Goal: Browse casually: Explore the website without a specific task or goal

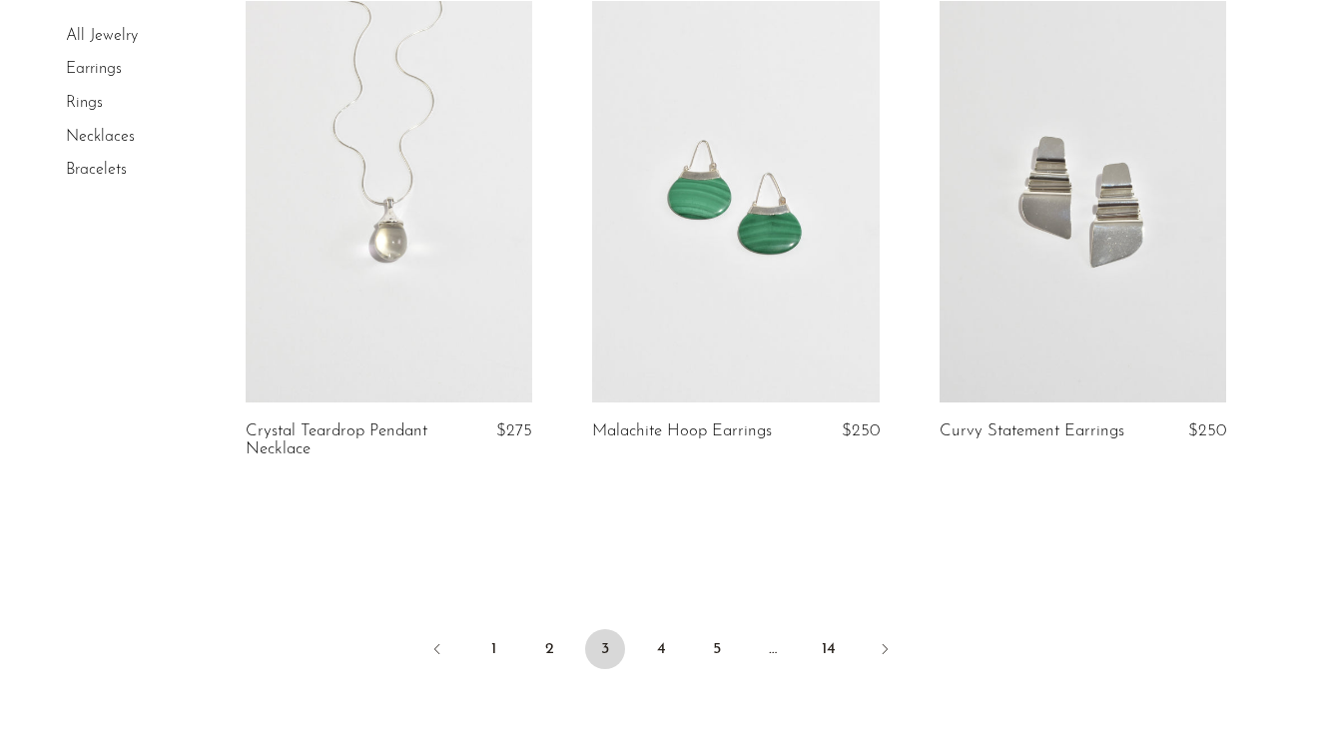
scroll to position [5729, 0]
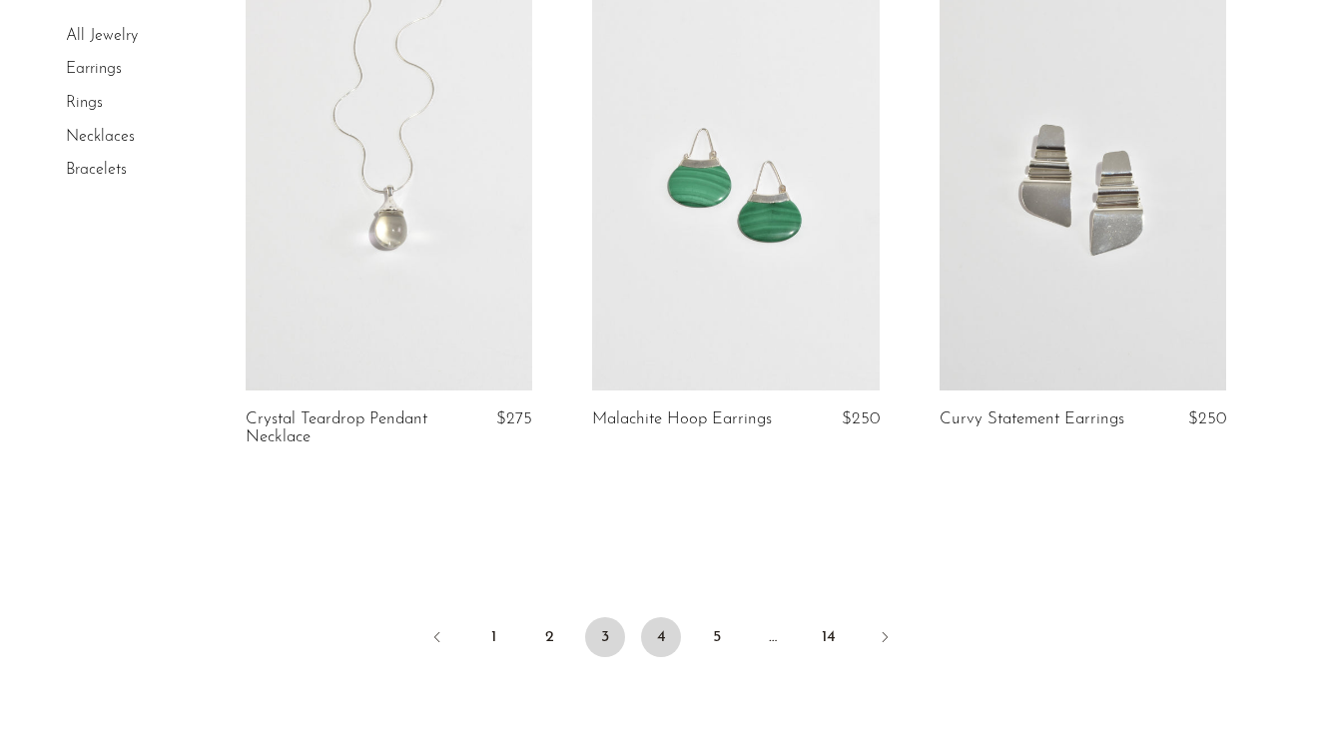
click at [657, 617] on link "4" at bounding box center [661, 637] width 40 height 40
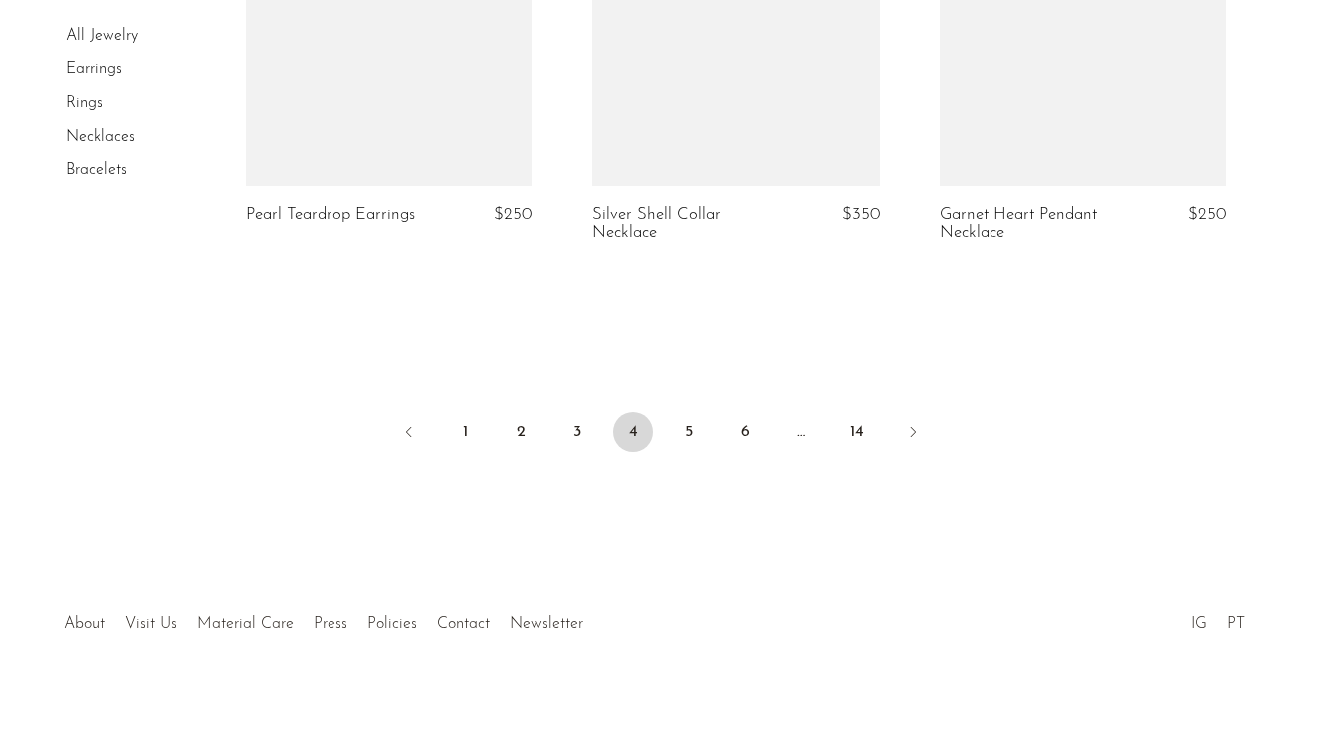
scroll to position [5944, 0]
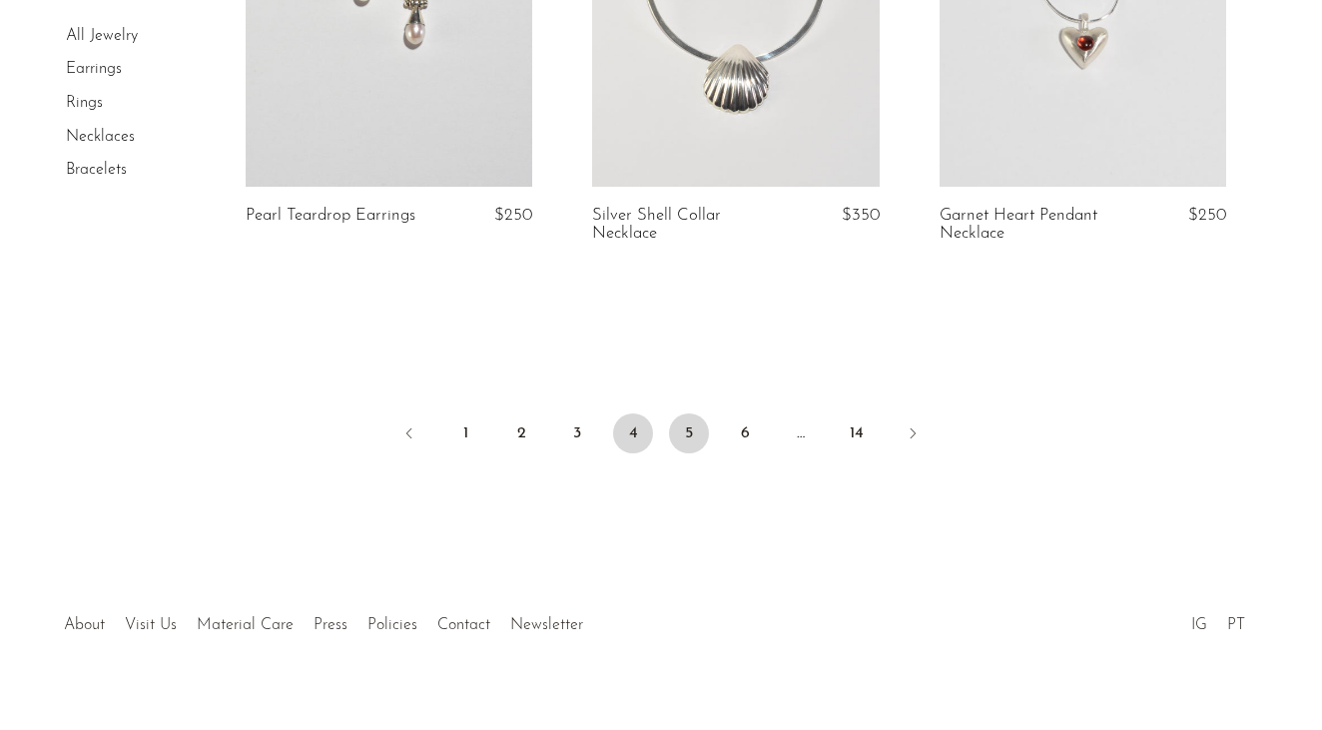
click at [679, 413] on link "5" at bounding box center [689, 433] width 40 height 40
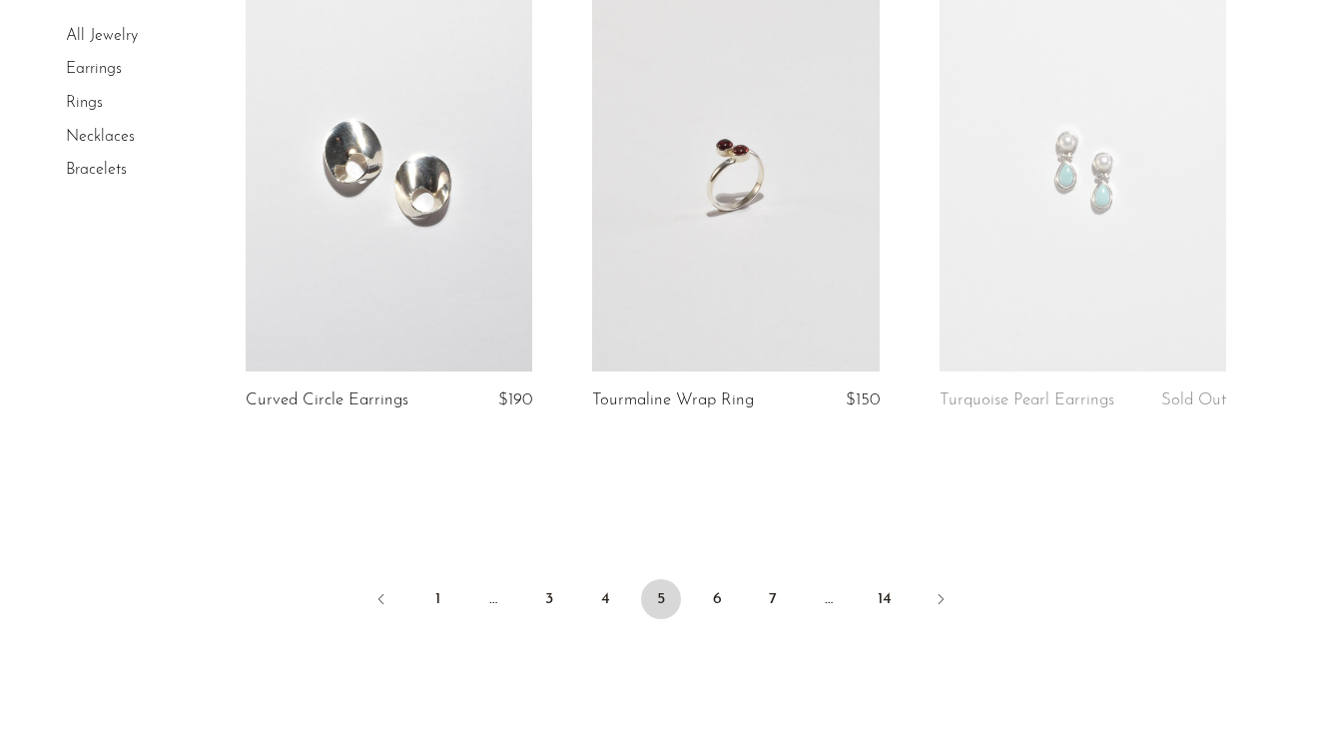
scroll to position [5179, 0]
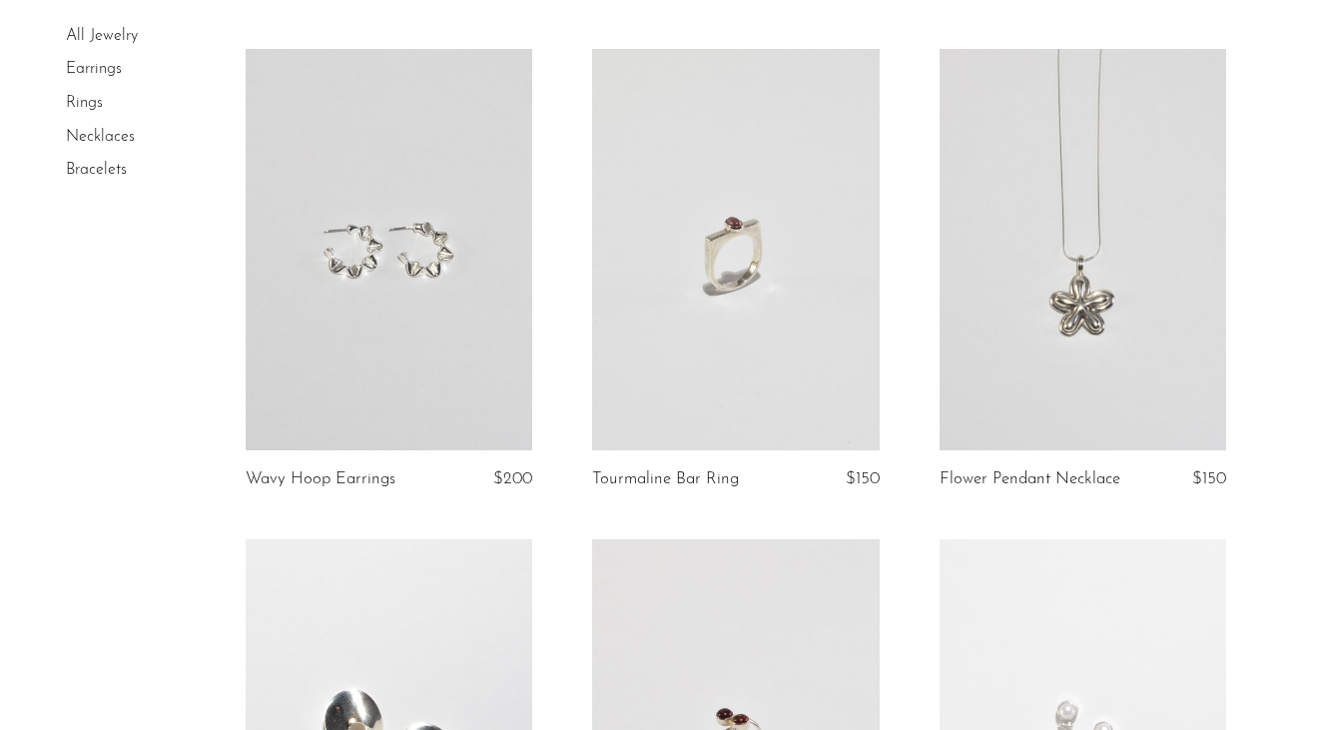
click at [779, 264] on link at bounding box center [735, 249] width 287 height 401
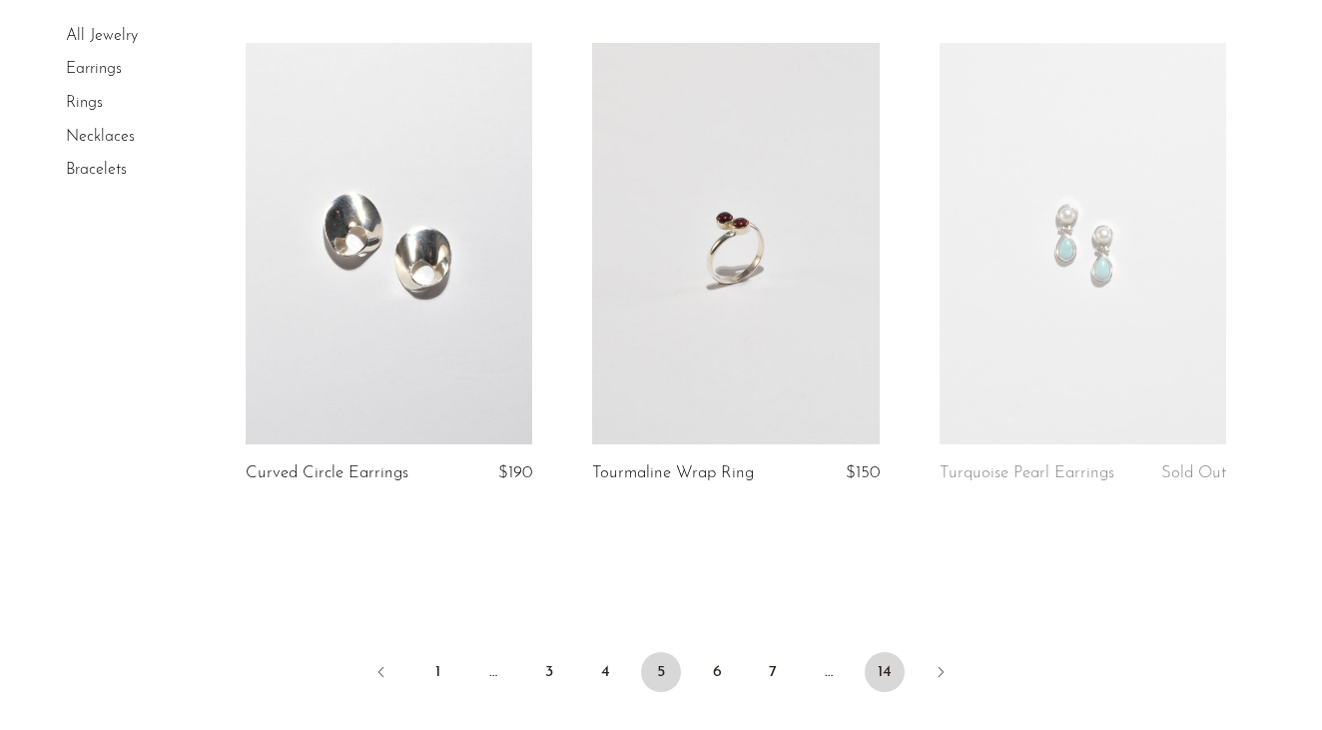
click at [891, 652] on link "14" at bounding box center [885, 672] width 40 height 40
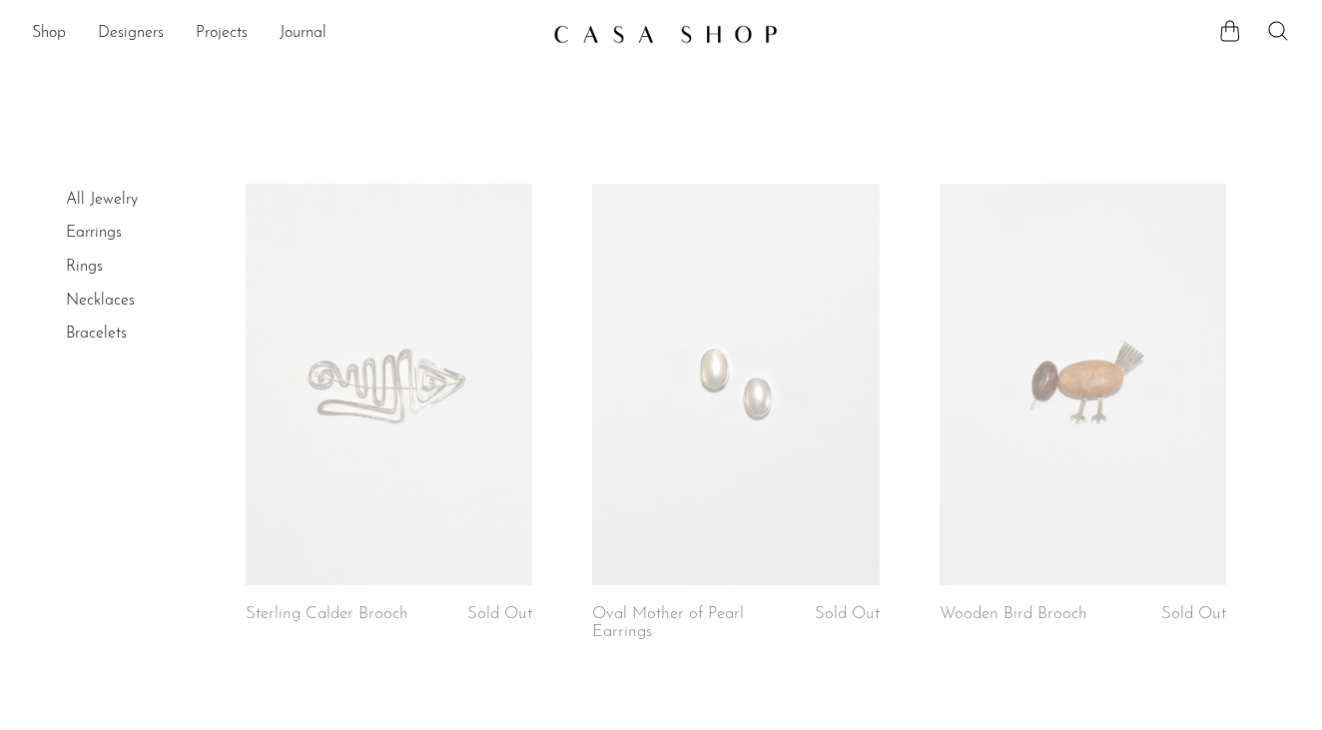
click at [756, 402] on link at bounding box center [735, 384] width 287 height 401
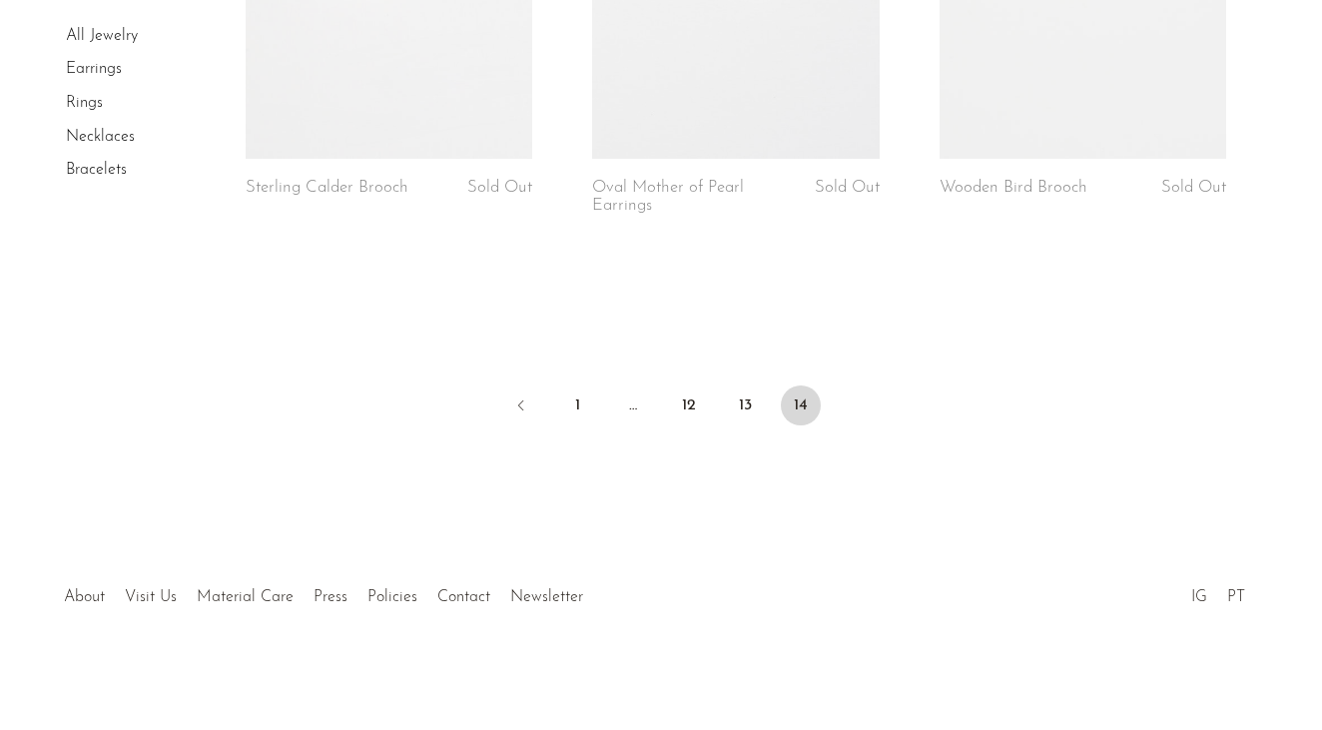
scroll to position [425, 0]
click at [751, 404] on link "13" at bounding box center [745, 406] width 40 height 40
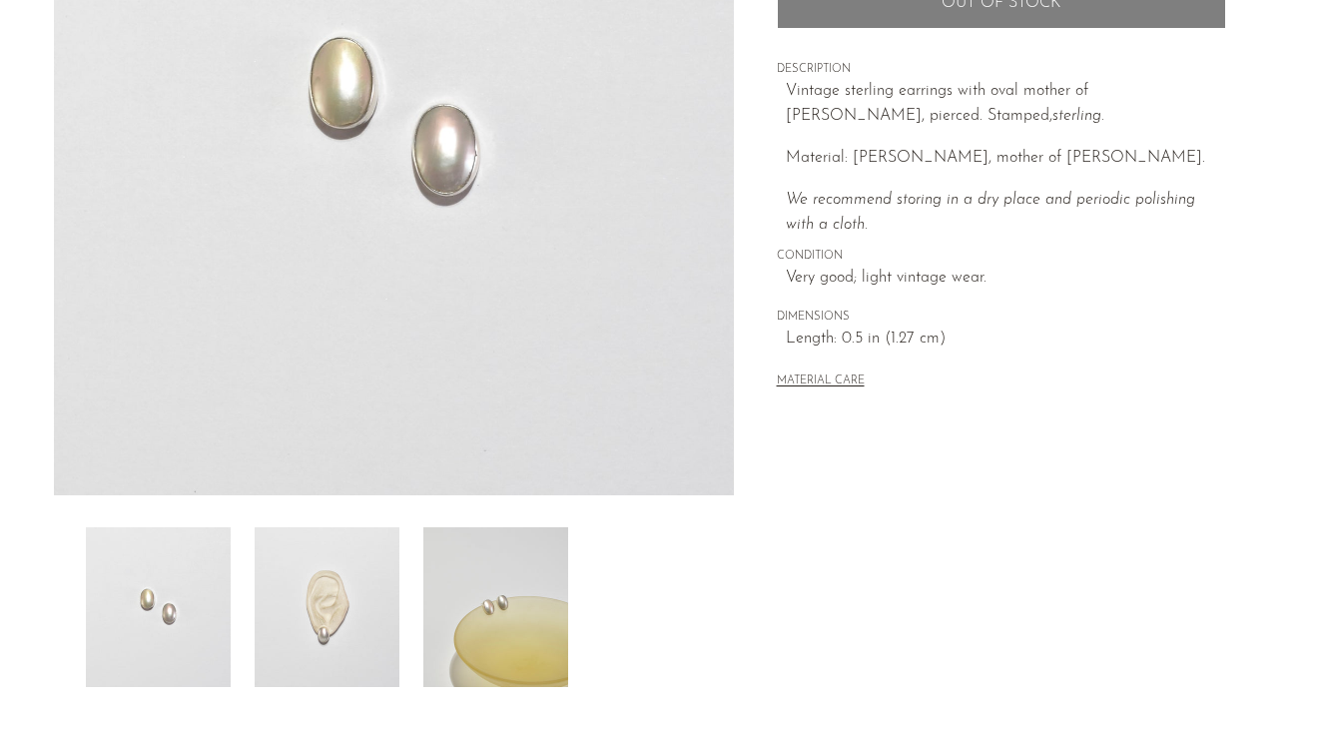
scroll to position [357, 0]
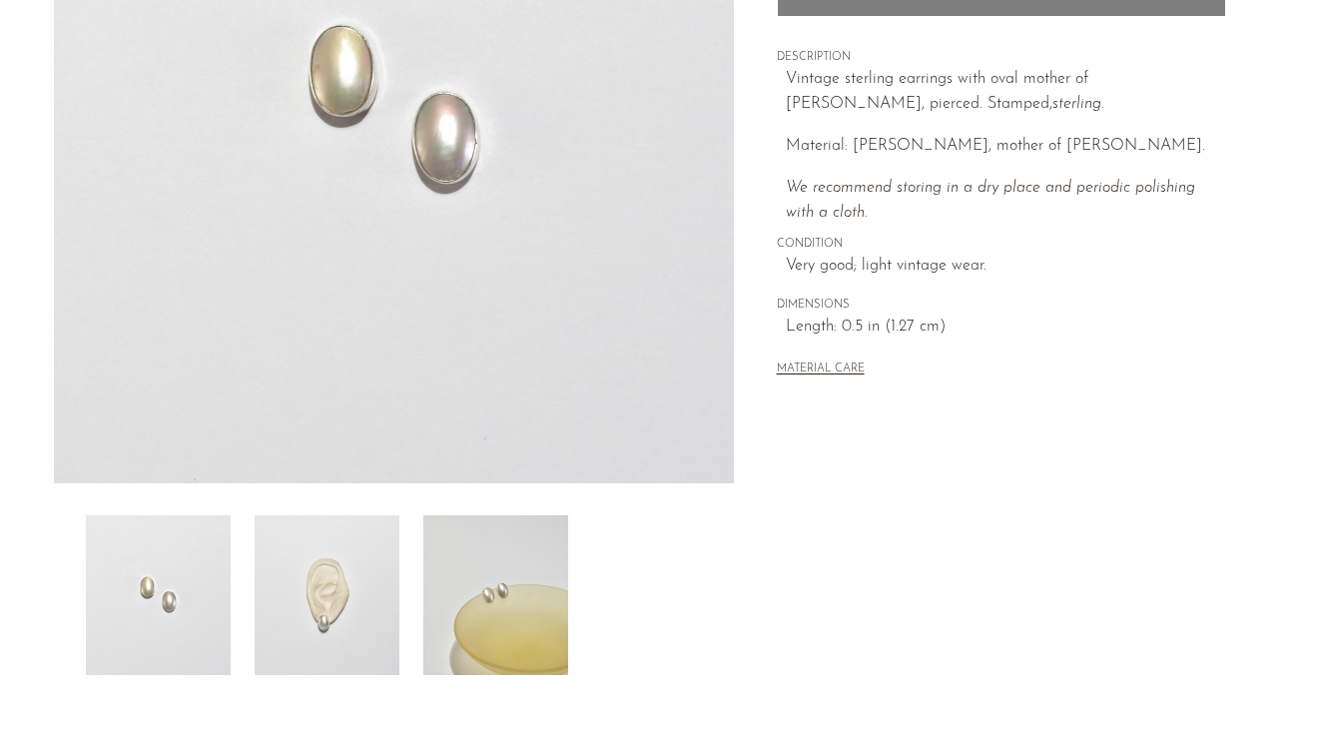
click at [822, 362] on button "MATERIAL CARE" at bounding box center [821, 369] width 88 height 15
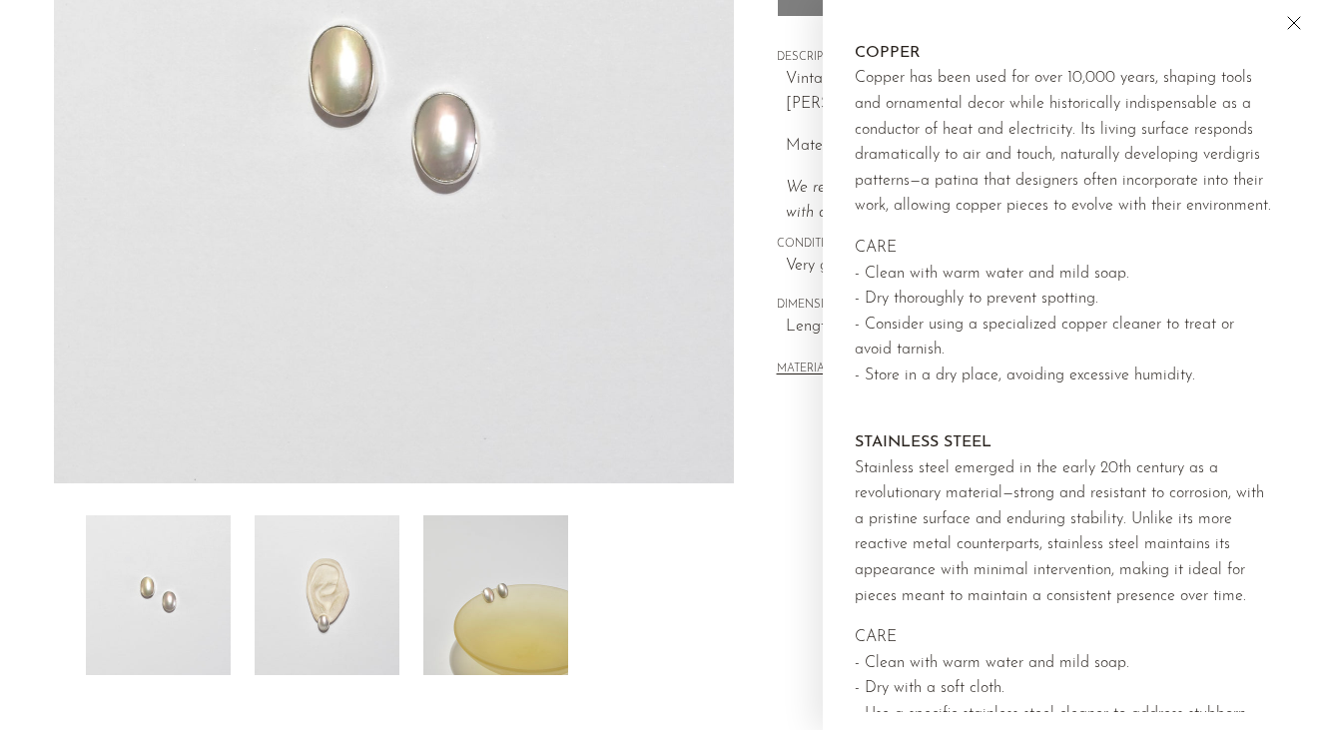
scroll to position [2022, 0]
click at [1282, 24] on icon "Close" at bounding box center [1294, 23] width 24 height 24
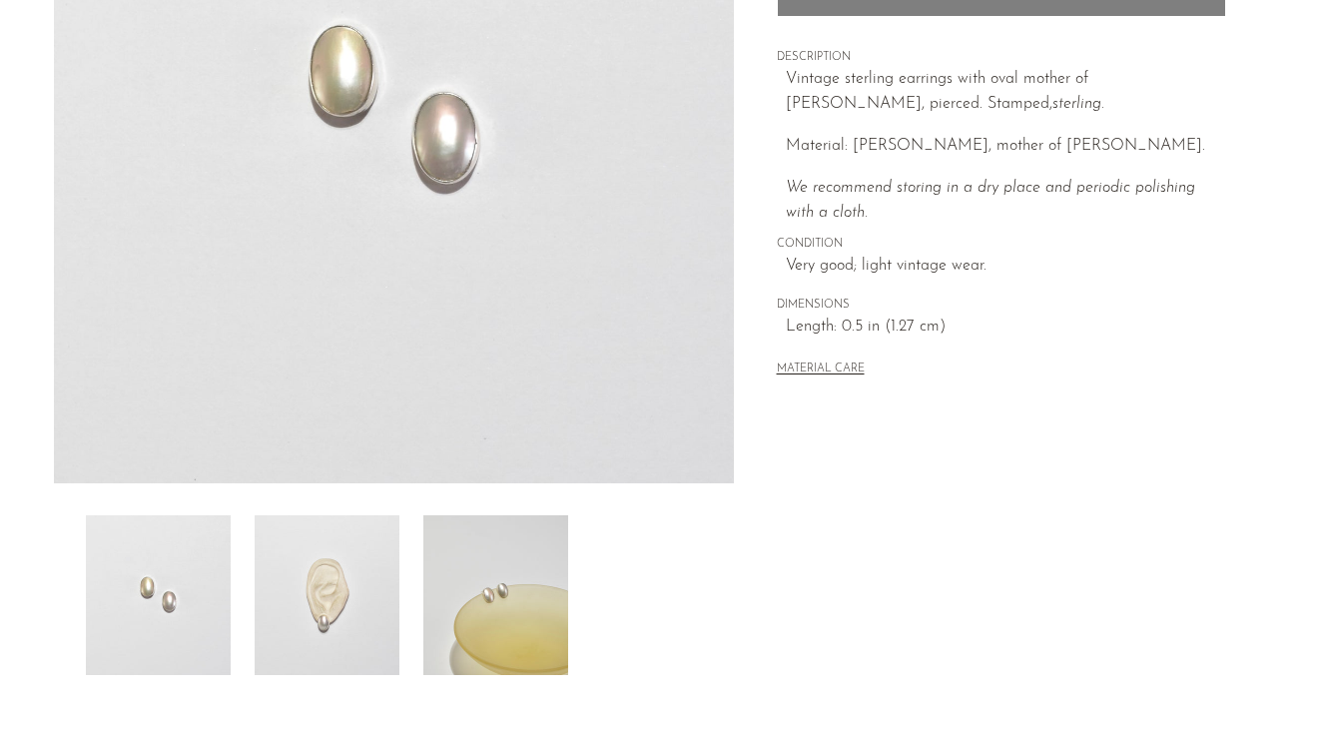
click at [337, 611] on img at bounding box center [327, 595] width 145 height 160
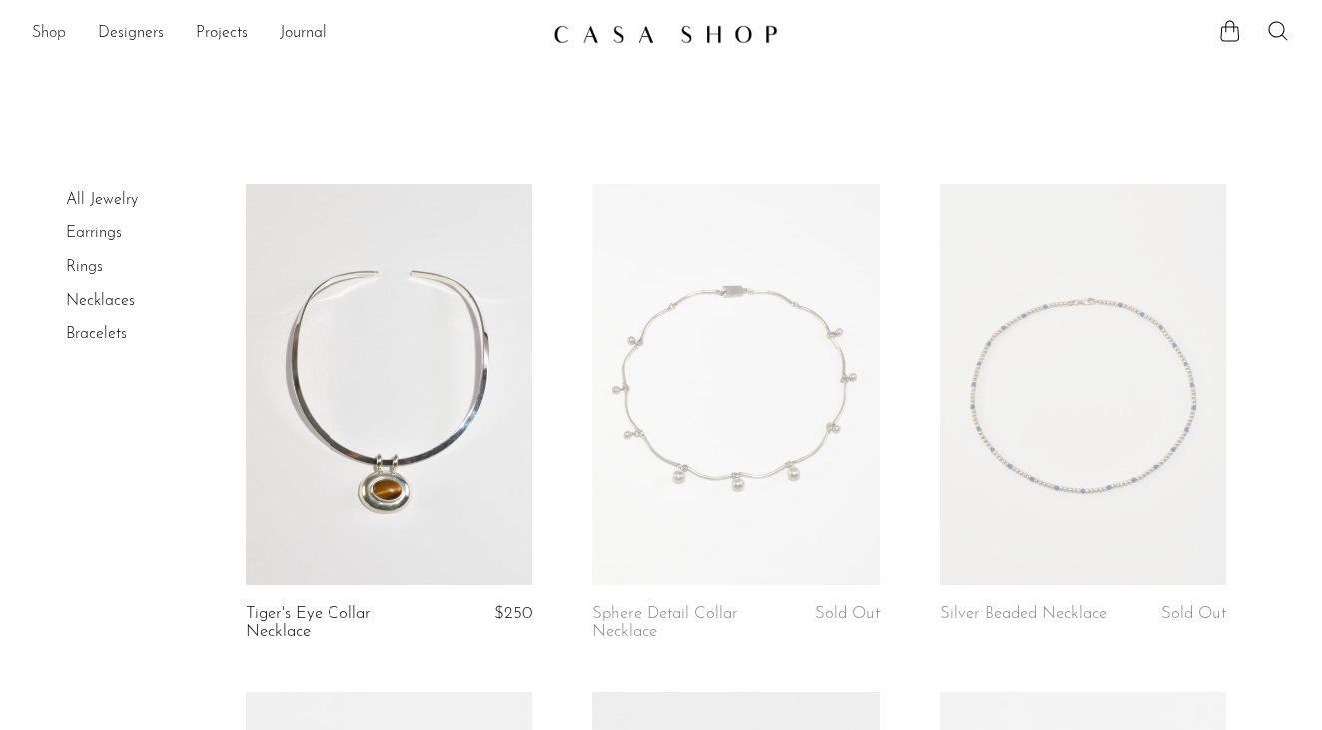
click at [66, 28] on link "Shop" at bounding box center [49, 34] width 34 height 26
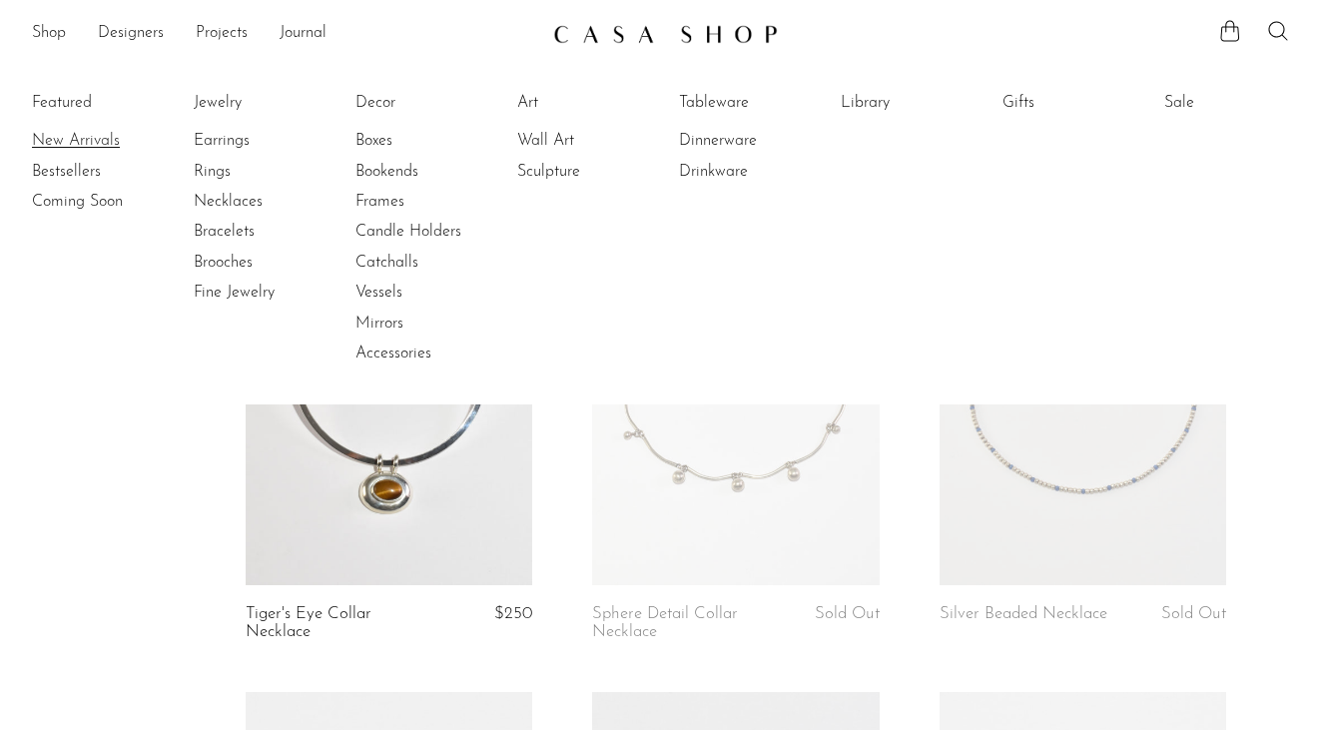
click at [94, 149] on link "New Arrivals" at bounding box center [107, 141] width 150 height 22
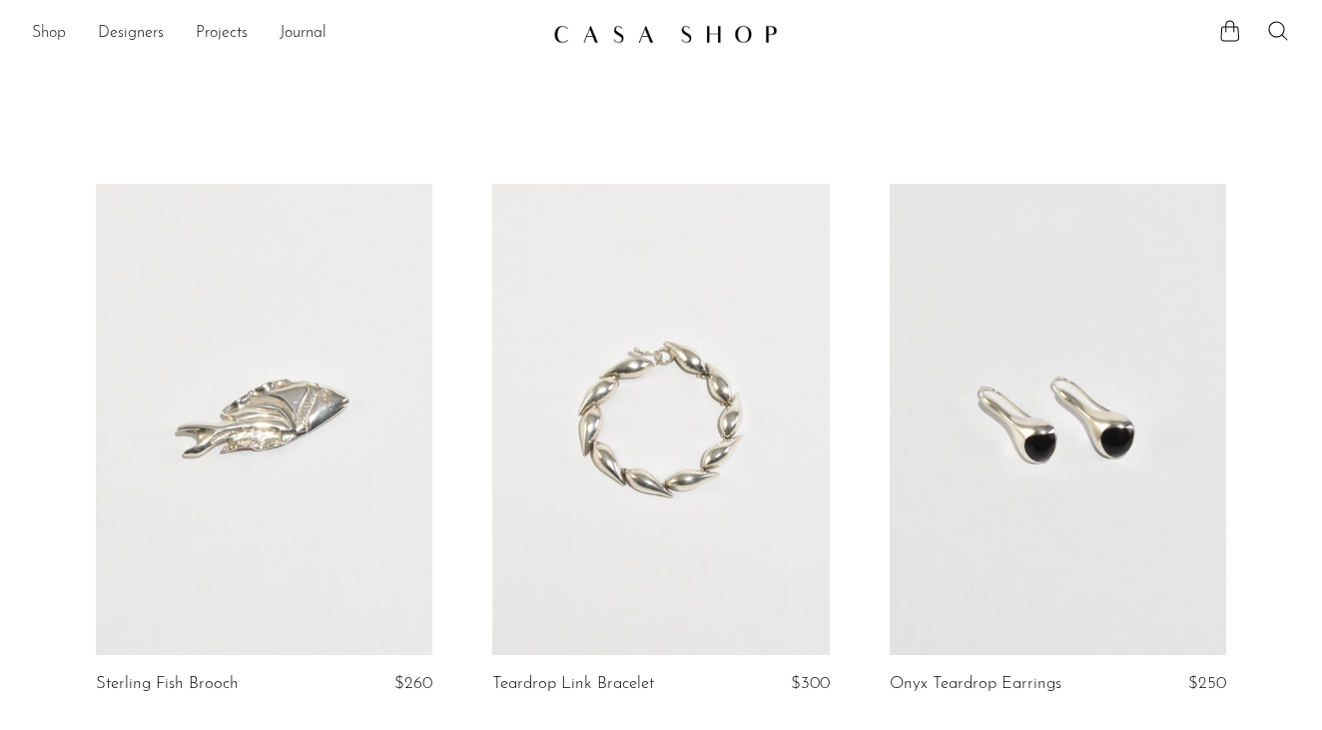
click at [55, 32] on link "Shop" at bounding box center [49, 34] width 34 height 26
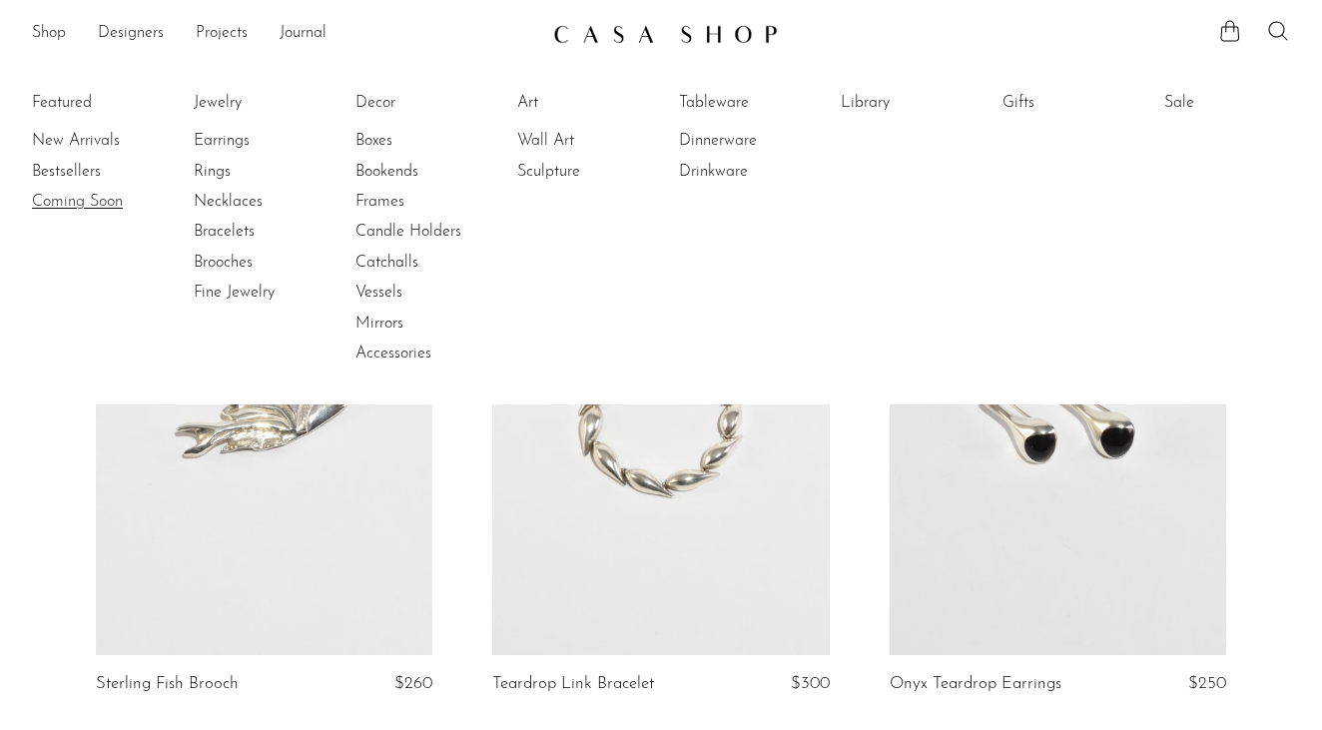
click at [83, 203] on link "Coming Soon" at bounding box center [107, 202] width 150 height 22
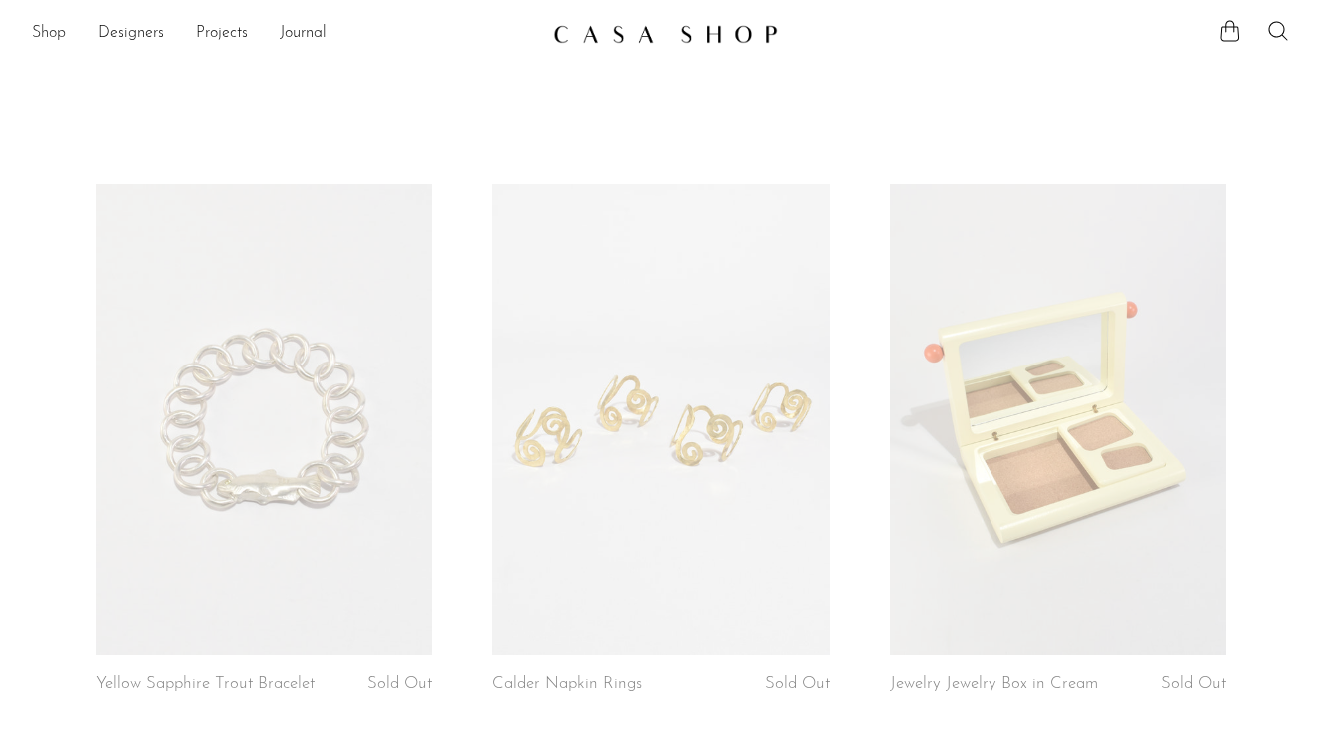
click at [54, 36] on link "Shop" at bounding box center [49, 34] width 34 height 26
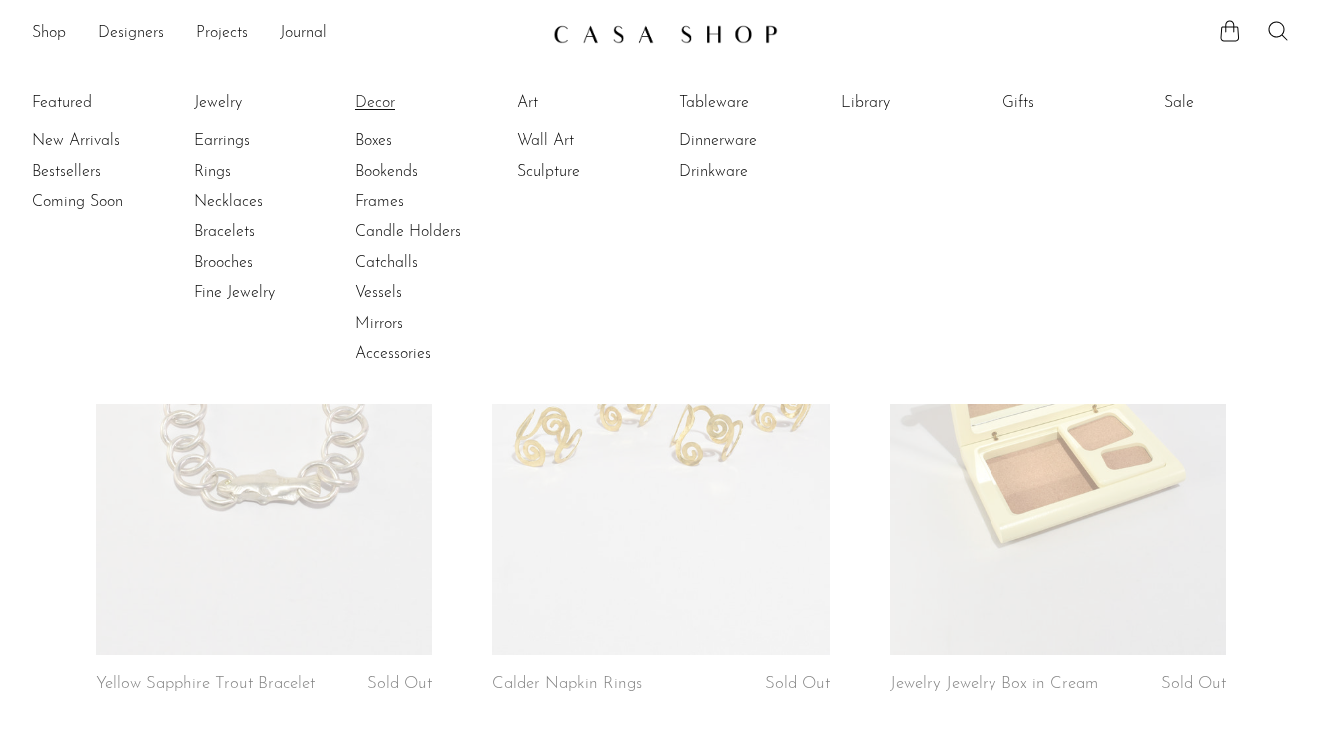
click at [386, 98] on link "Decor" at bounding box center [430, 103] width 150 height 22
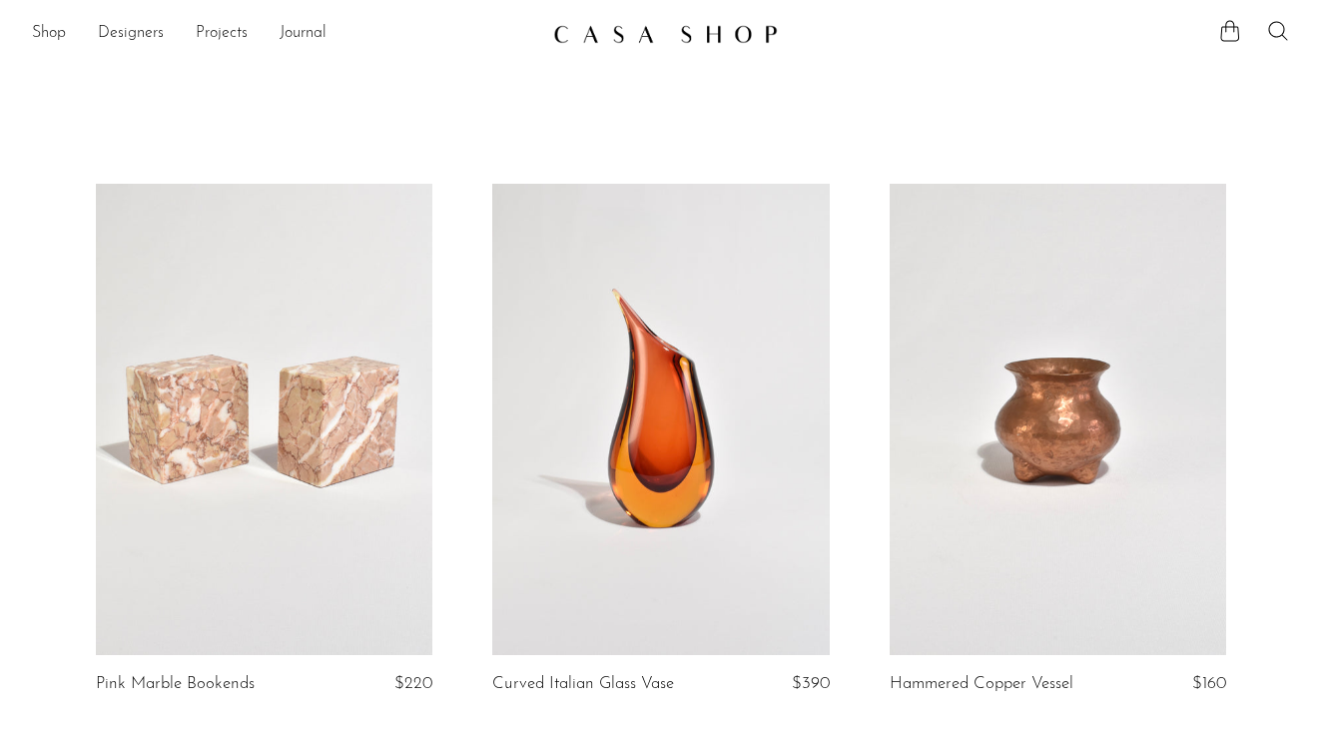
click at [1078, 442] on link at bounding box center [1058, 419] width 336 height 471
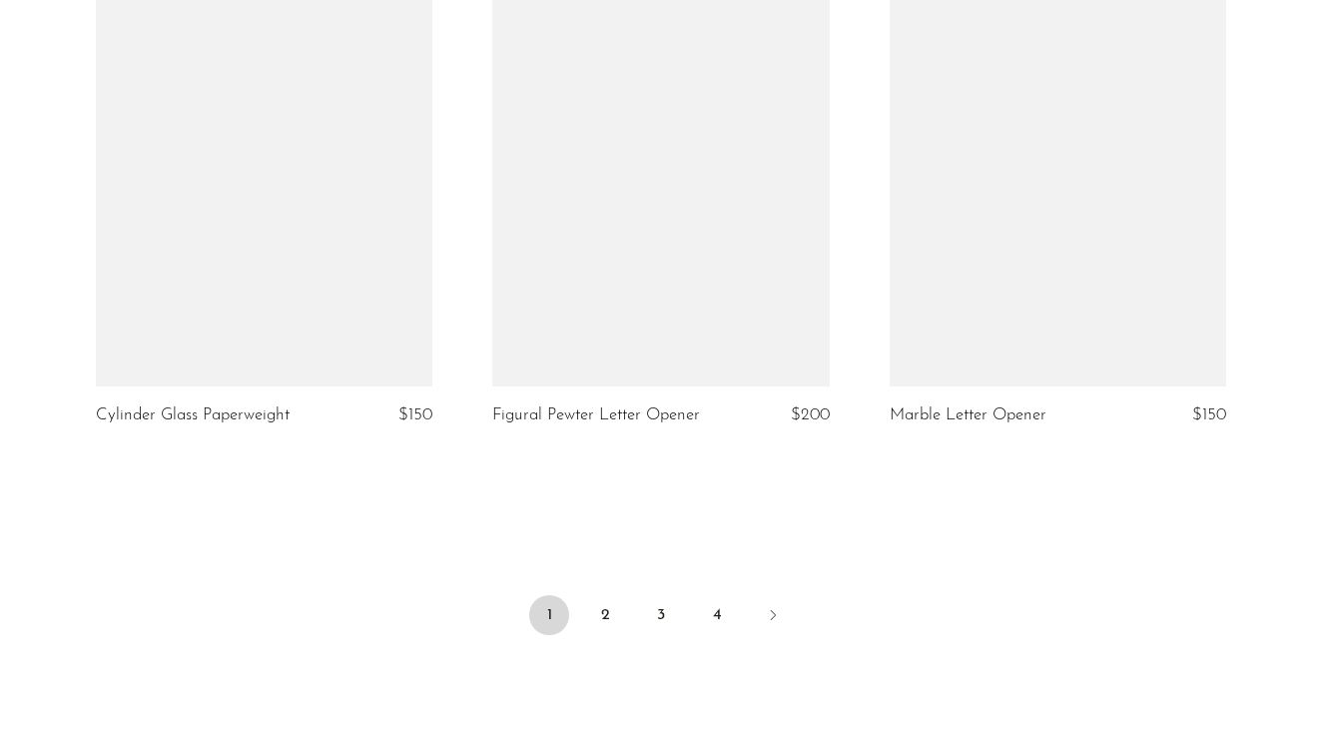
scroll to position [6517, 0]
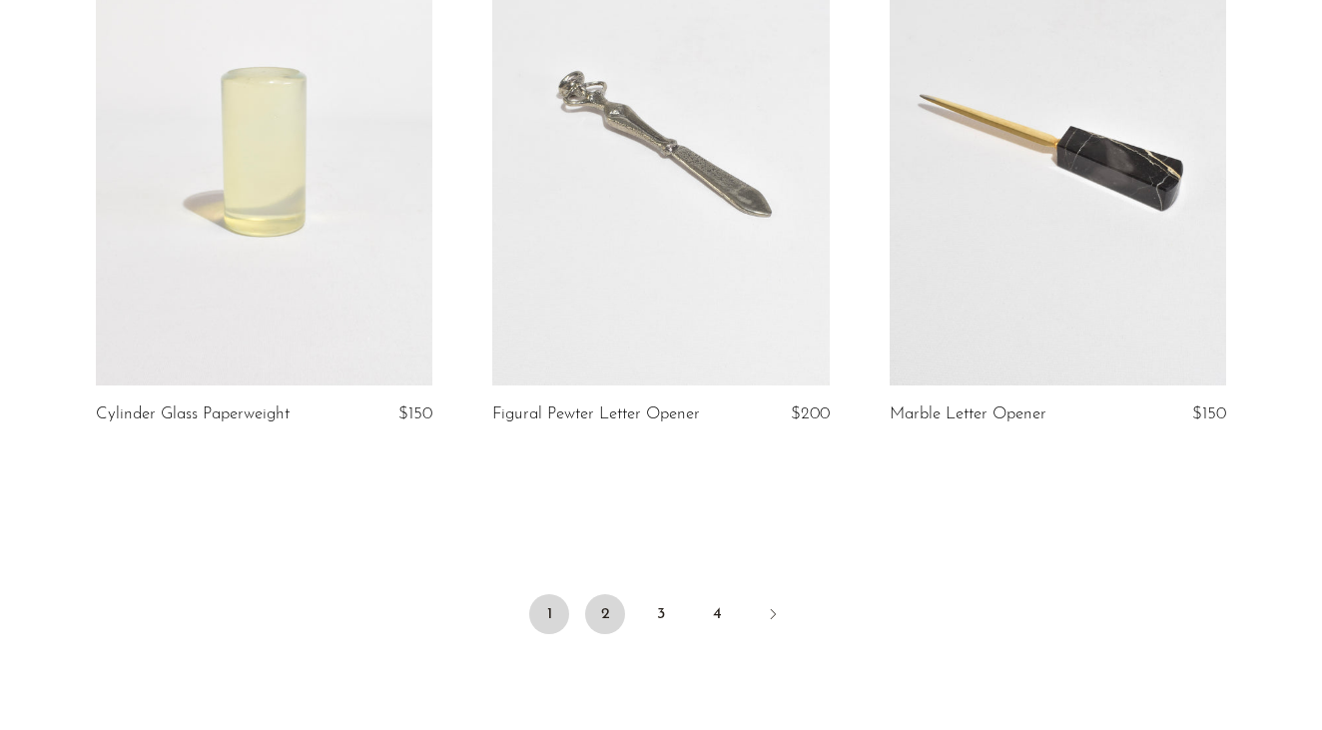
click at [612, 611] on link "2" at bounding box center [605, 614] width 40 height 40
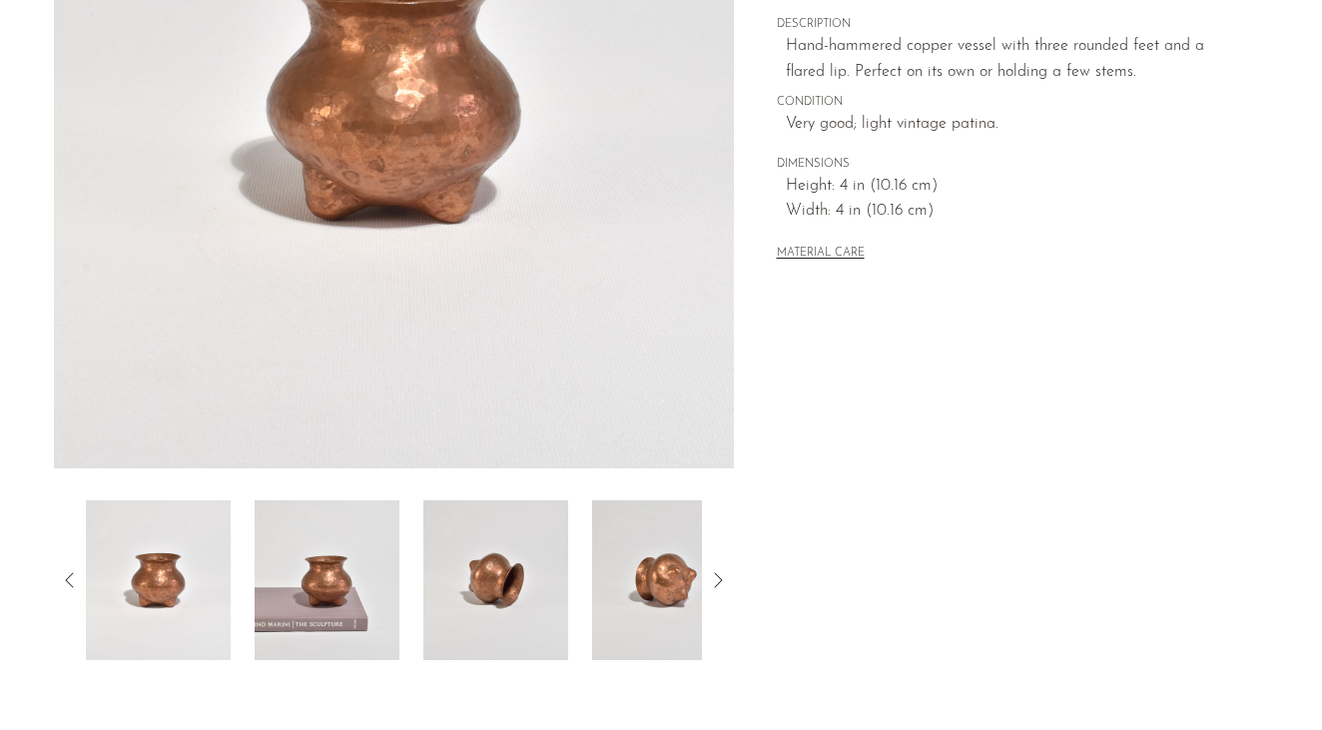
scroll to position [535, 0]
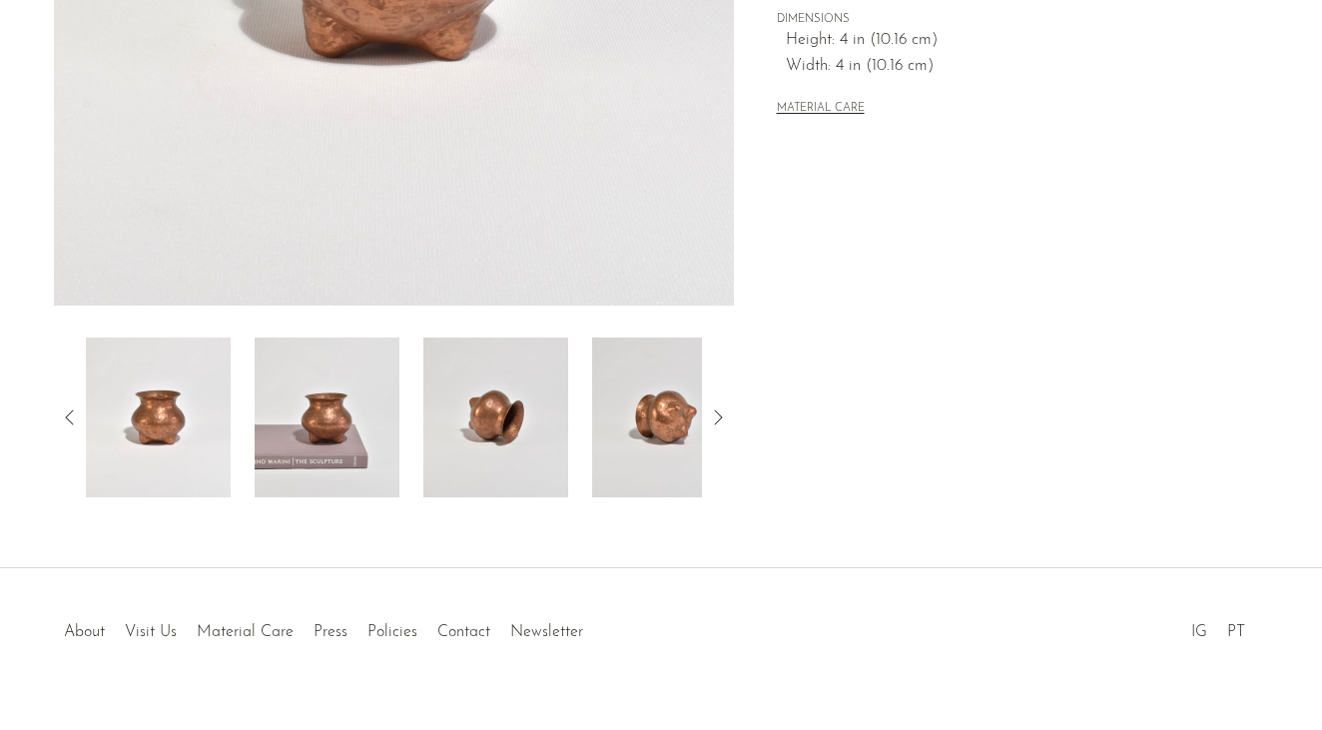
click at [318, 413] on img at bounding box center [327, 417] width 145 height 160
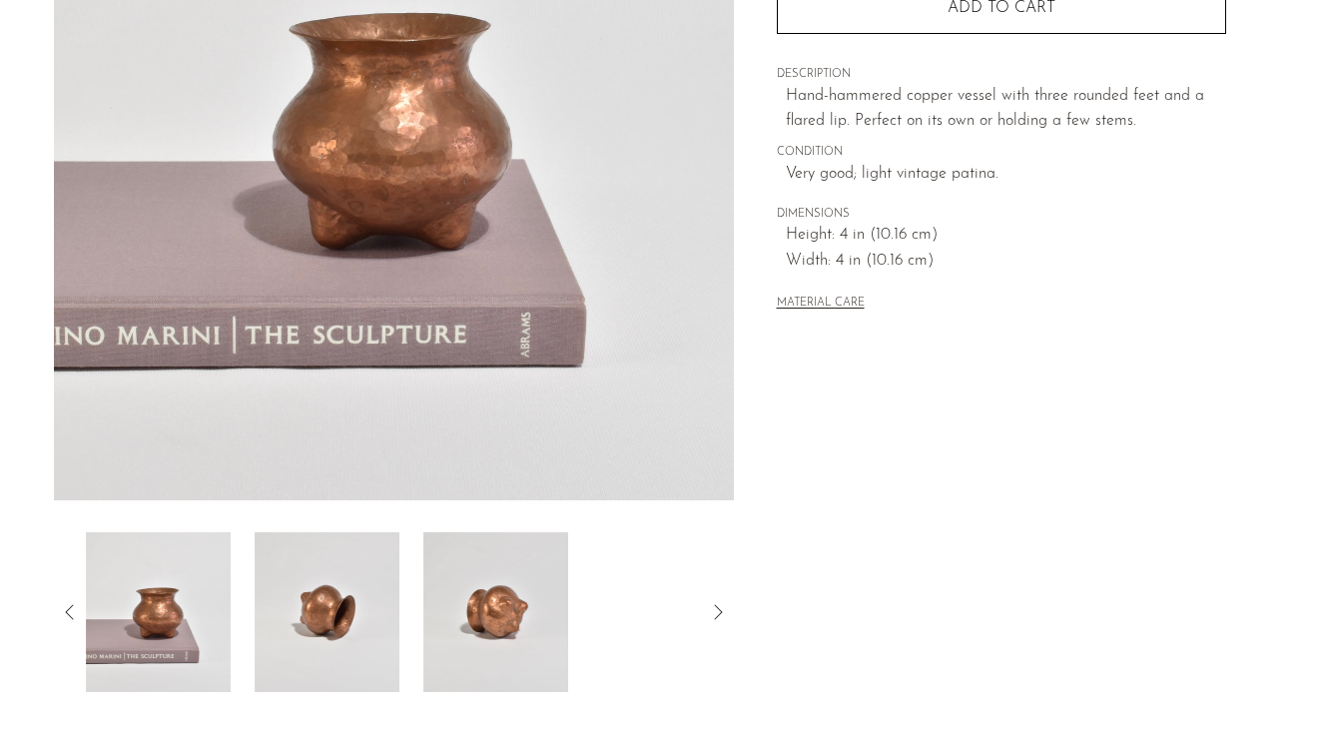
scroll to position [339, 0]
click at [327, 651] on img at bounding box center [327, 613] width 145 height 160
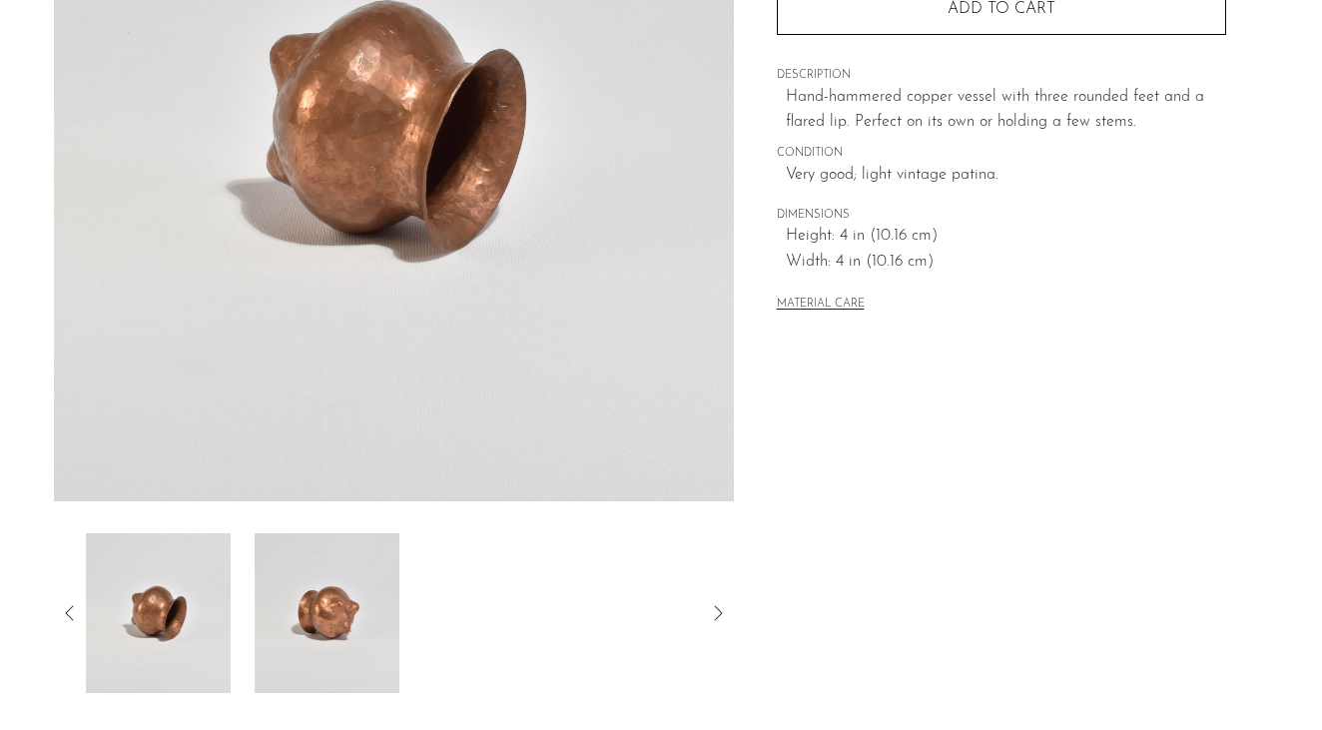
click at [312, 597] on img at bounding box center [327, 613] width 145 height 160
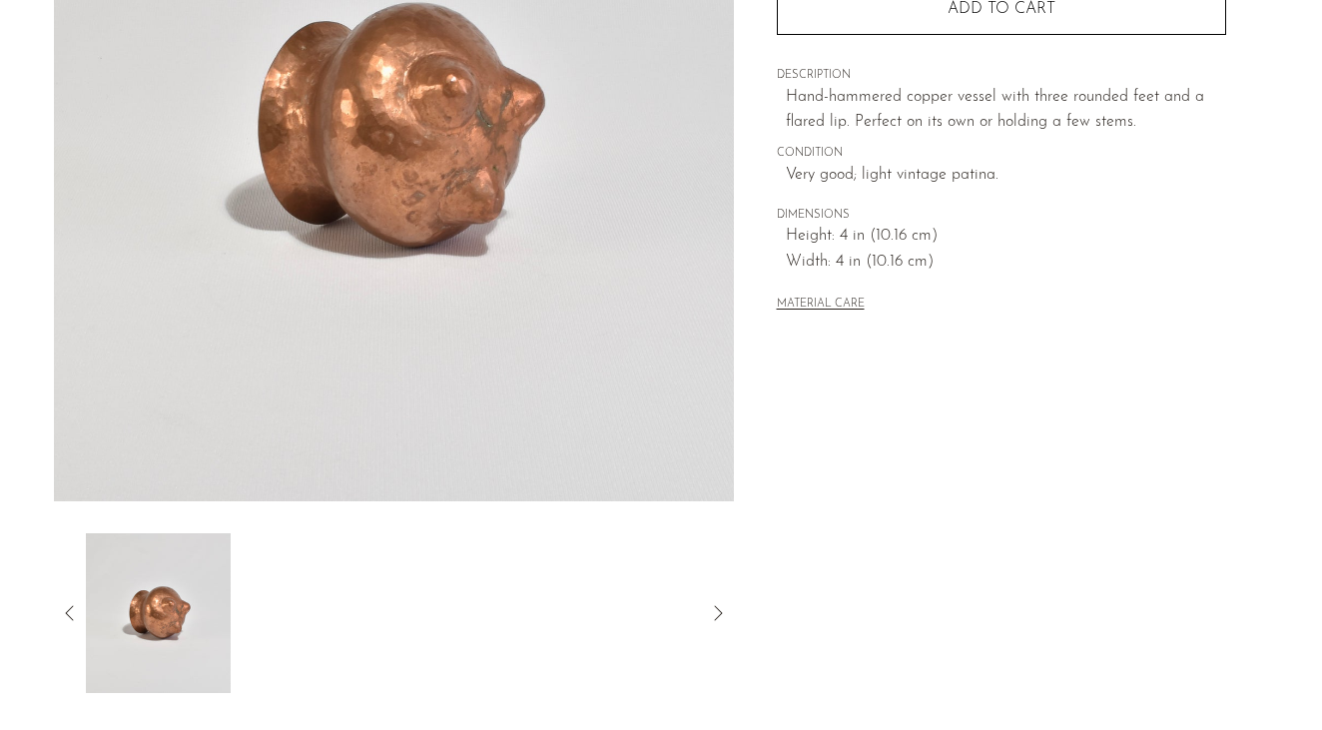
click at [67, 604] on icon at bounding box center [70, 613] width 24 height 24
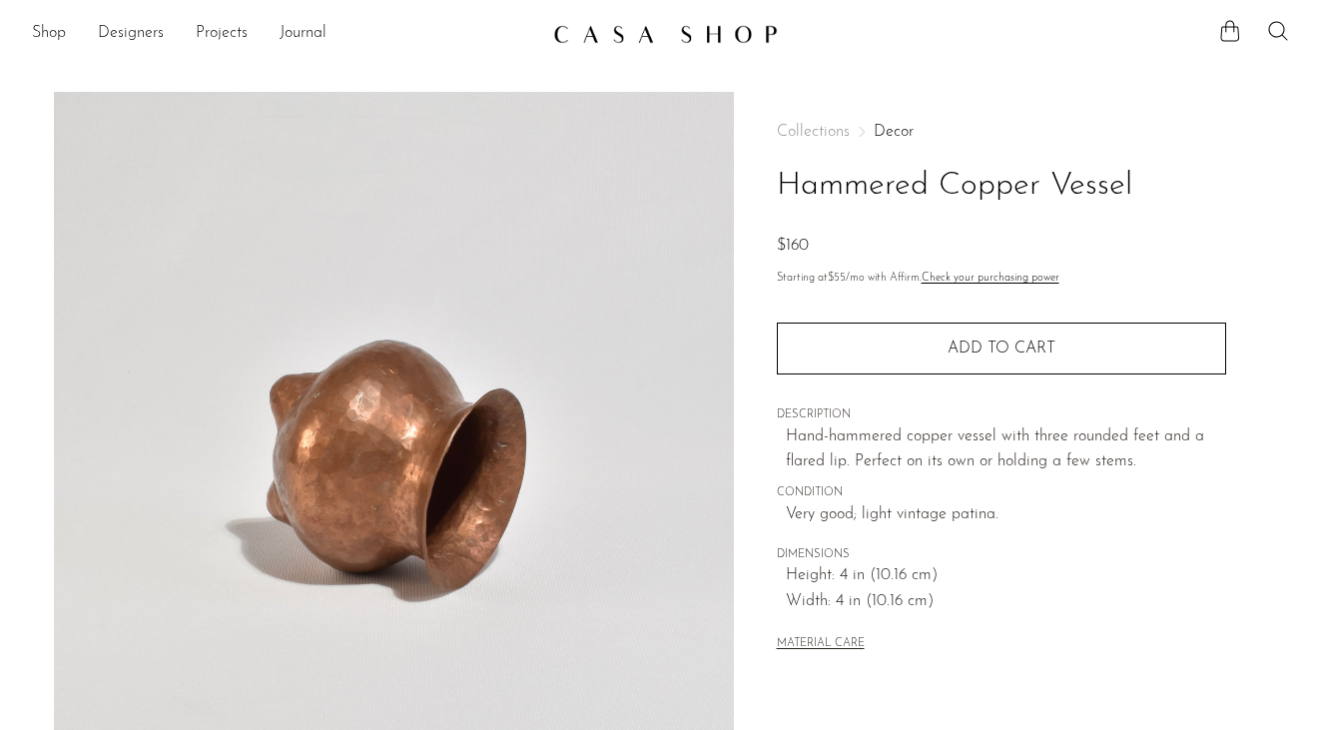
scroll to position [570, 0]
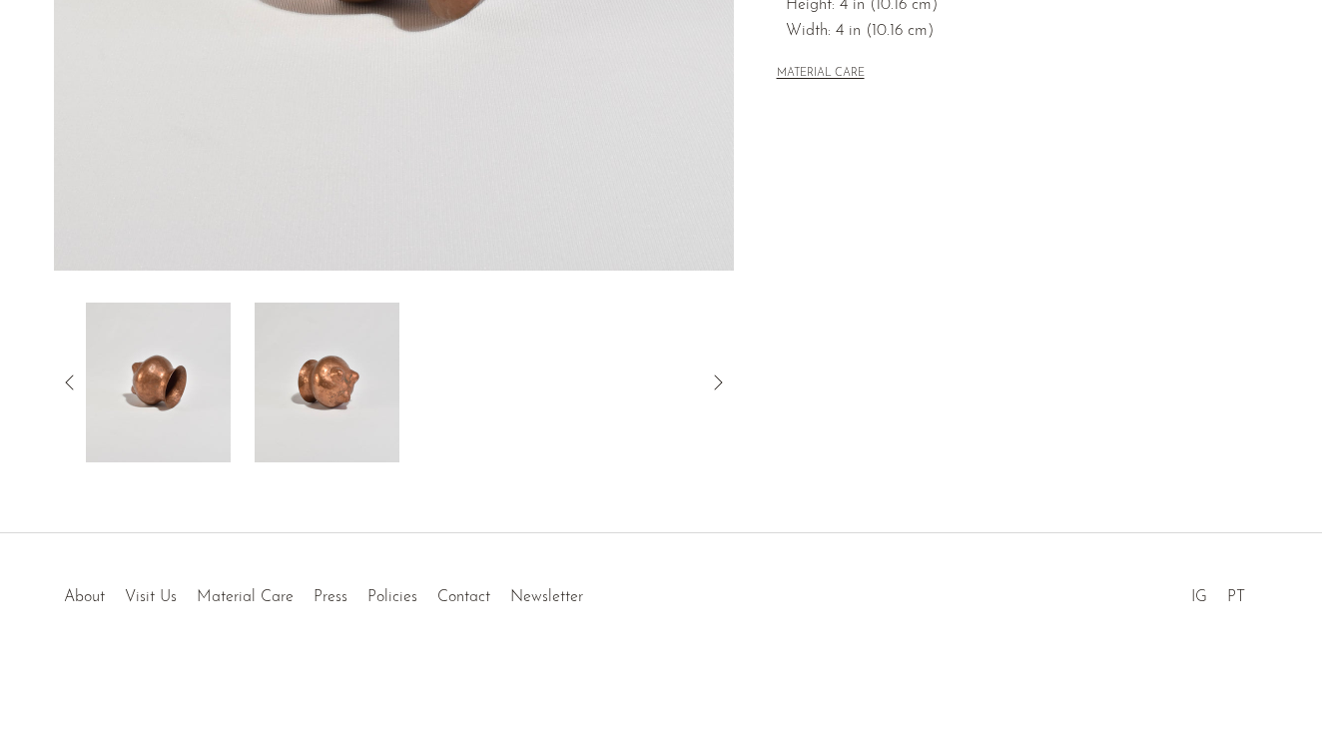
click at [139, 400] on img at bounding box center [158, 383] width 145 height 160
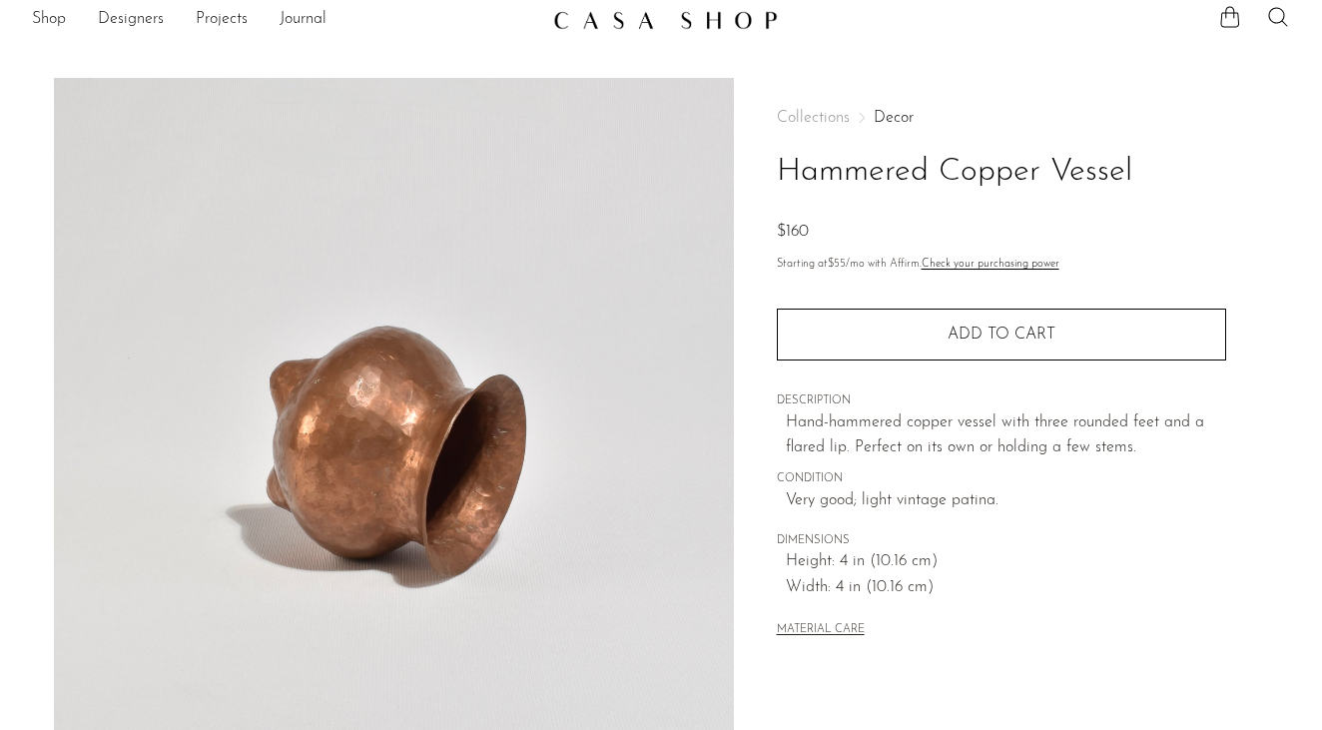
scroll to position [0, 0]
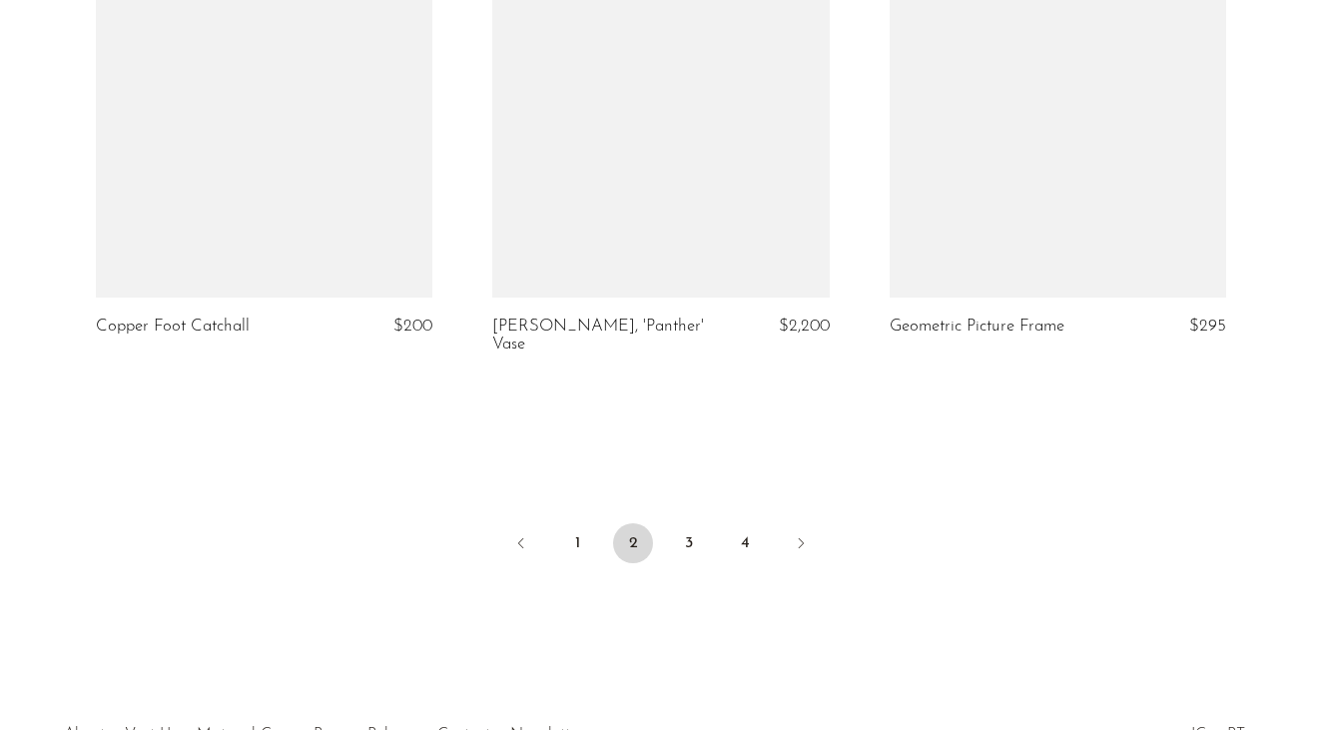
scroll to position [6497, 0]
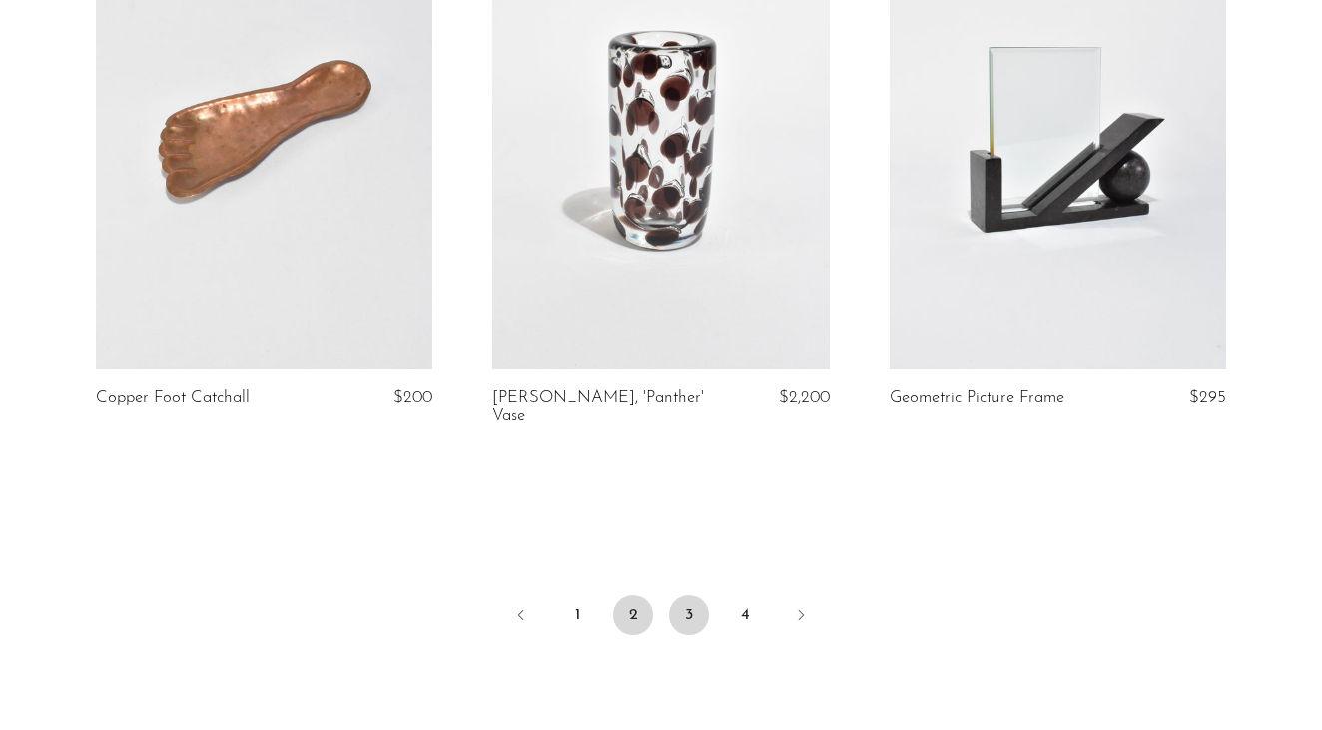
click at [693, 595] on link "3" at bounding box center [689, 615] width 40 height 40
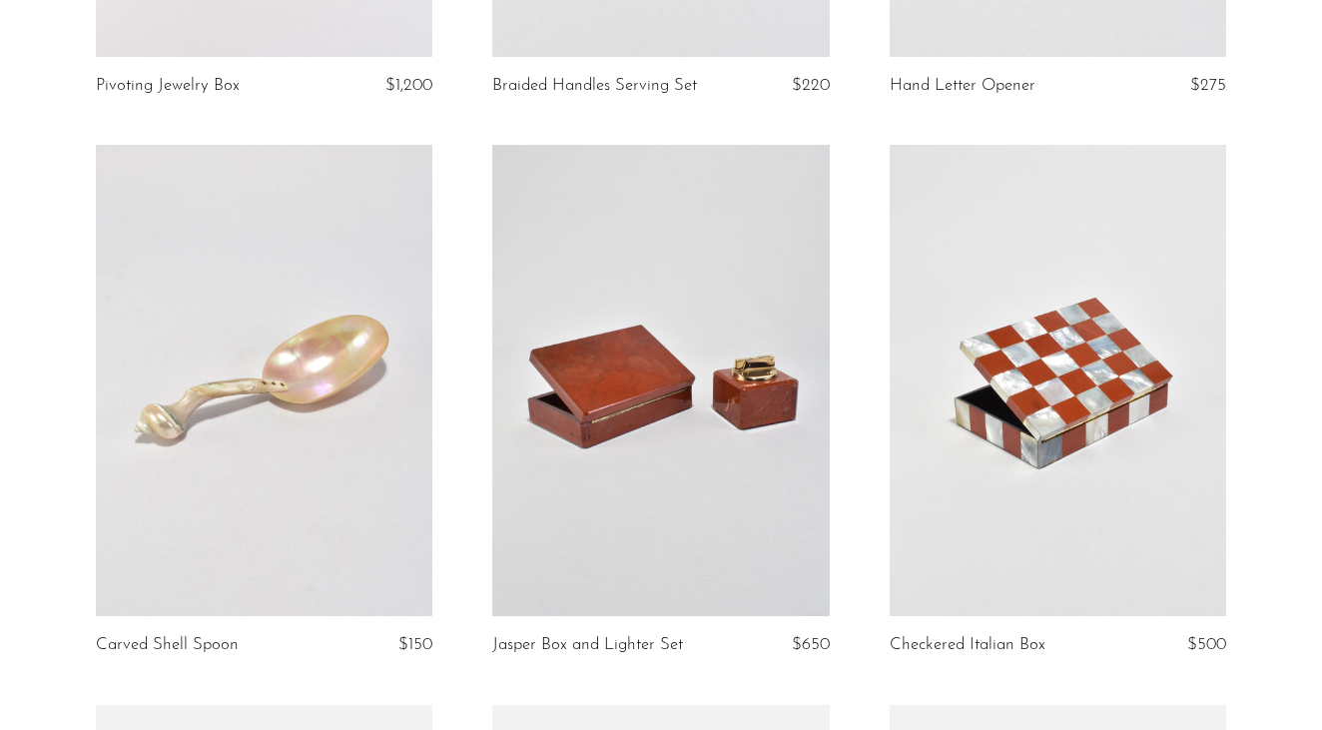
scroll to position [1332, 0]
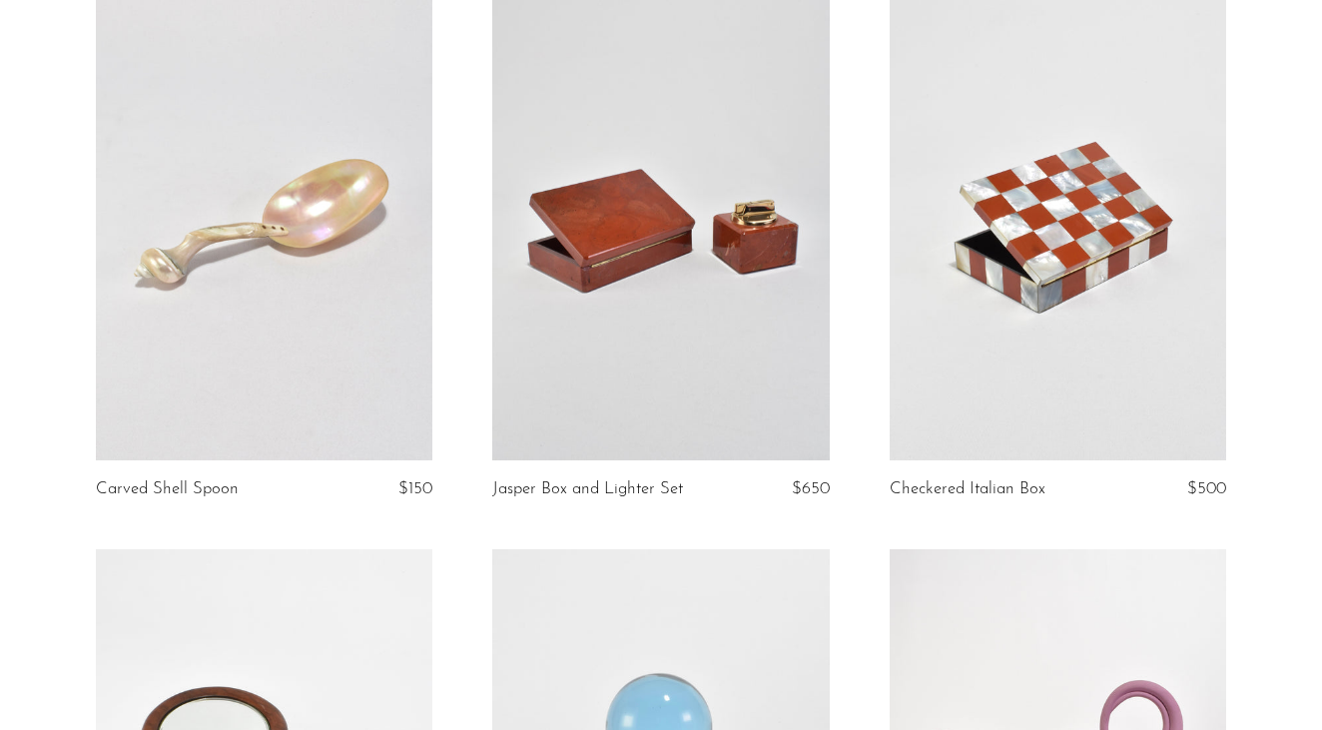
click at [1102, 302] on link at bounding box center [1058, 224] width 336 height 471
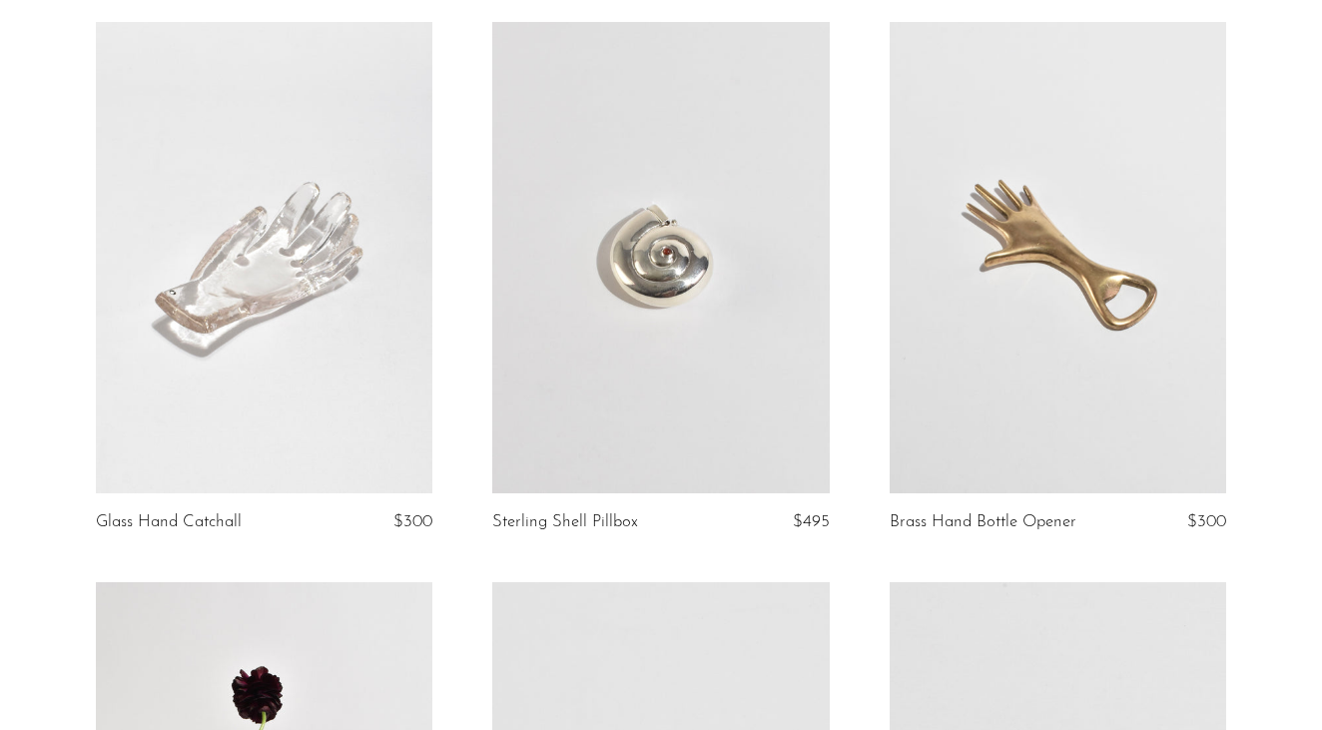
scroll to position [3577, 0]
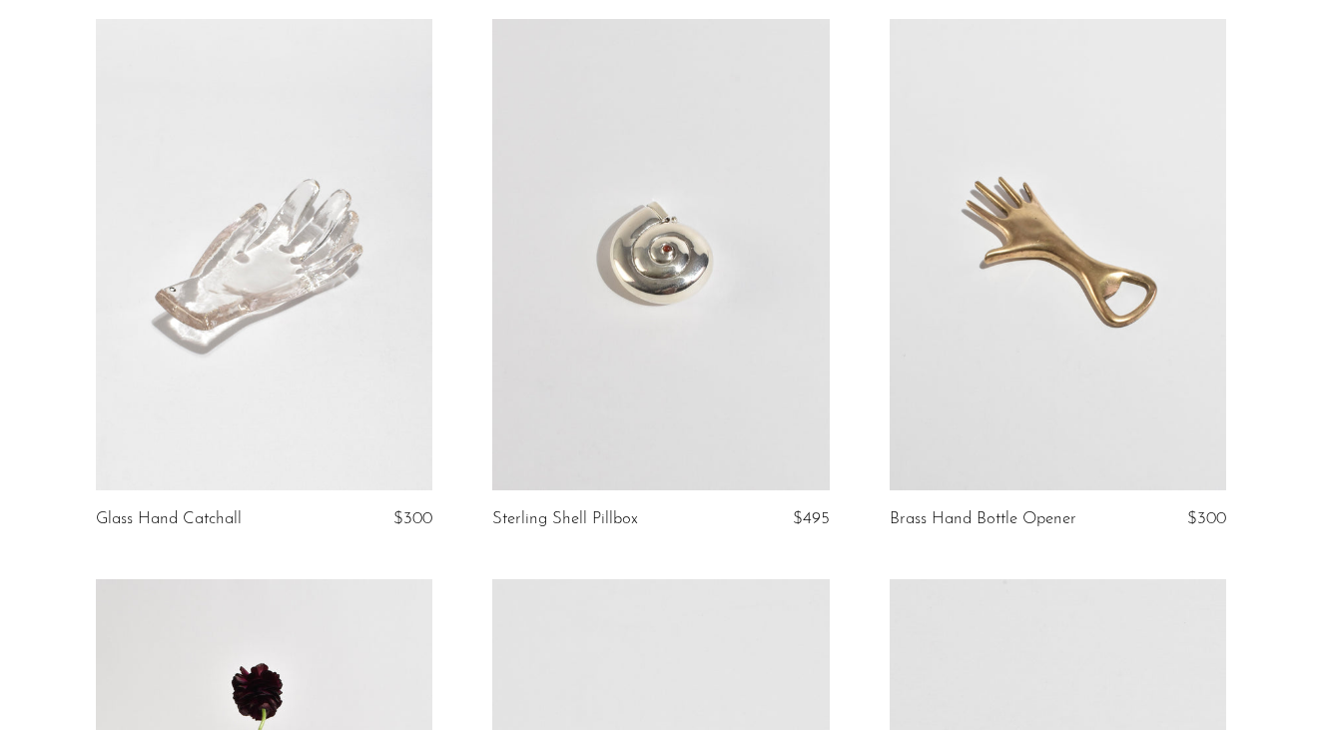
click at [664, 409] on link at bounding box center [660, 254] width 336 height 471
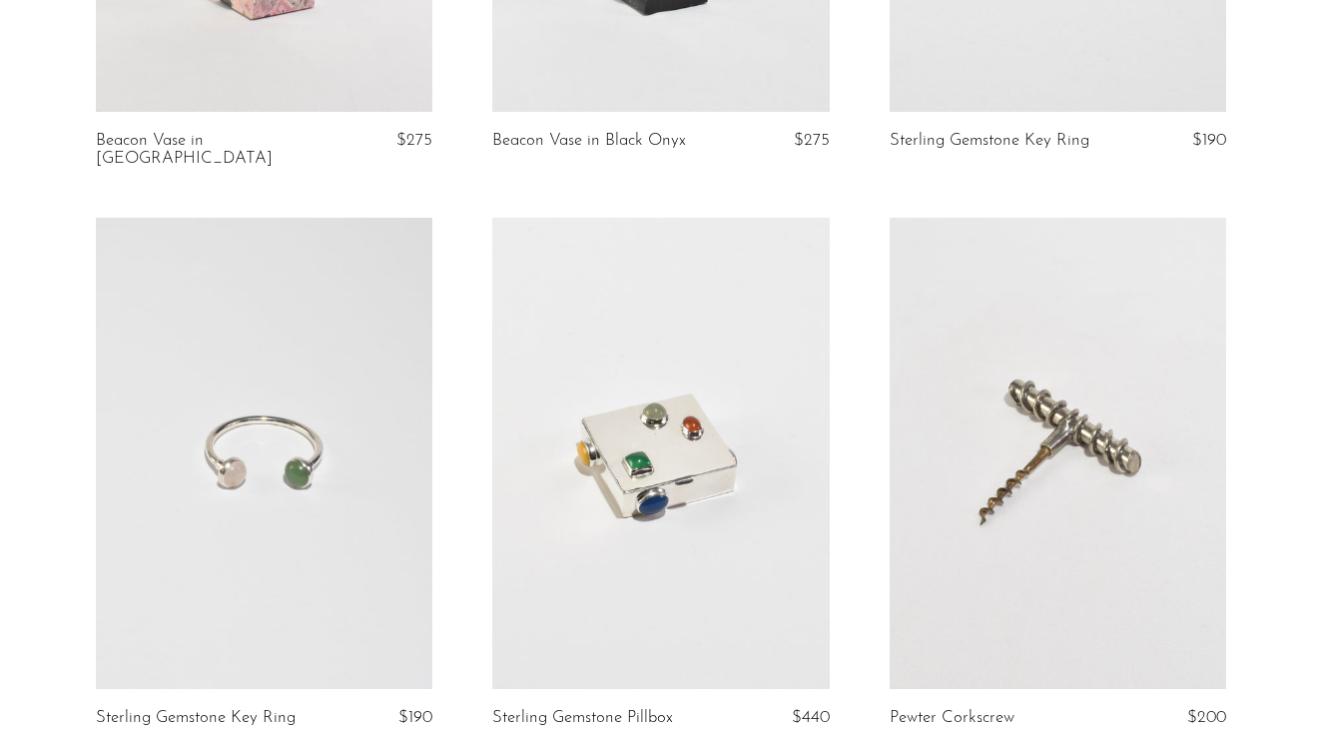
scroll to position [5209, 0]
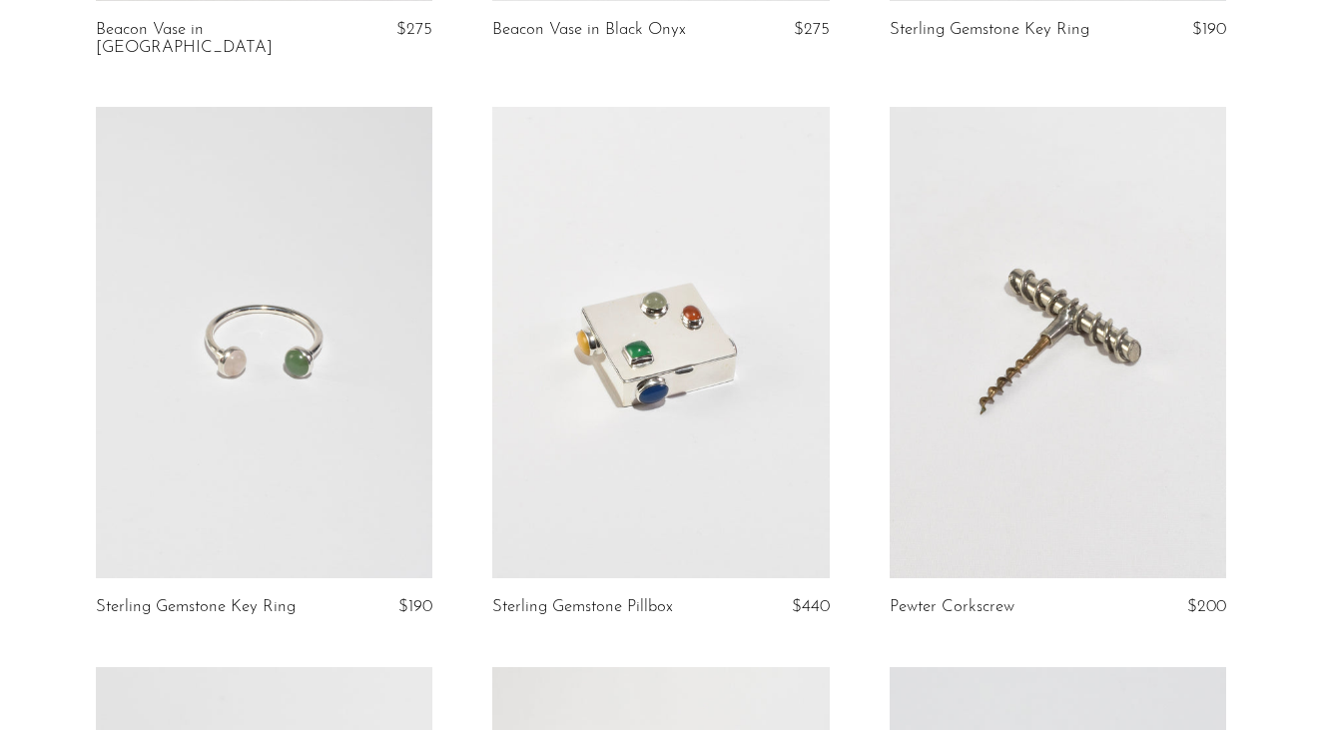
click at [676, 297] on link at bounding box center [660, 342] width 336 height 471
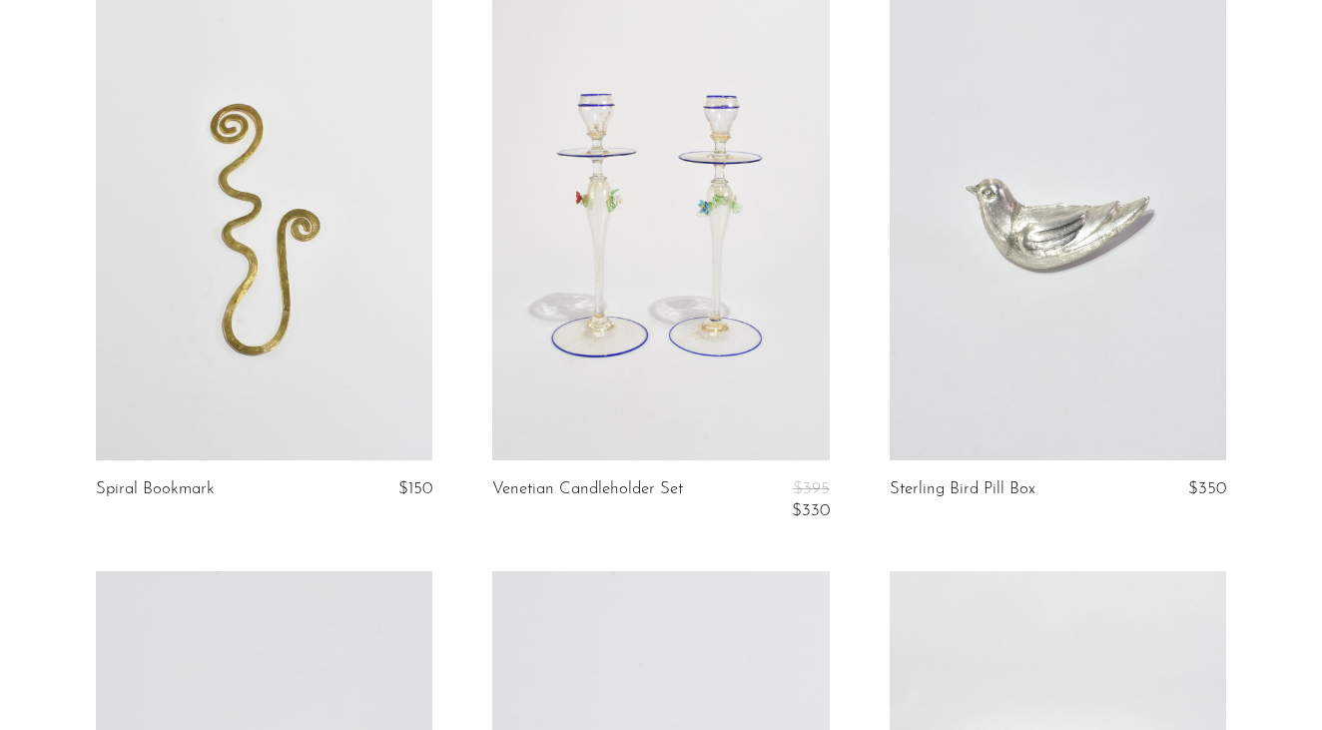
scroll to position [5872, 0]
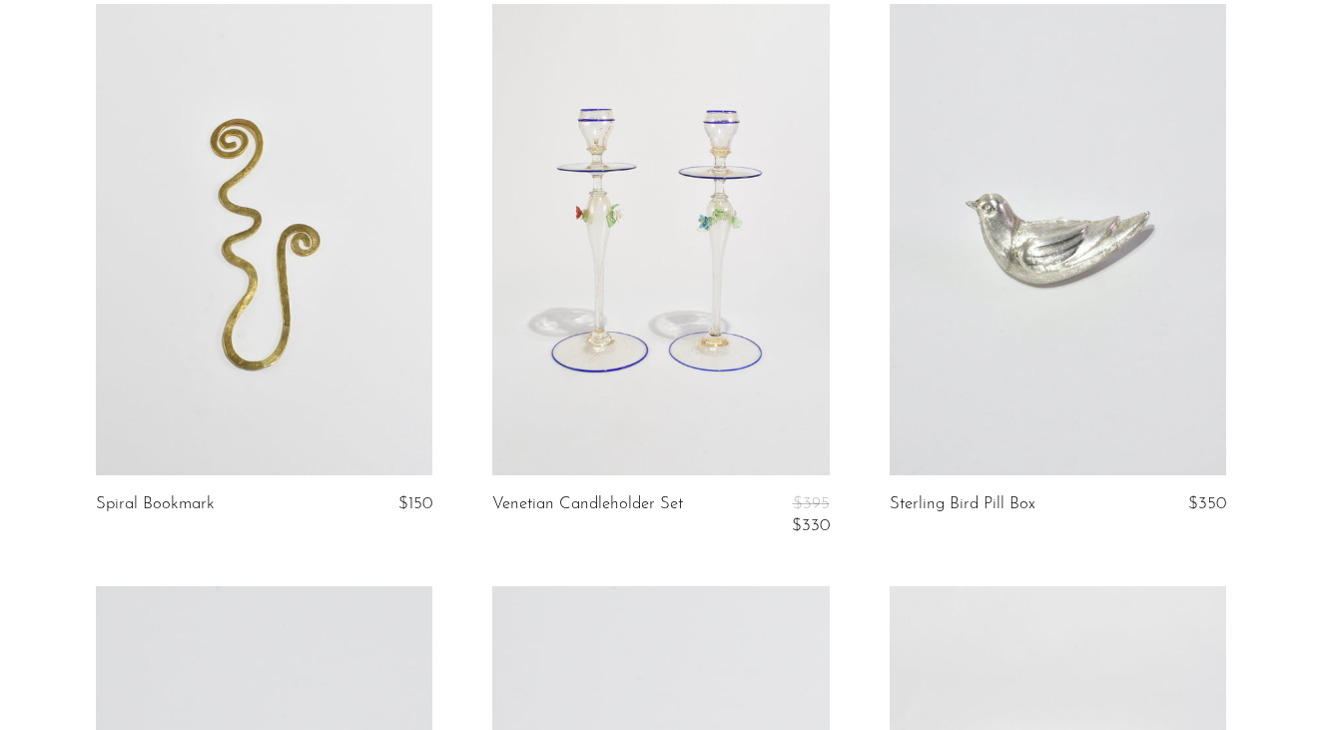
click at [1008, 239] on link at bounding box center [1058, 239] width 336 height 471
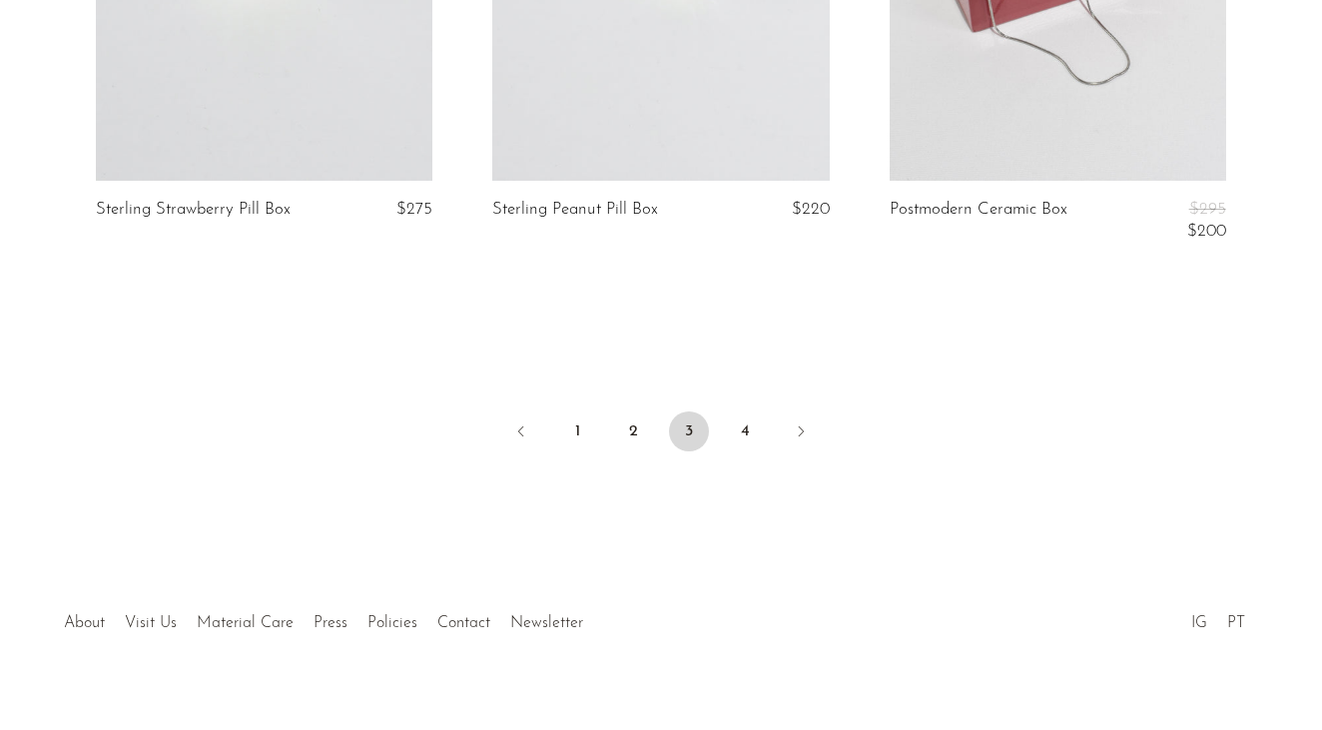
scroll to position [6747, 0]
click at [330, 616] on link "Press" at bounding box center [330, 624] width 34 height 16
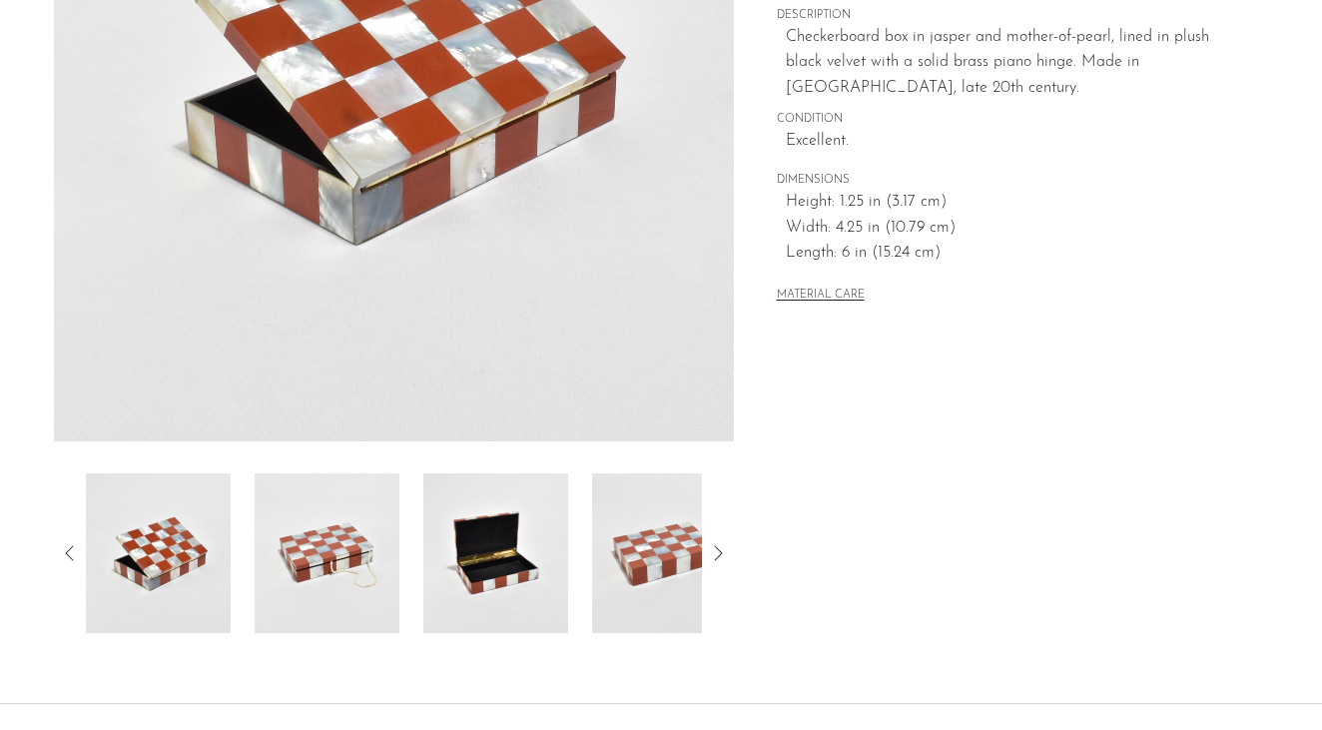
scroll to position [489, 0]
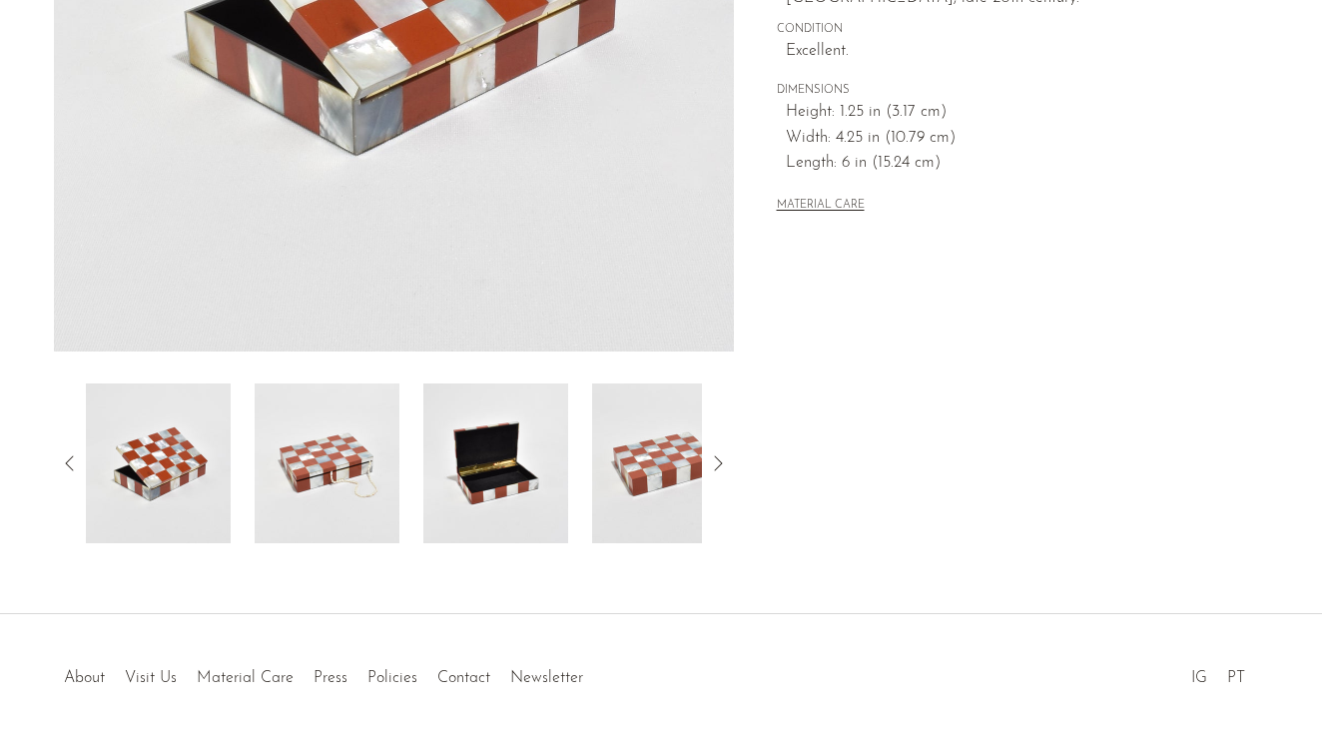
click at [488, 478] on img at bounding box center [495, 463] width 145 height 160
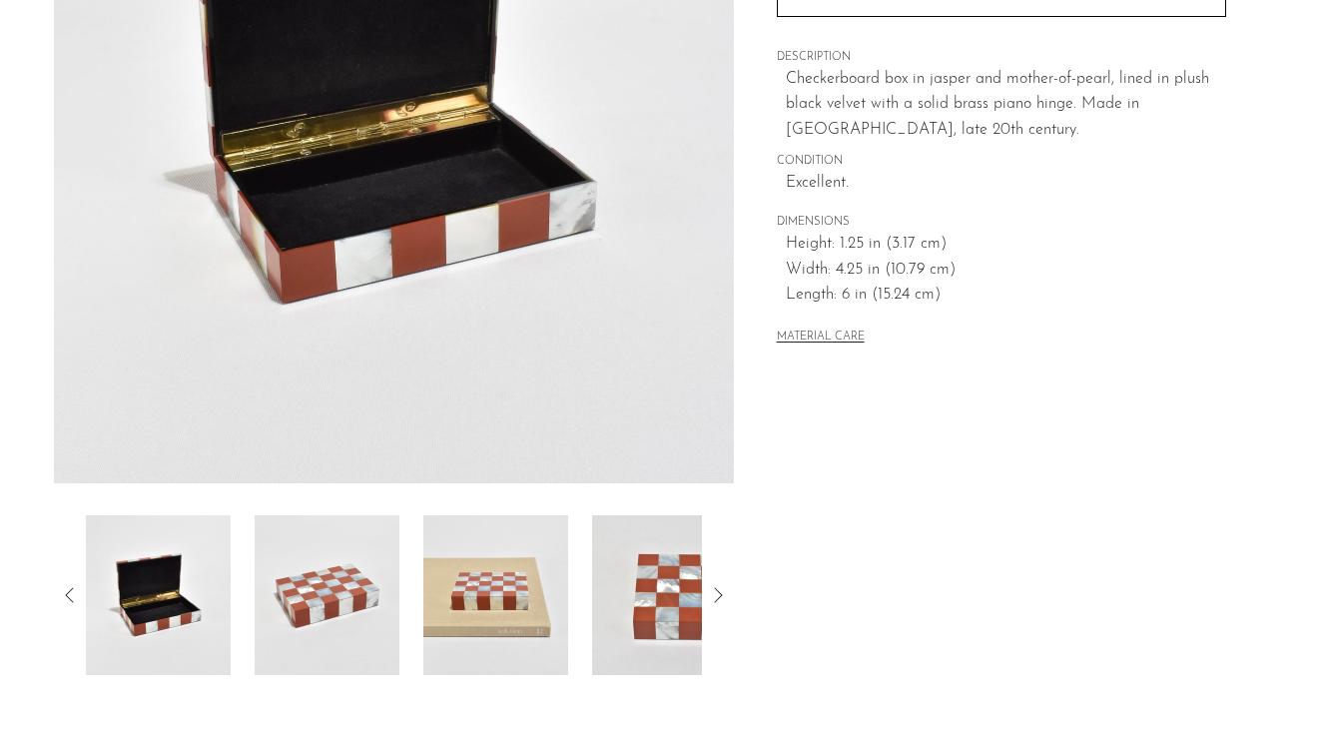
scroll to position [358, 0]
click at [496, 583] on img at bounding box center [495, 594] width 145 height 160
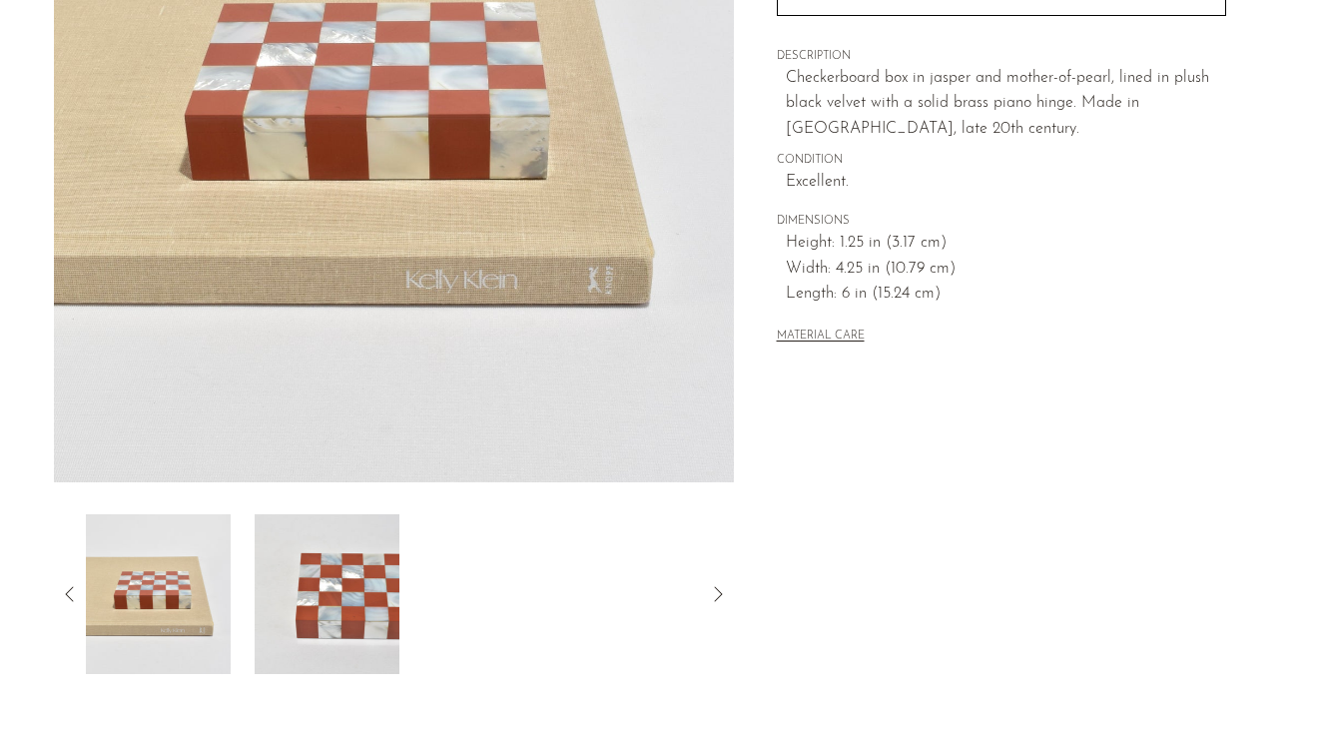
click at [366, 591] on img at bounding box center [327, 594] width 145 height 160
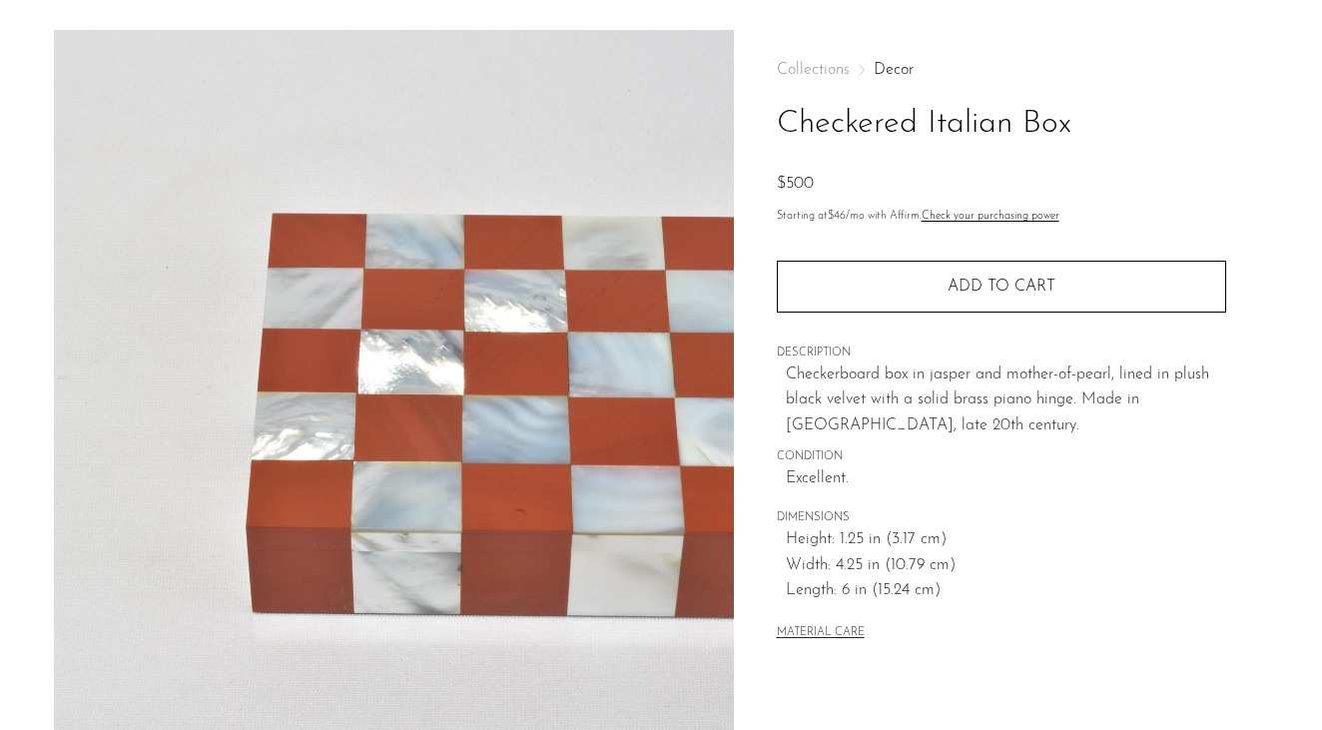
scroll to position [291, 0]
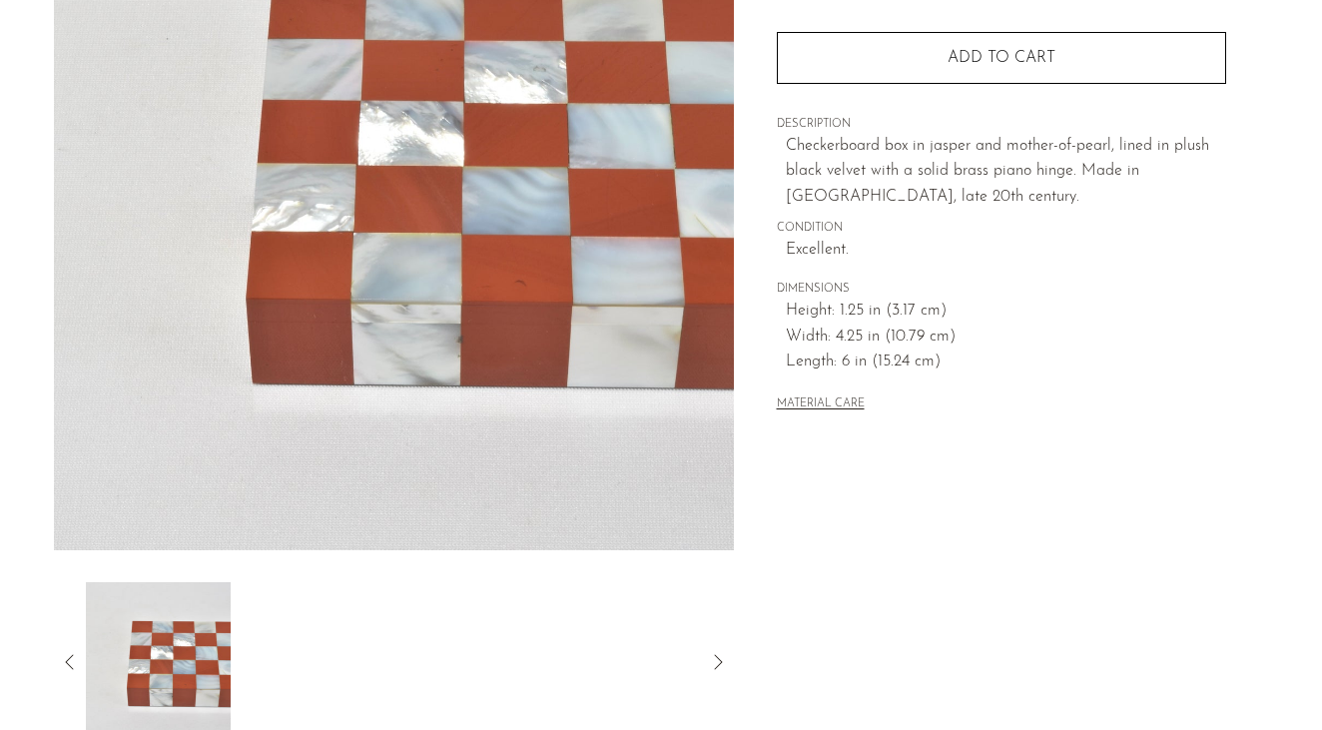
click at [179, 665] on img at bounding box center [158, 662] width 145 height 160
click at [63, 669] on icon at bounding box center [70, 662] width 24 height 24
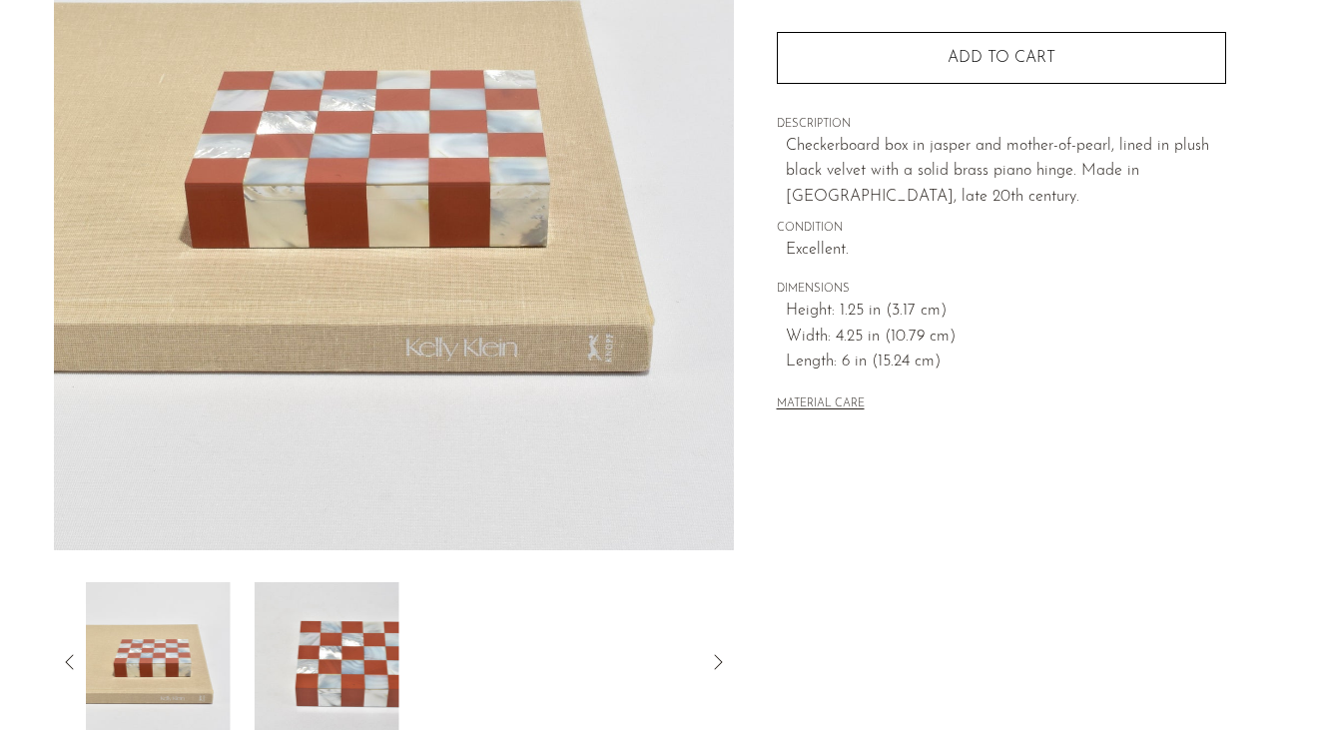
click at [173, 669] on img at bounding box center [158, 662] width 145 height 160
click at [72, 665] on icon at bounding box center [70, 662] width 24 height 24
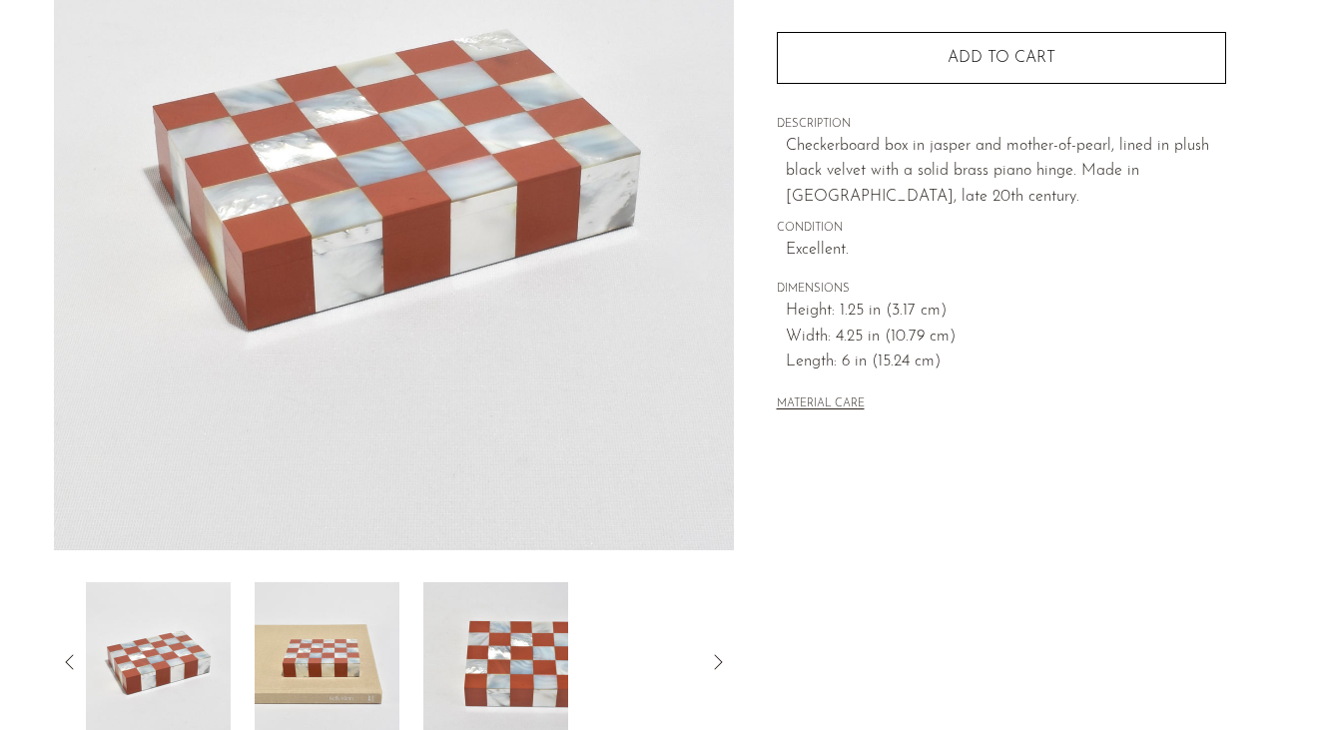
click at [147, 680] on img at bounding box center [158, 662] width 145 height 160
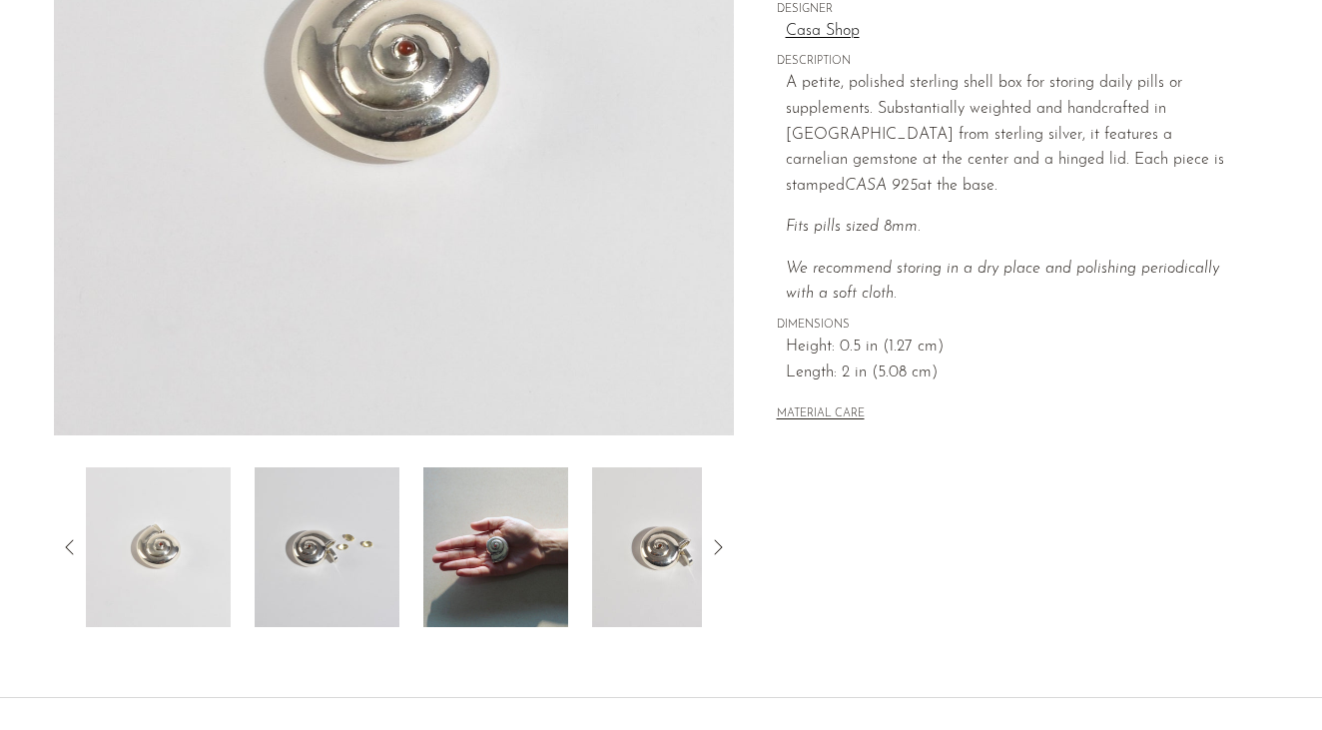
scroll to position [401, 0]
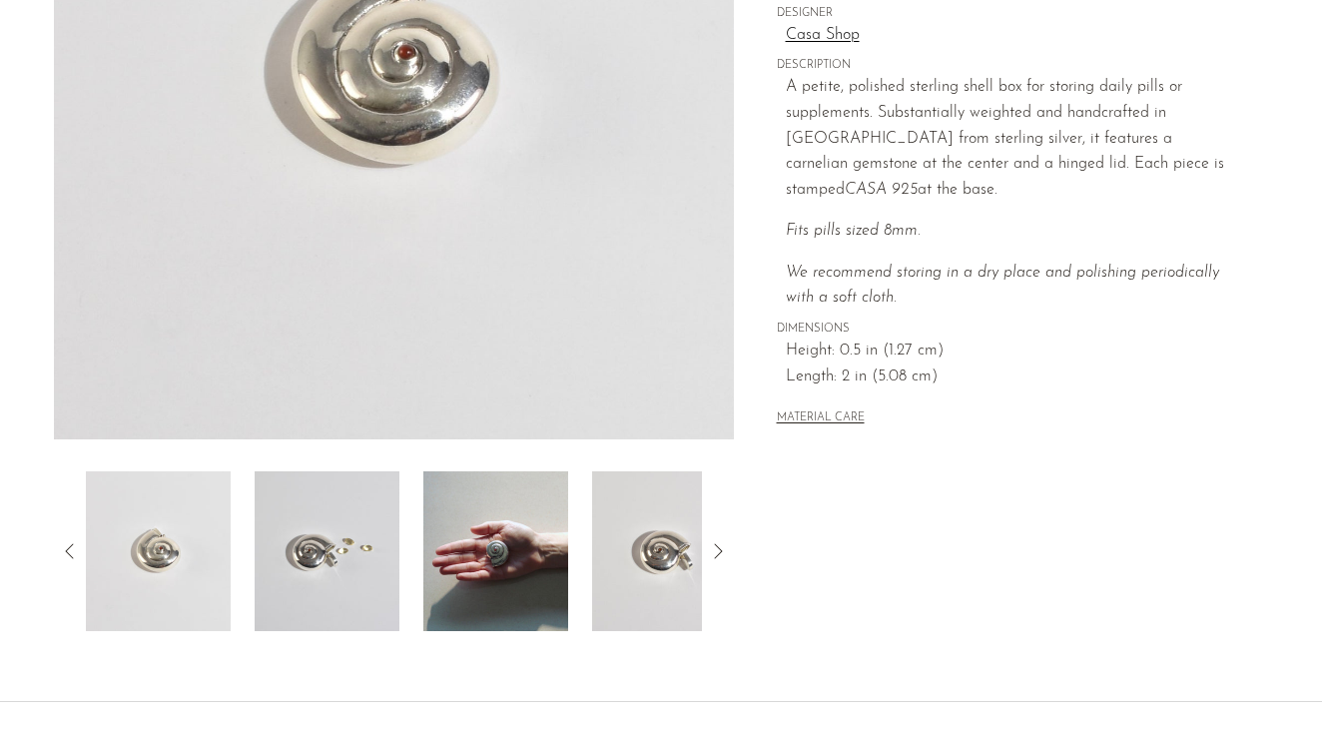
click at [506, 603] on img at bounding box center [495, 551] width 145 height 160
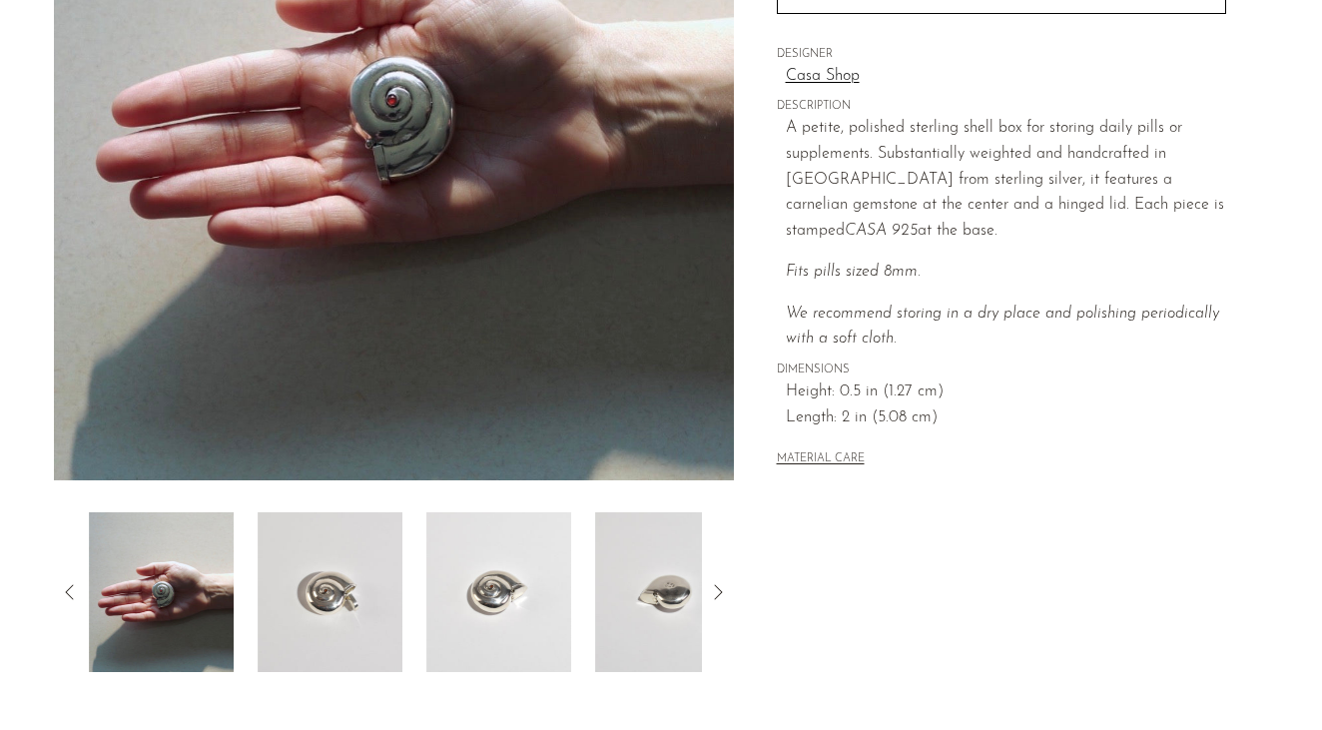
scroll to position [359, 0]
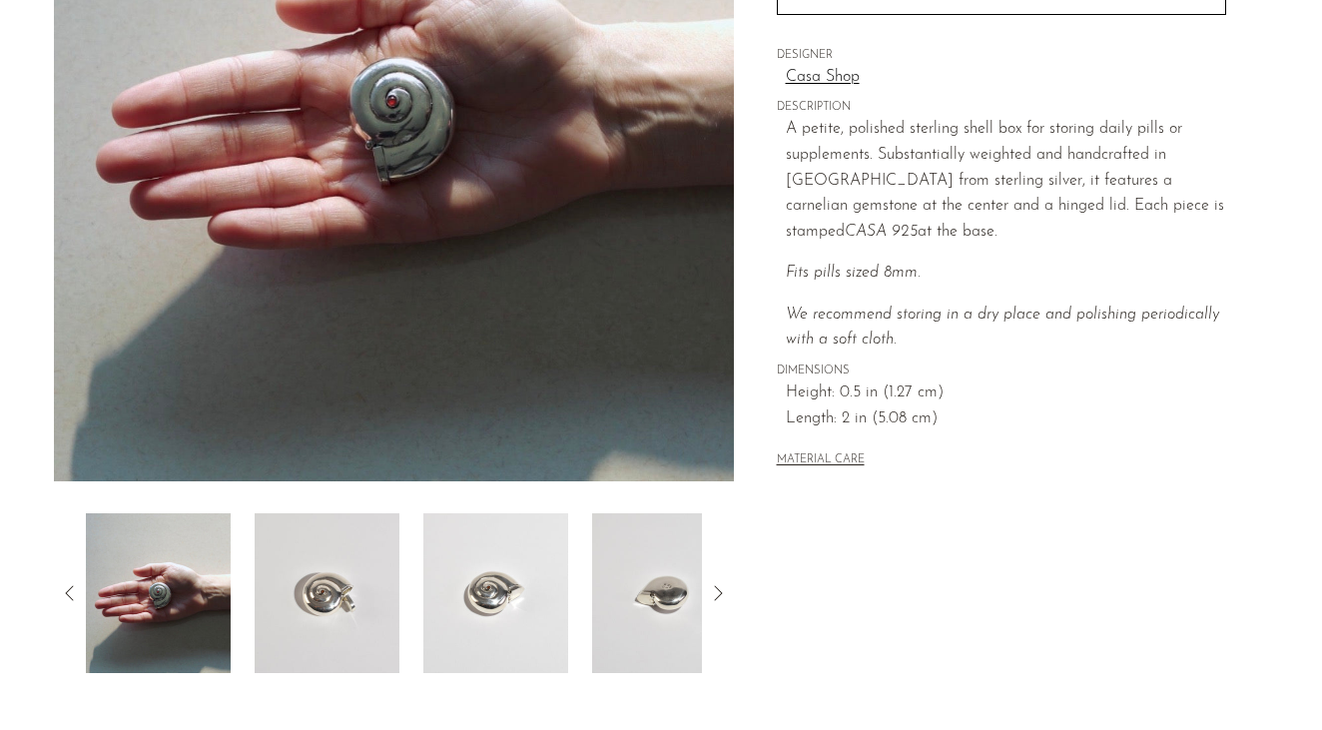
click at [487, 619] on img at bounding box center [495, 593] width 145 height 160
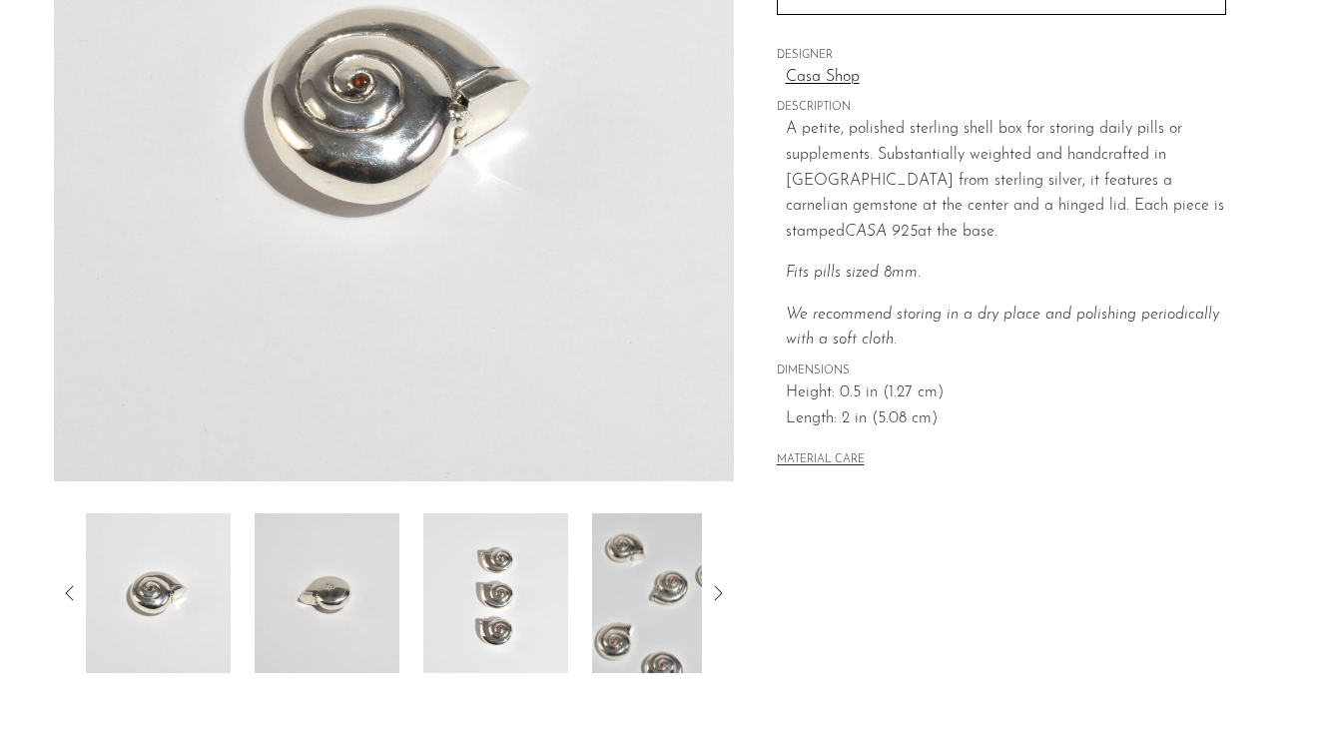
click at [487, 619] on img at bounding box center [495, 593] width 145 height 160
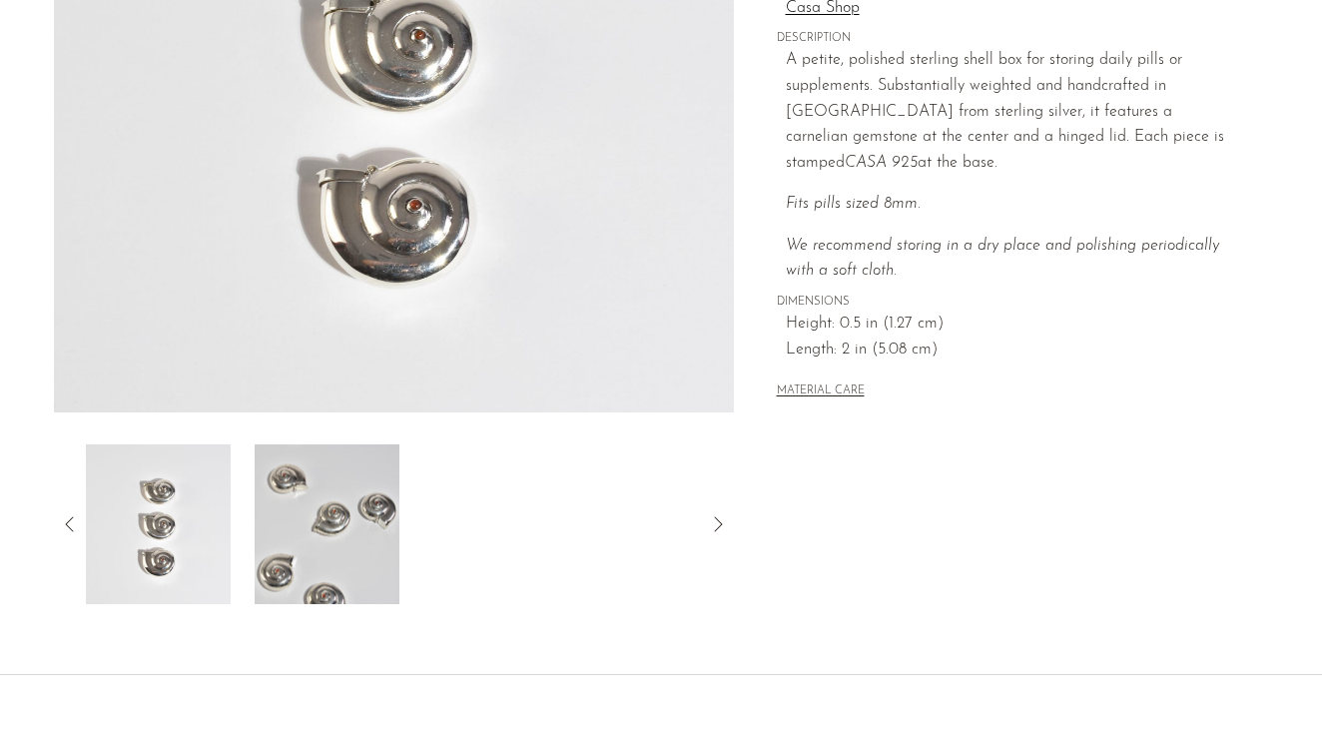
scroll to position [429, 0]
click at [121, 530] on img at bounding box center [158, 523] width 145 height 160
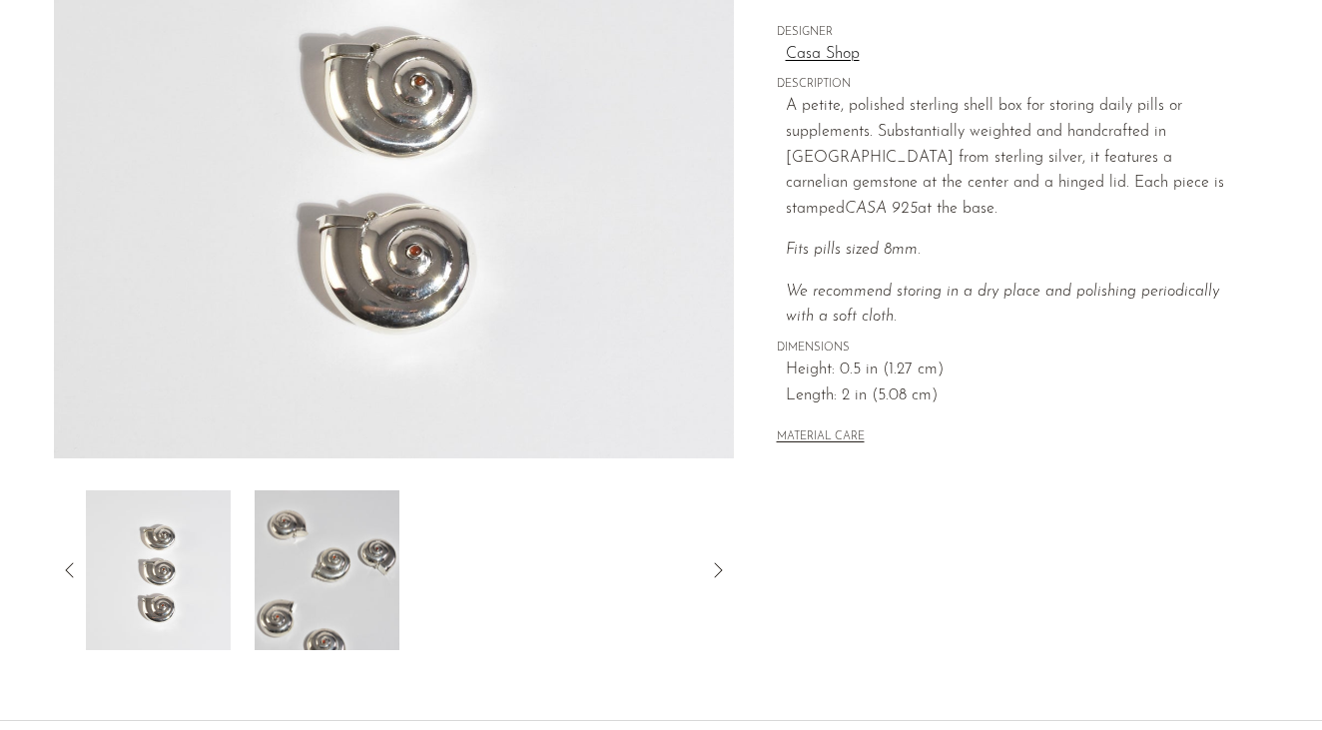
scroll to position [404, 0]
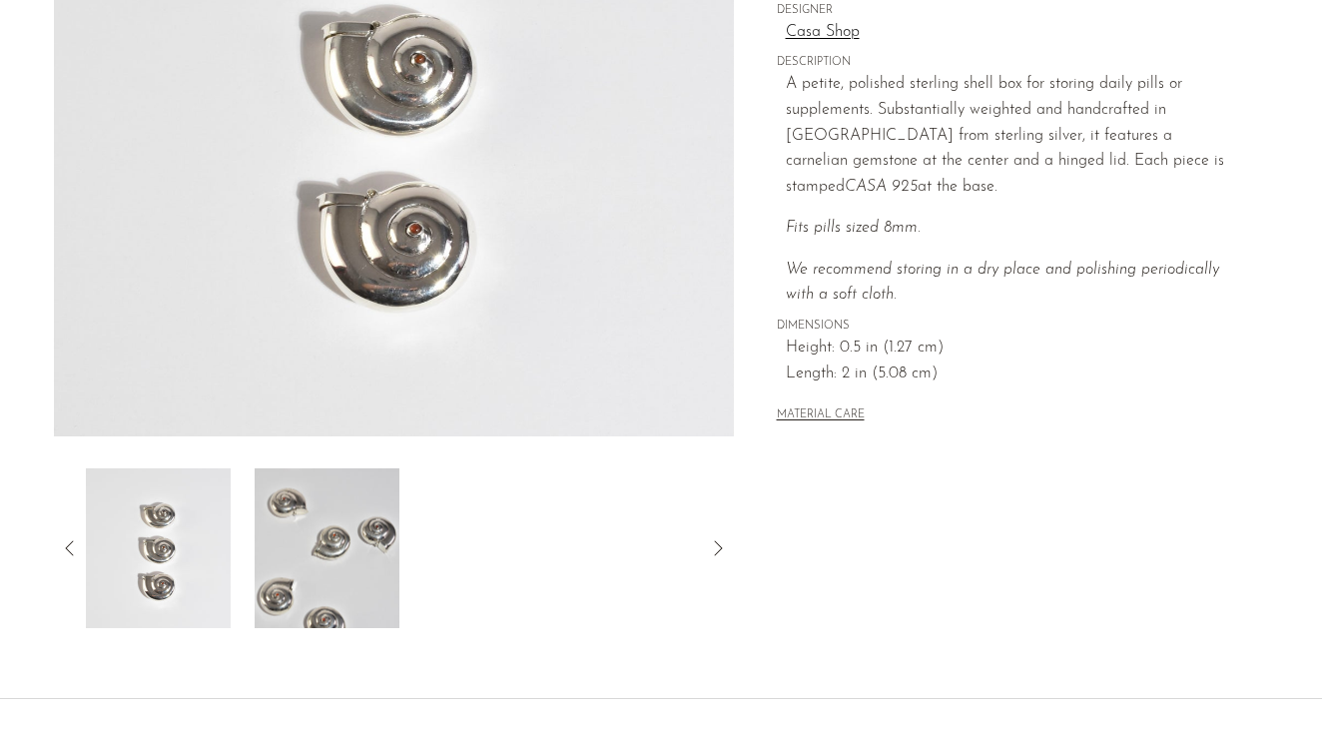
click at [84, 545] on div at bounding box center [394, 548] width 680 height 160
click at [59, 548] on icon at bounding box center [70, 548] width 24 height 24
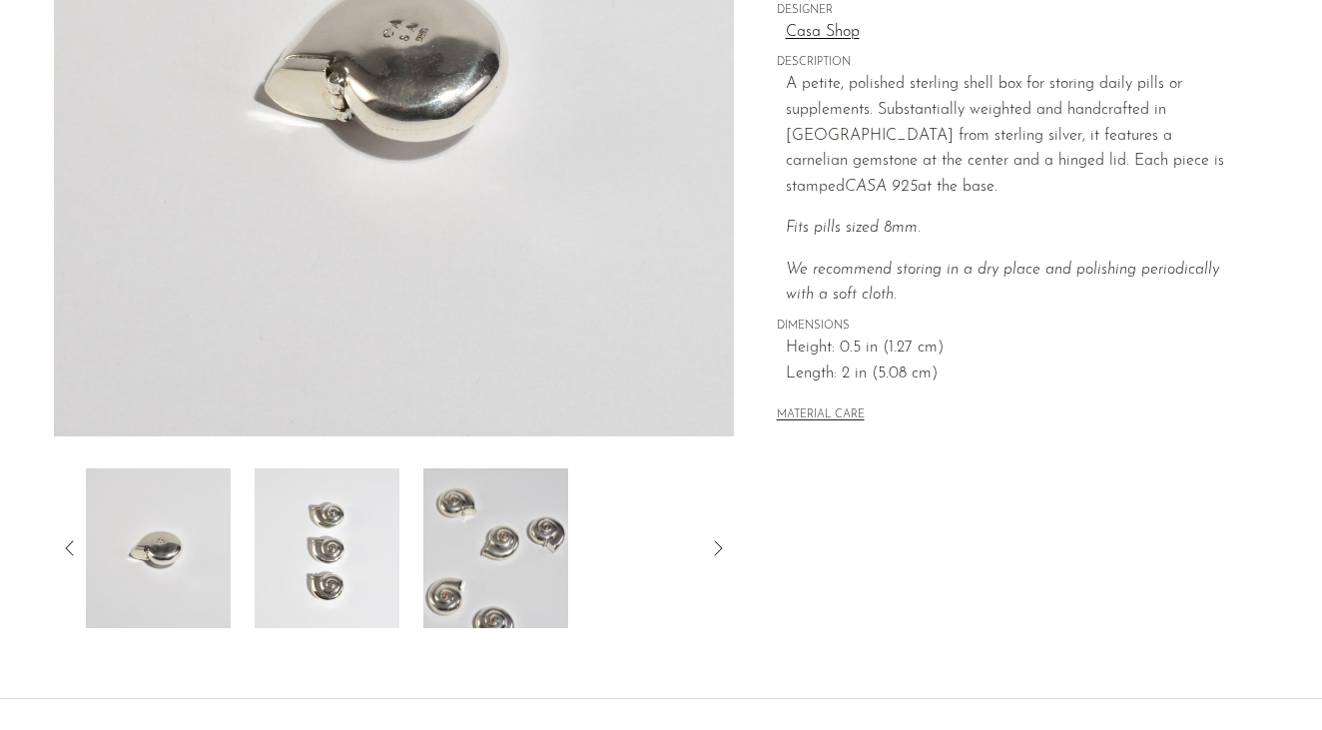
click at [374, 60] on img at bounding box center [394, 61] width 680 height 749
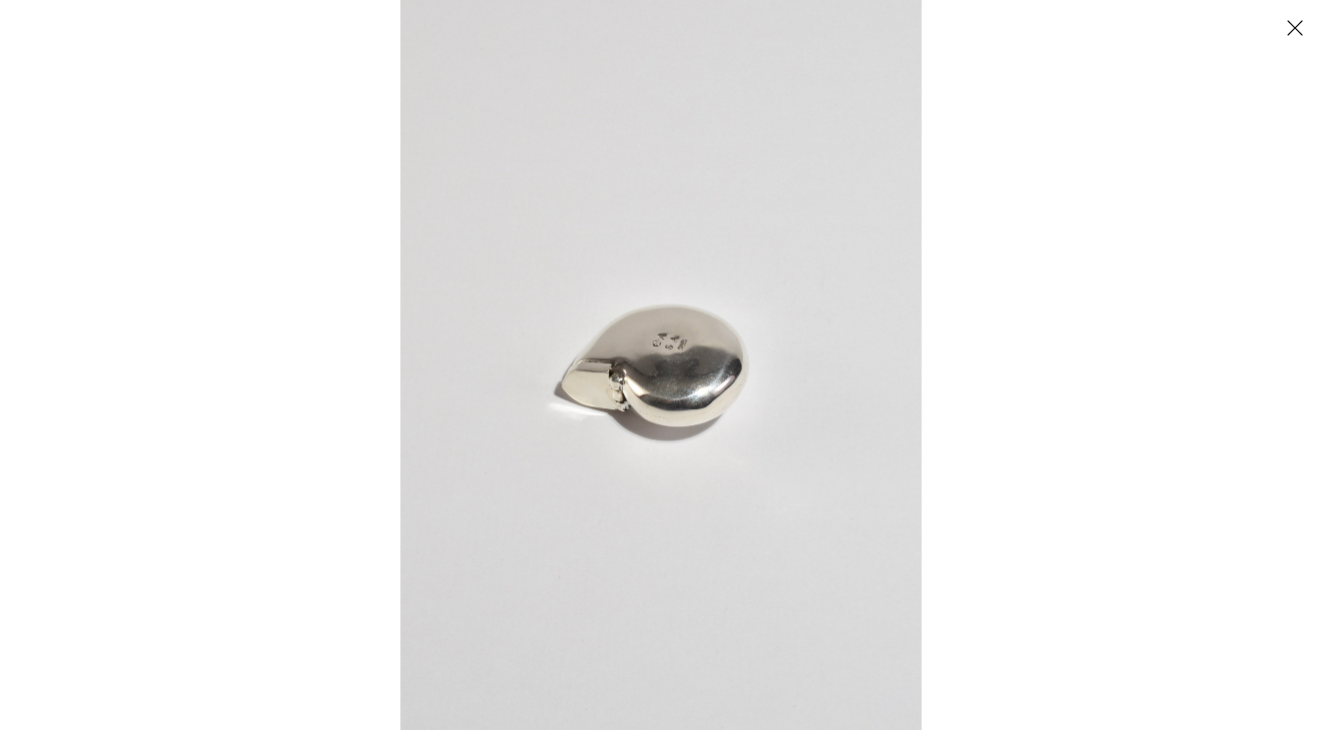
click at [654, 330] on img at bounding box center [660, 365] width 521 height 730
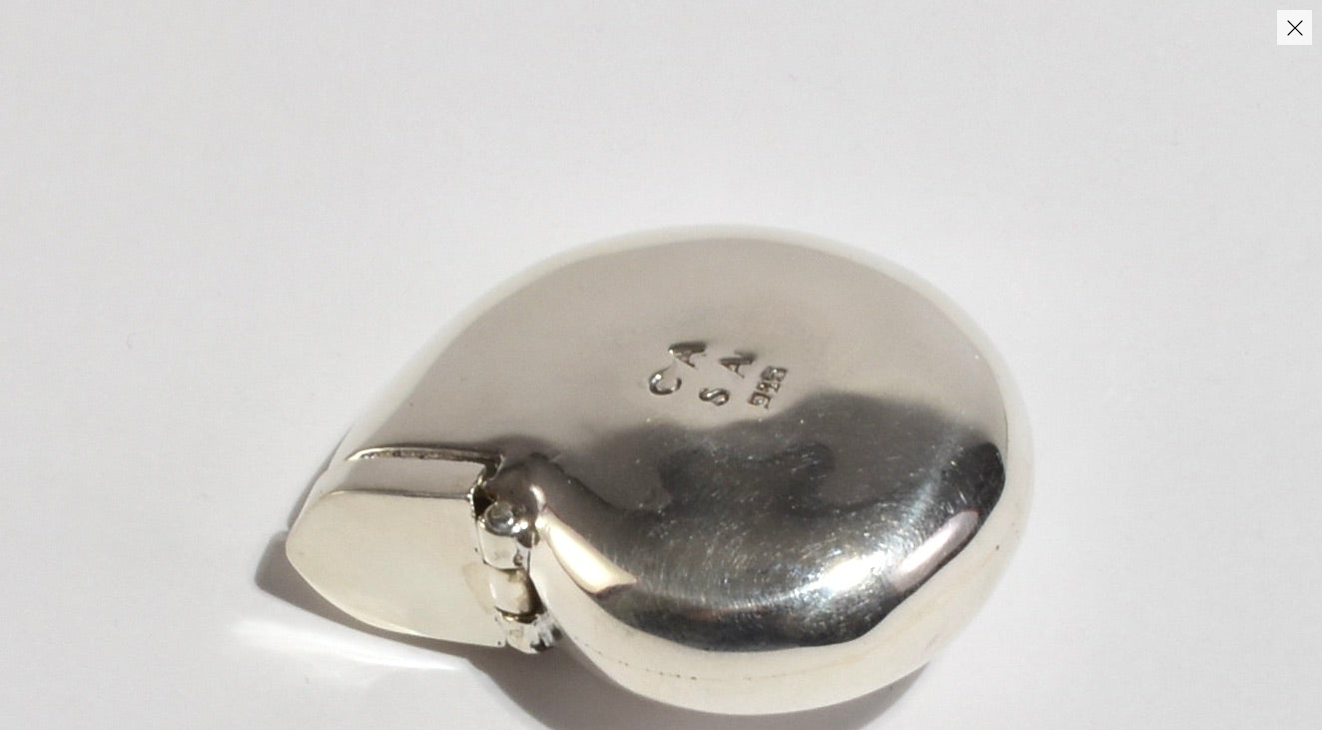
click at [530, 507] on img at bounding box center [683, 468] width 2084 height 2917
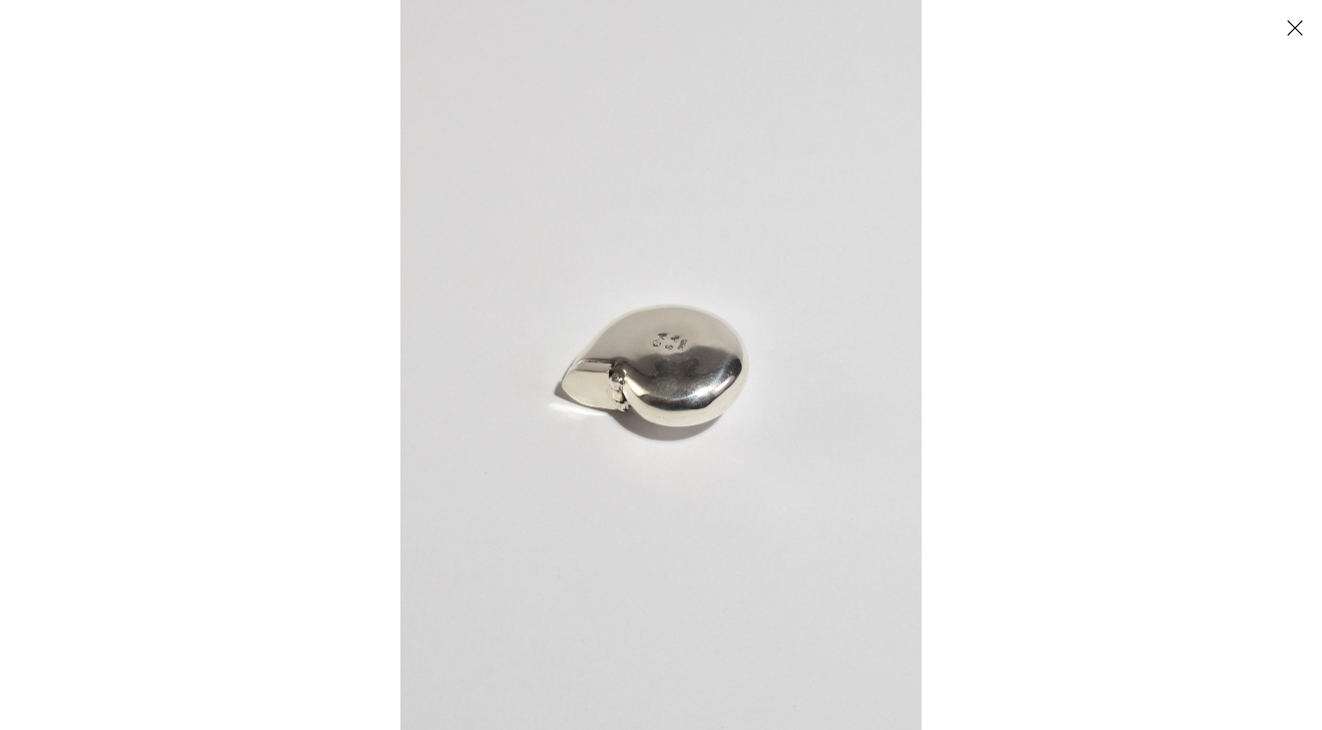
click at [530, 507] on img at bounding box center [660, 365] width 521 height 730
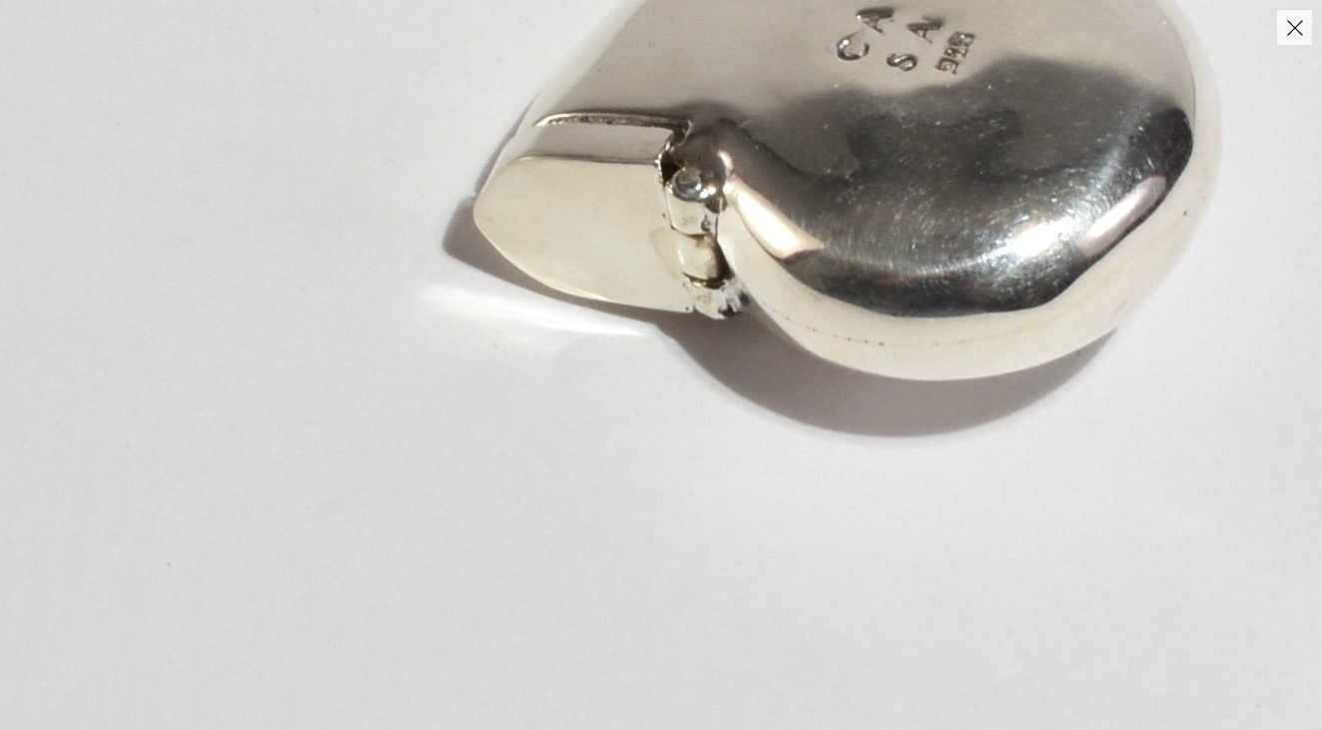
click at [880, 210] on img at bounding box center [870, 133] width 2084 height 2917
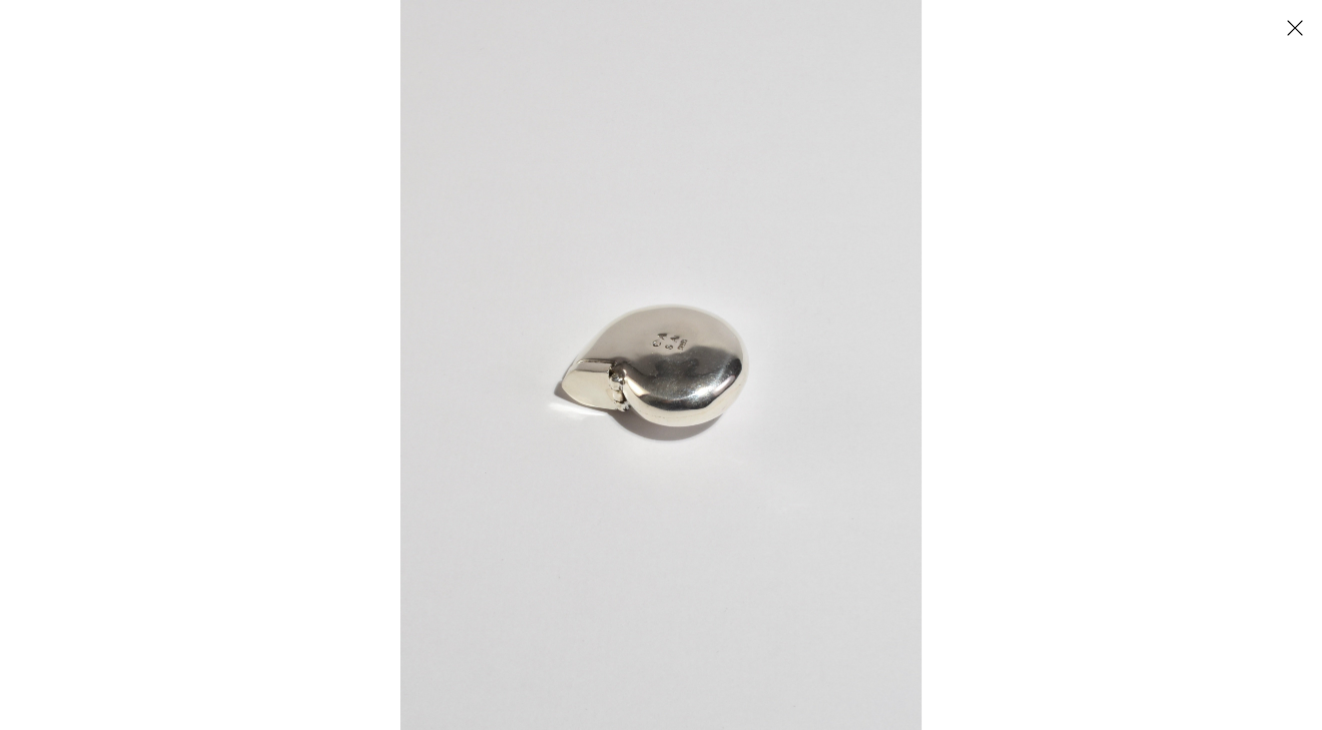
click at [233, 395] on div at bounding box center [661, 365] width 1322 height 730
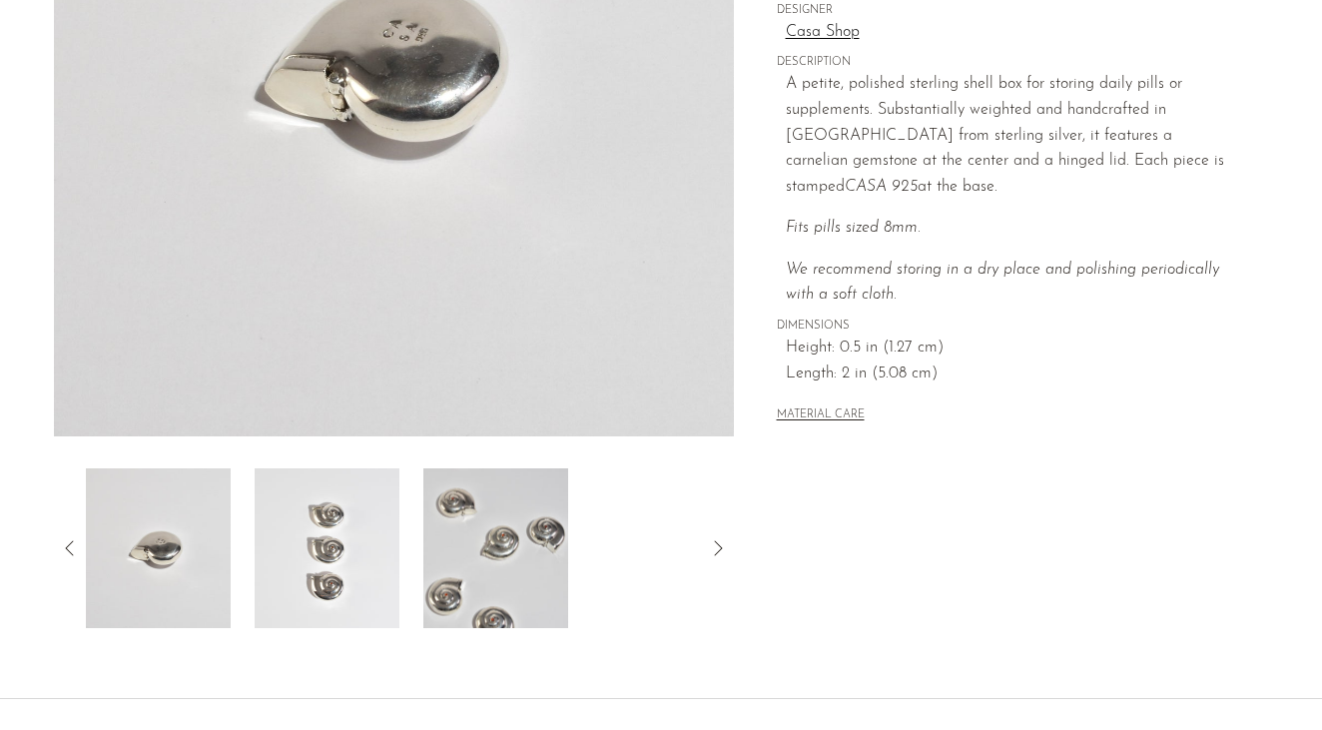
click at [181, 651] on div "Sterling Shell Pillbox $495" at bounding box center [661, 192] width 1322 height 1011
click at [172, 572] on img at bounding box center [158, 548] width 145 height 160
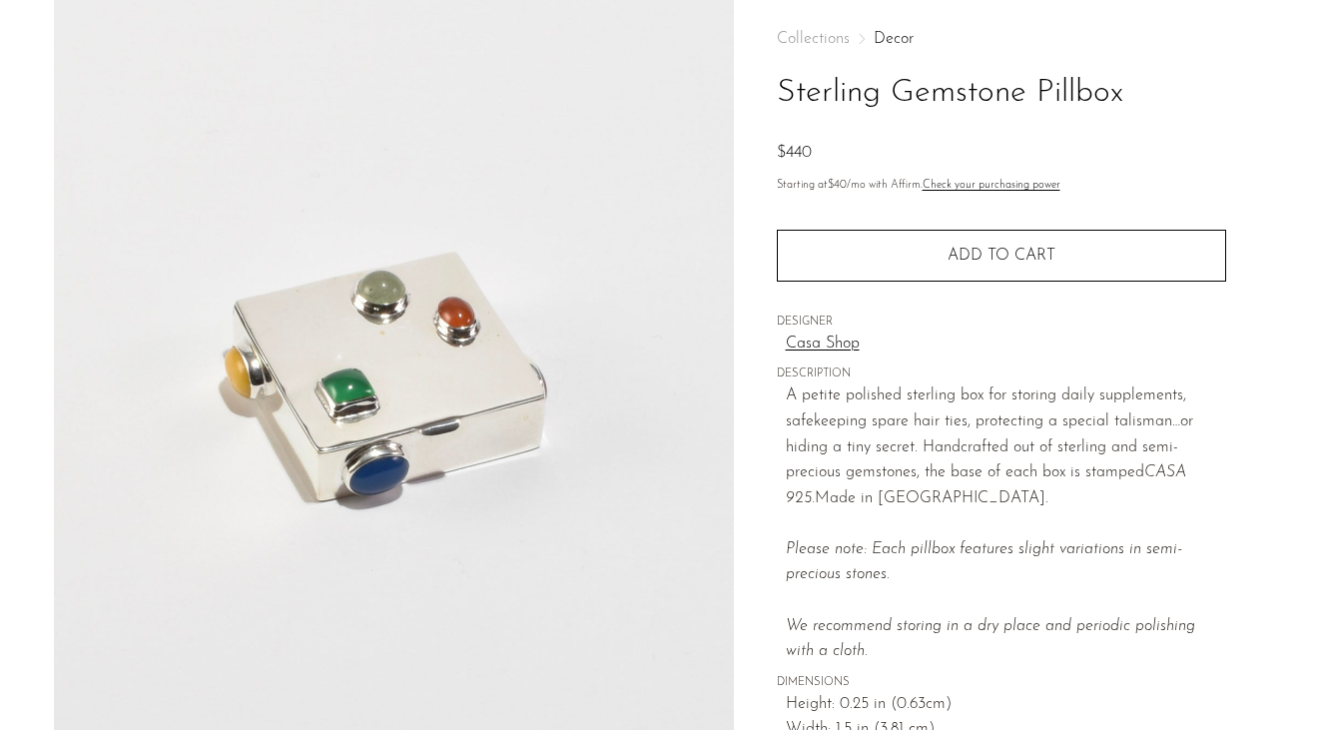
scroll to position [95, 0]
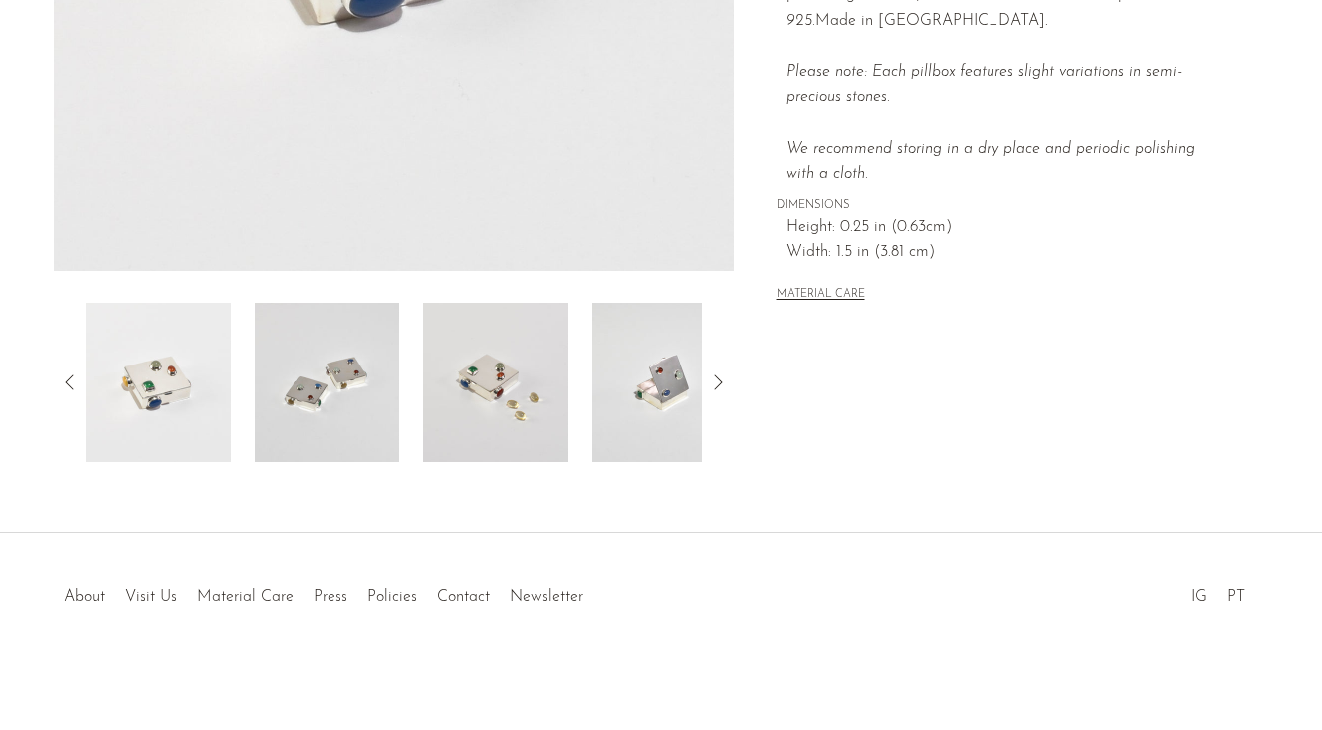
click at [522, 389] on img at bounding box center [495, 383] width 145 height 160
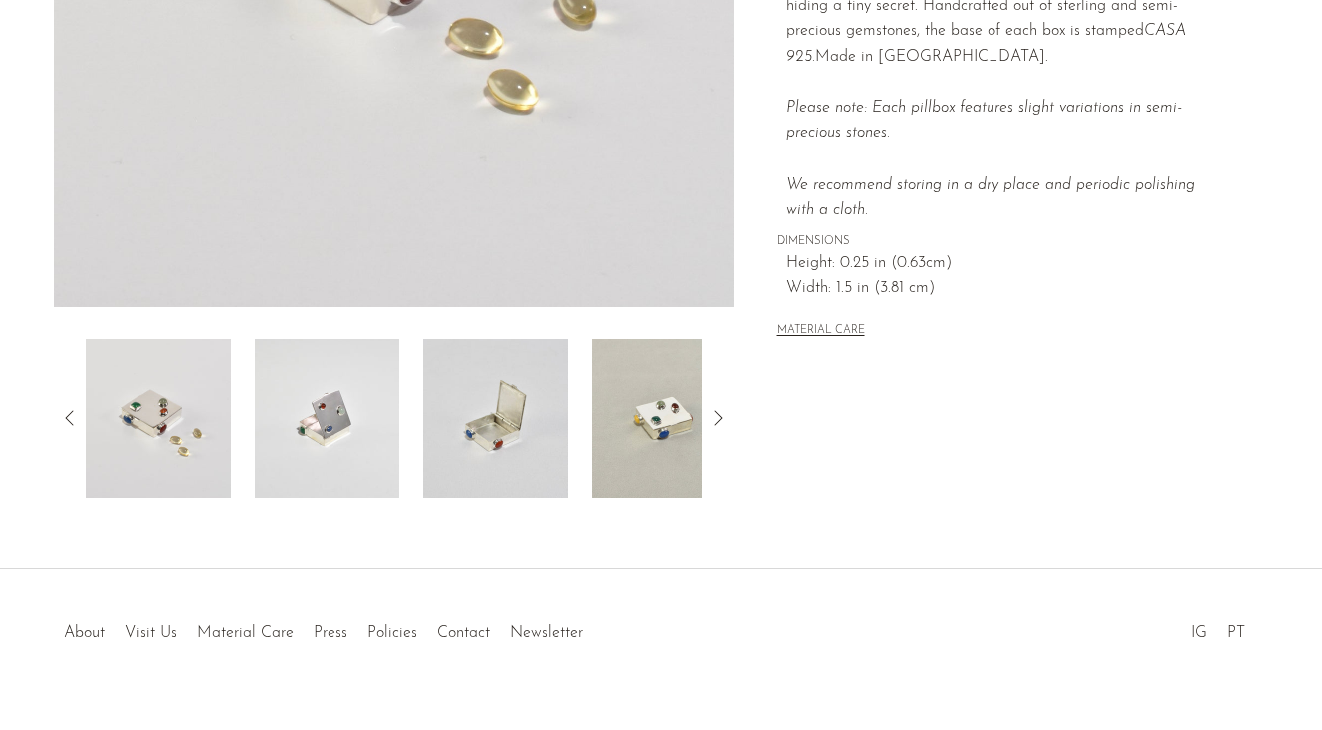
click at [520, 391] on img at bounding box center [495, 418] width 145 height 160
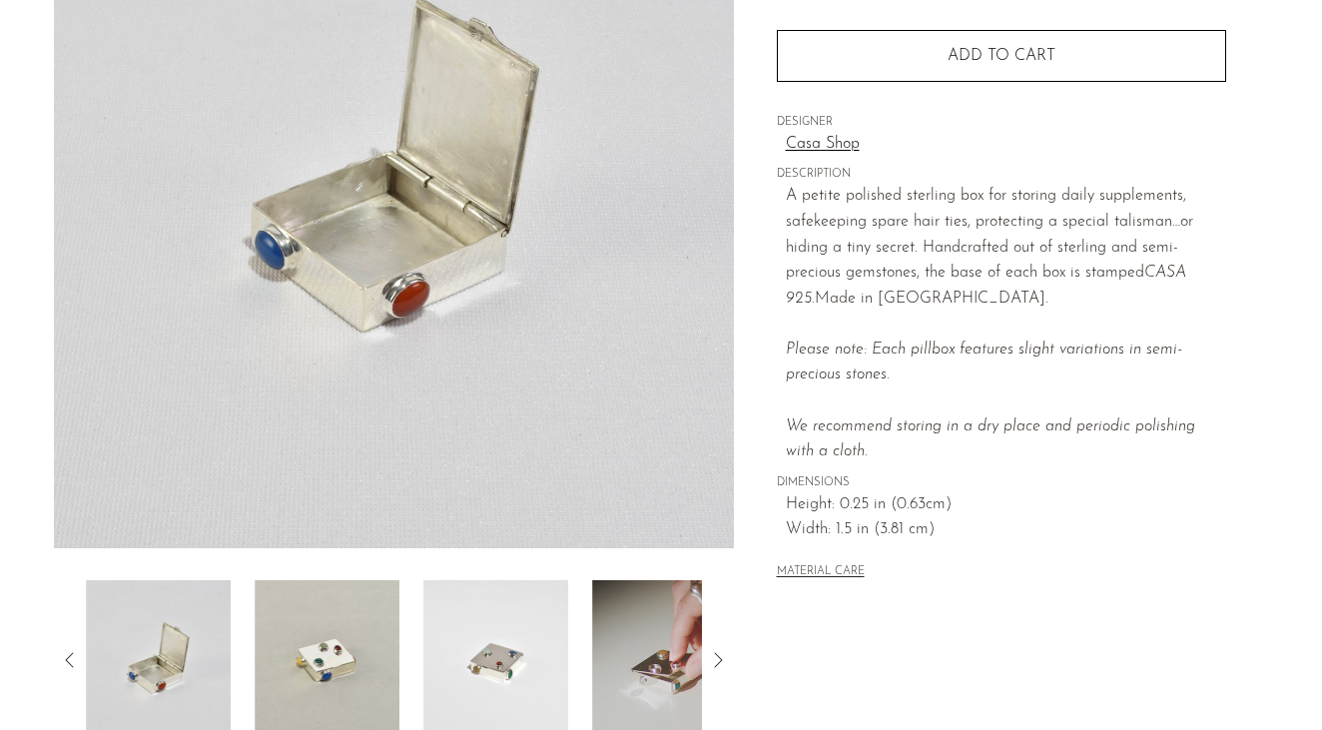
scroll to position [291, 0]
click at [497, 648] on img at bounding box center [495, 662] width 145 height 160
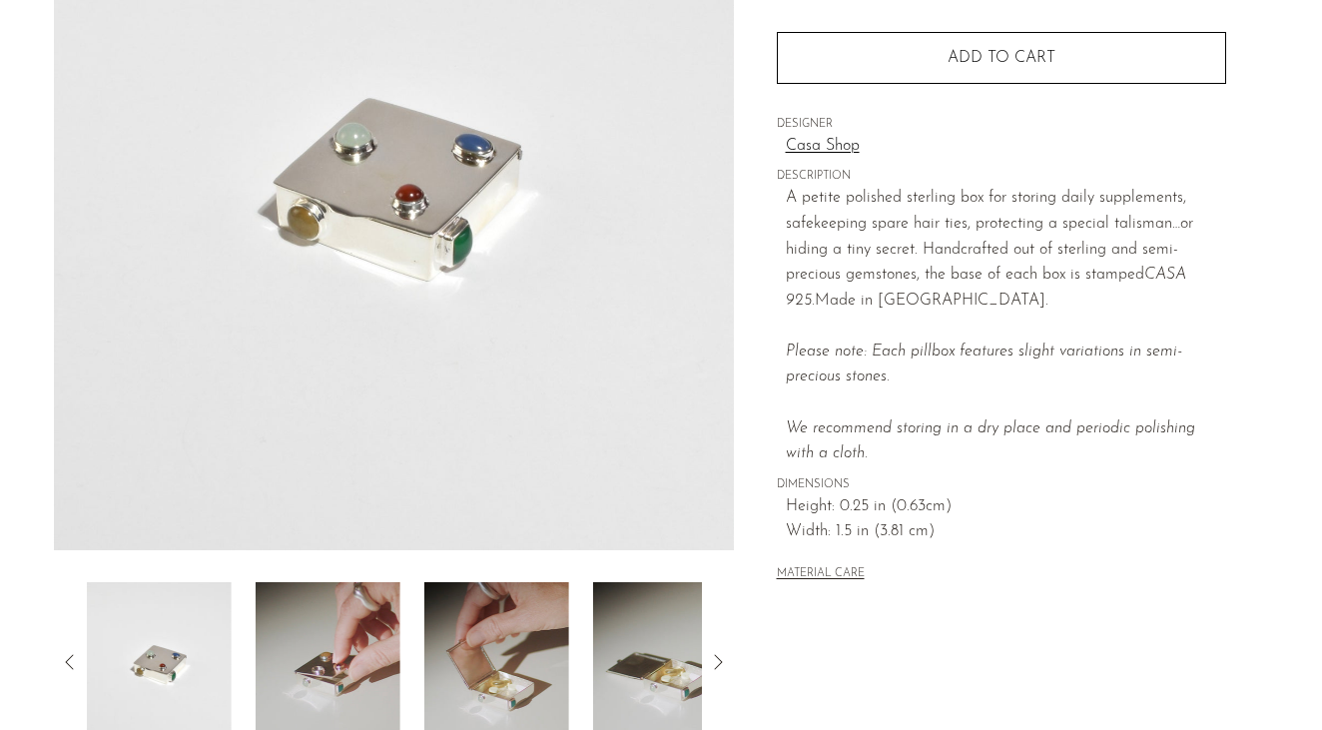
click at [295, 640] on img at bounding box center [328, 662] width 145 height 160
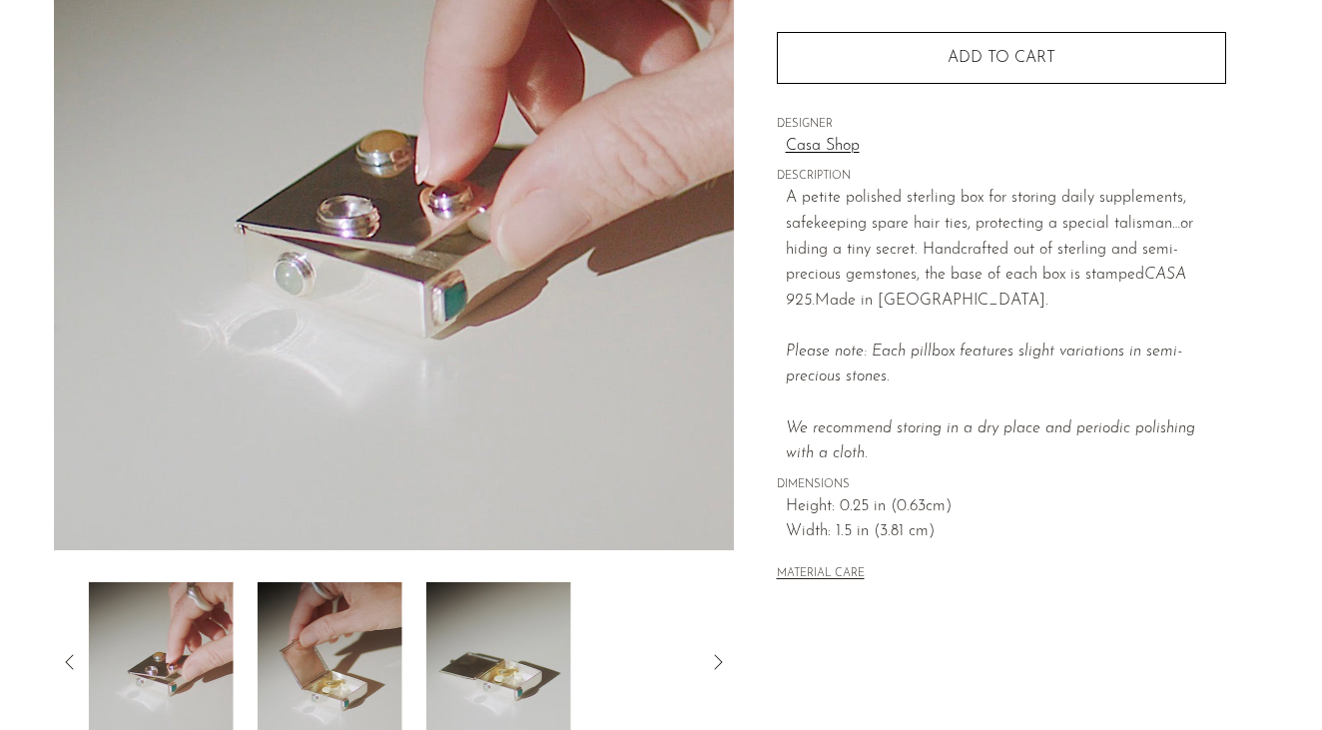
click at [282, 652] on img at bounding box center [330, 662] width 145 height 160
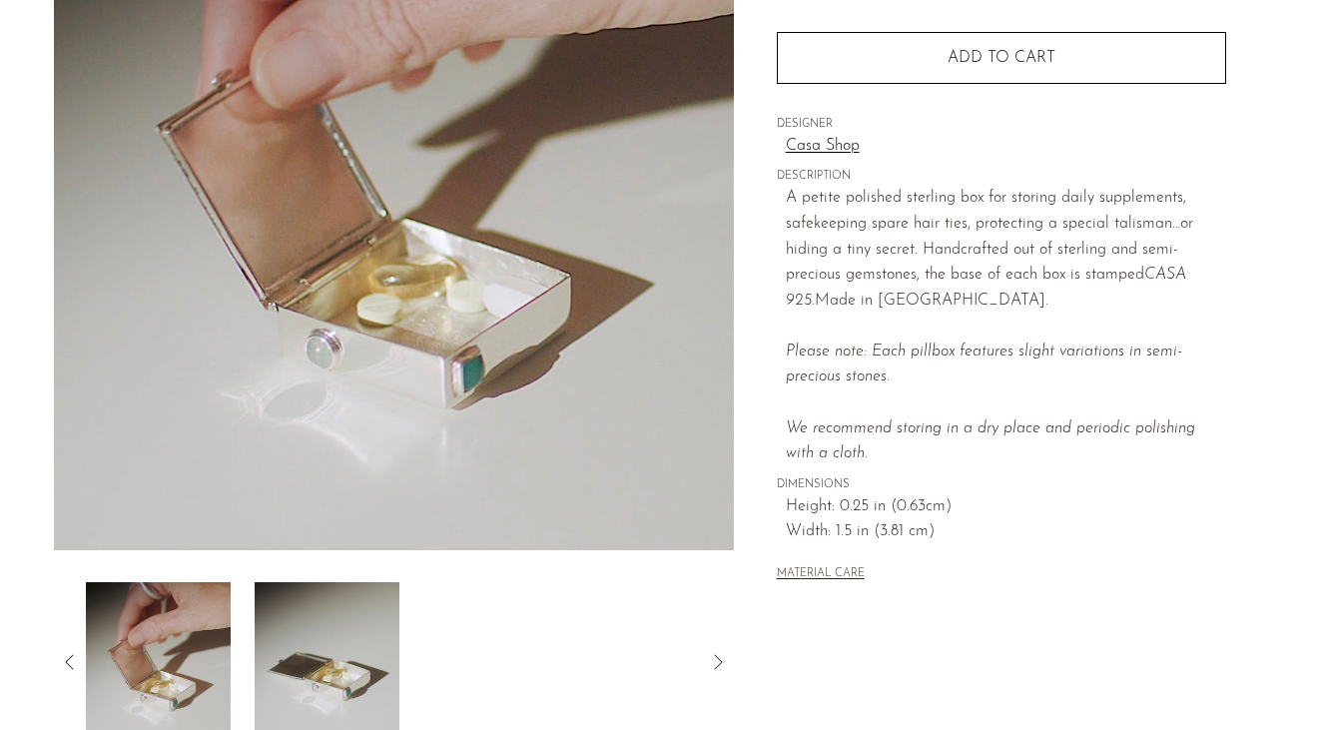
click at [334, 652] on img at bounding box center [327, 662] width 145 height 160
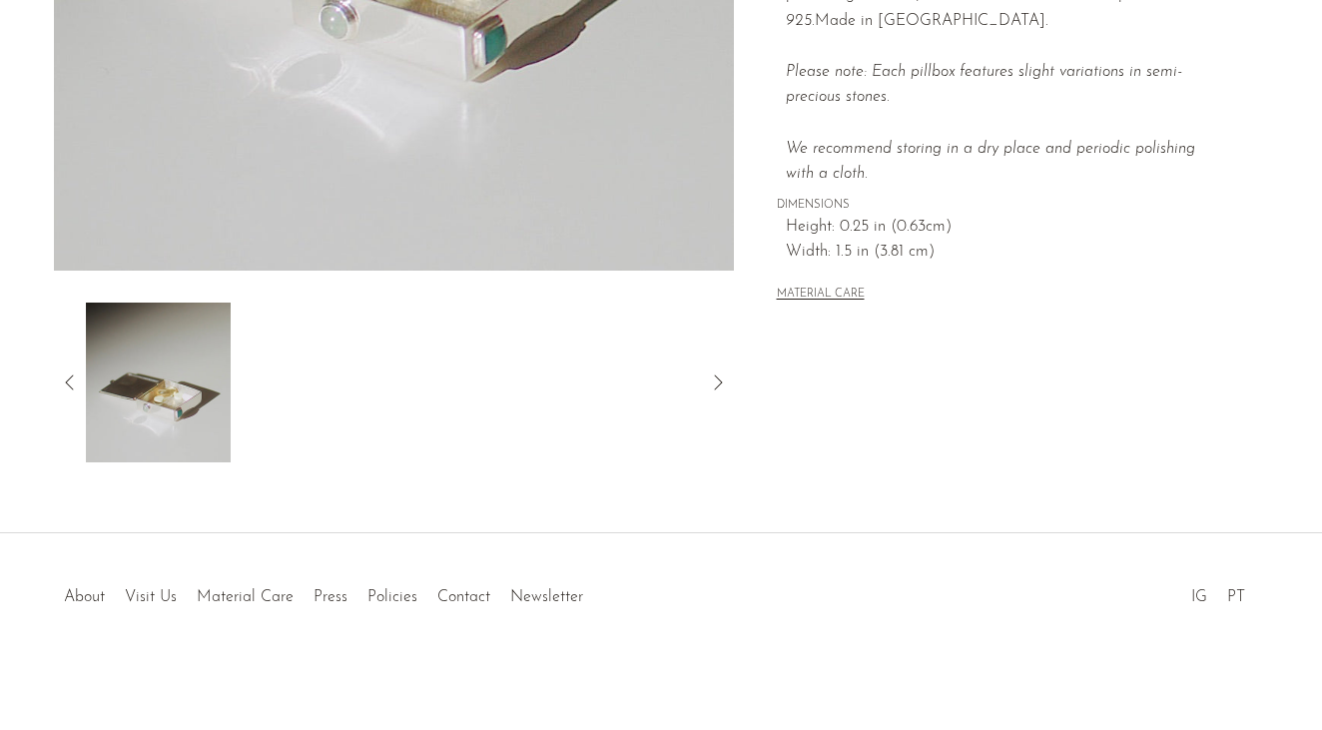
scroll to position [570, 0]
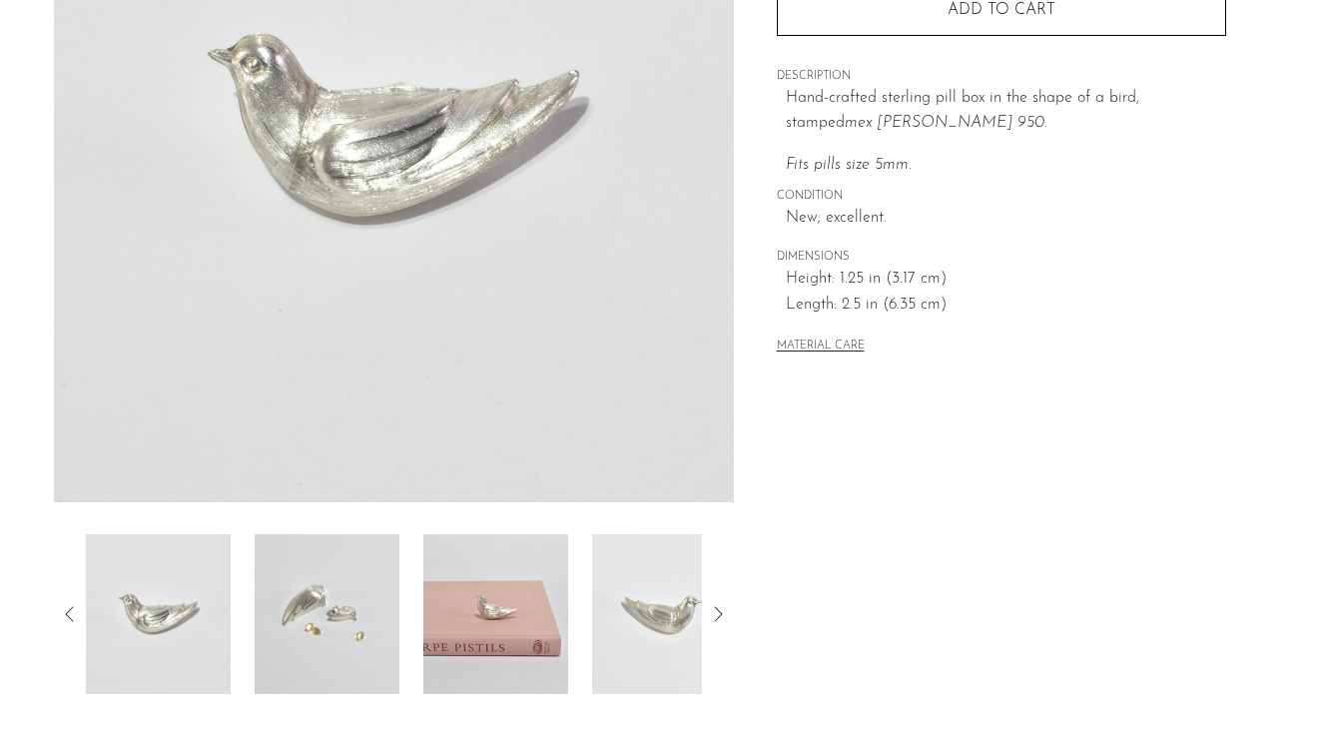
scroll to position [337, 0]
click at [466, 658] on img at bounding box center [495, 615] width 145 height 160
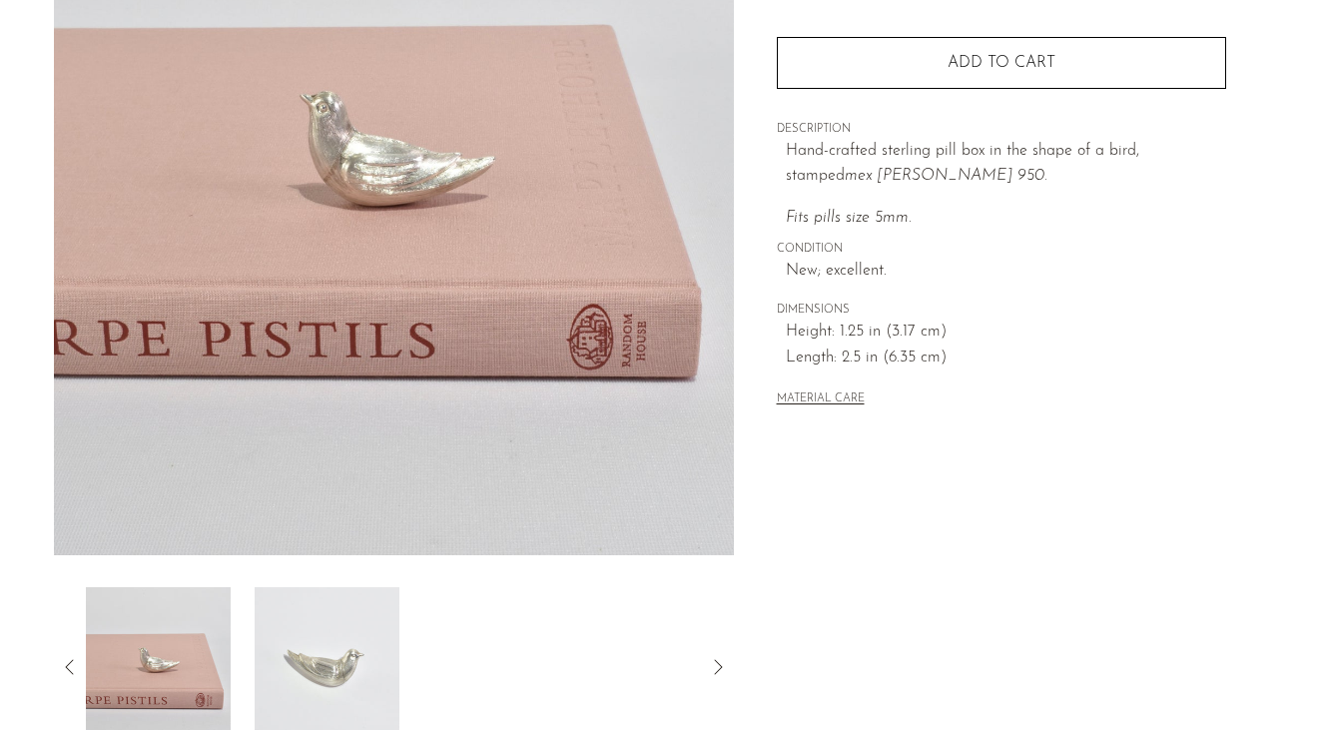
scroll to position [269, 0]
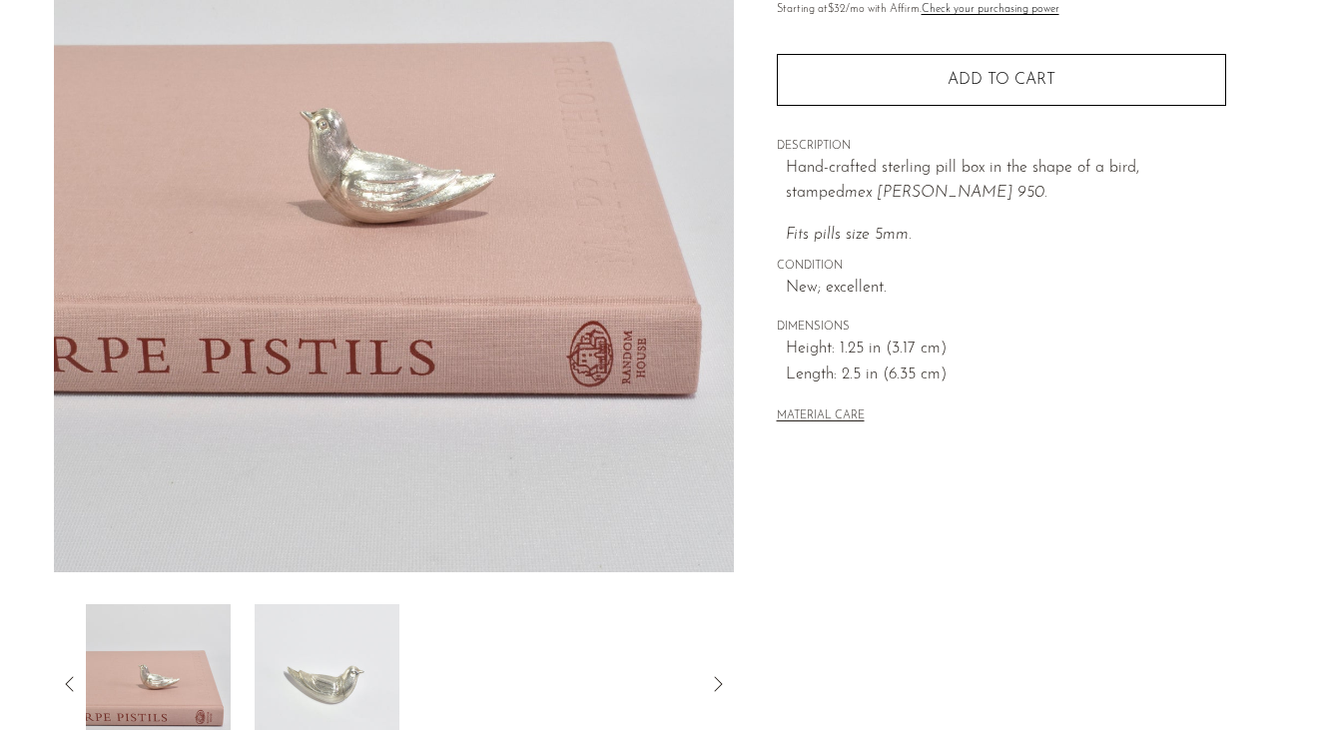
click at [340, 673] on img at bounding box center [327, 684] width 145 height 160
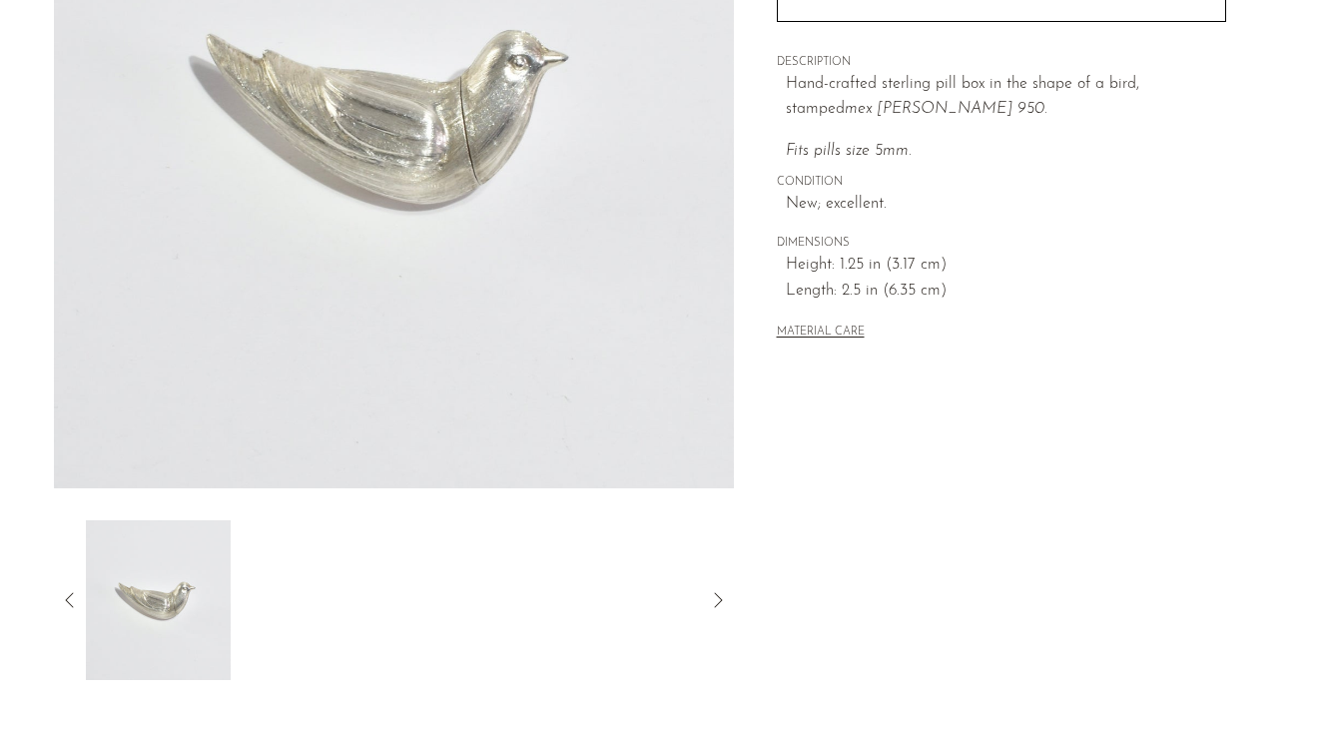
scroll to position [451, 0]
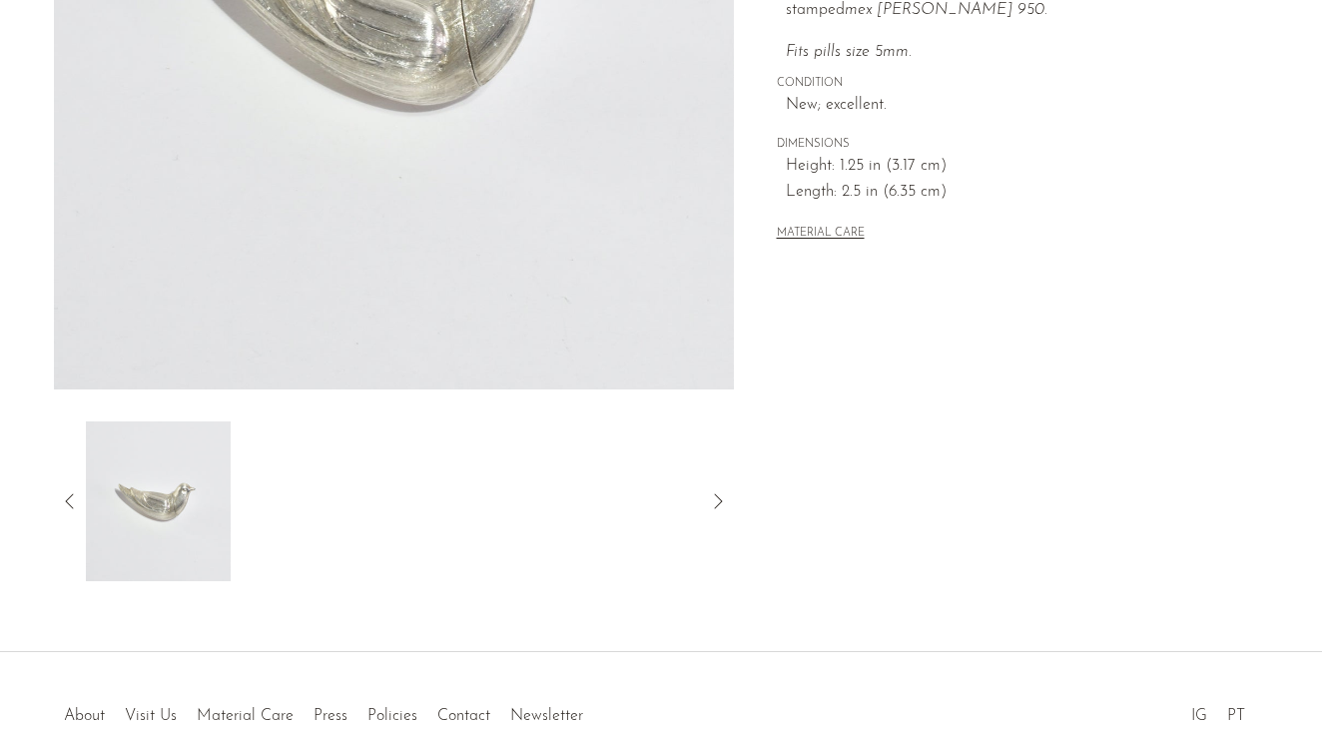
click at [714, 504] on icon at bounding box center [718, 501] width 24 height 24
click at [78, 502] on icon at bounding box center [70, 501] width 24 height 24
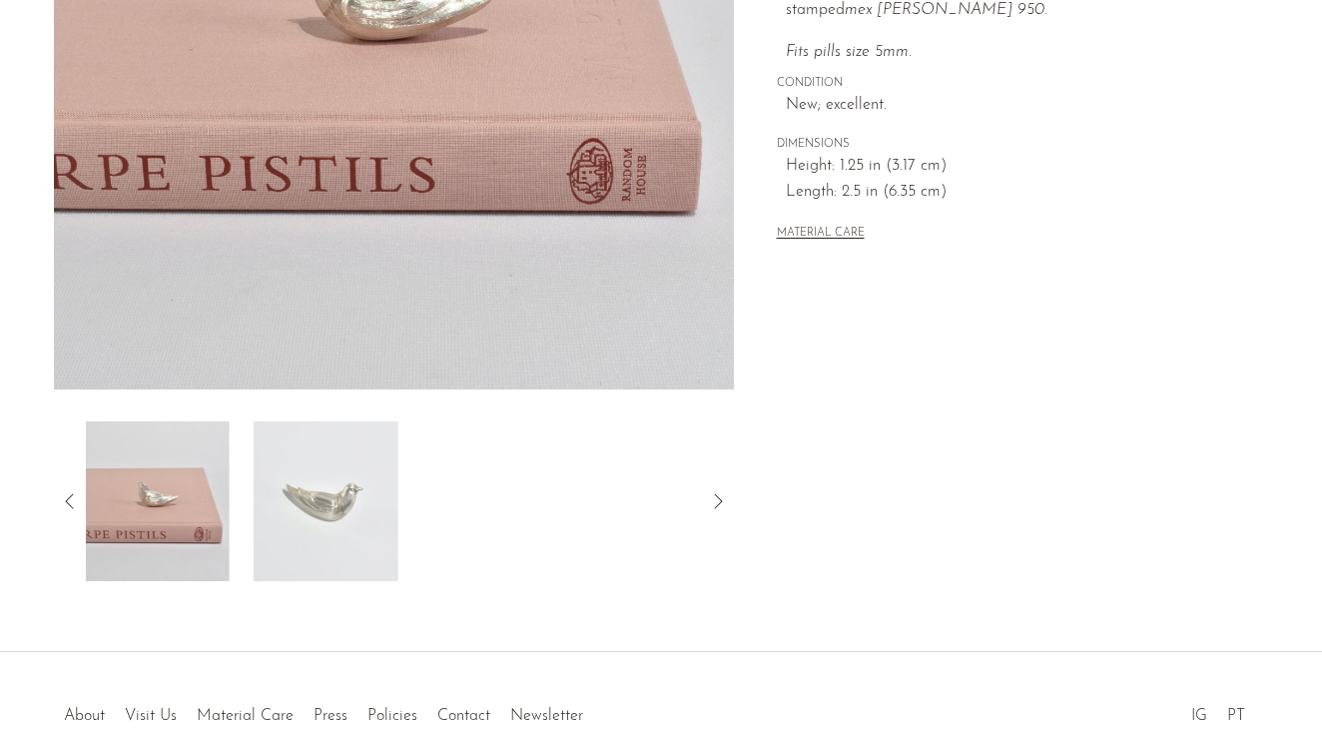
click at [78, 502] on icon at bounding box center [70, 501] width 24 height 24
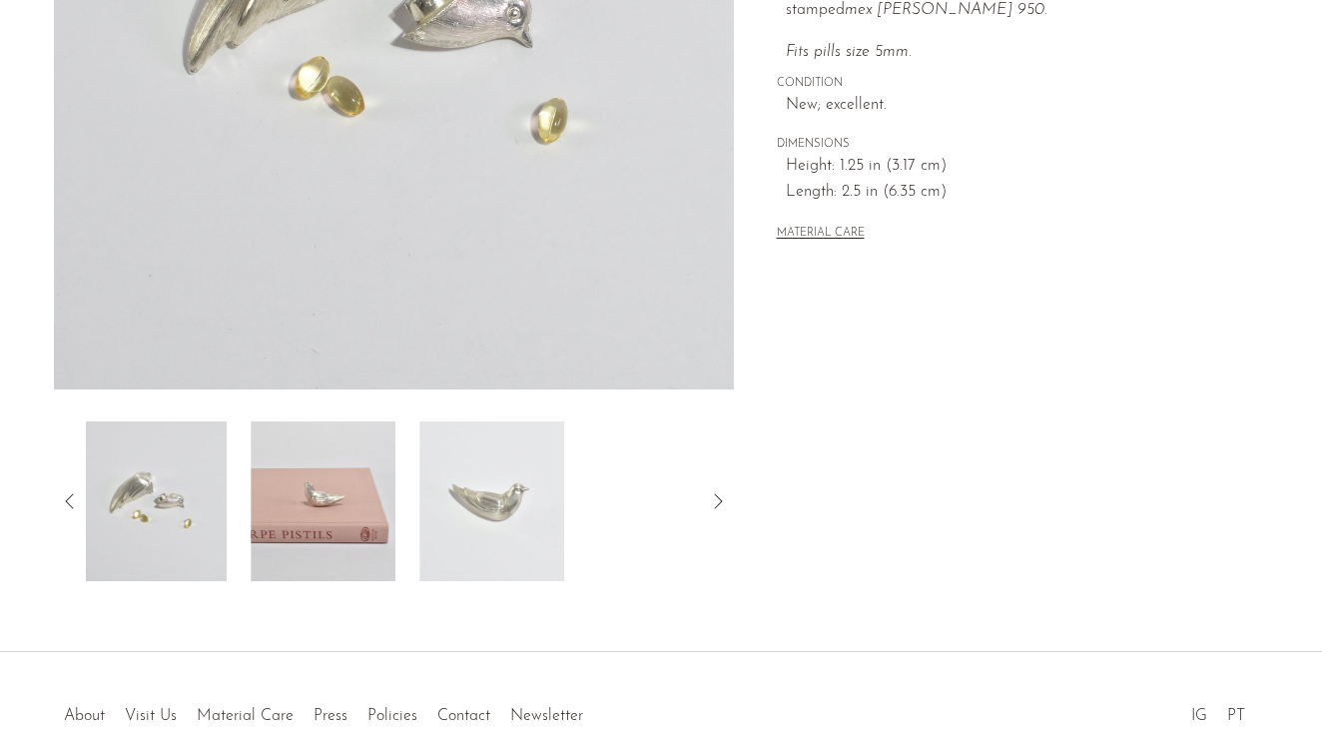
click at [78, 502] on icon at bounding box center [70, 501] width 24 height 24
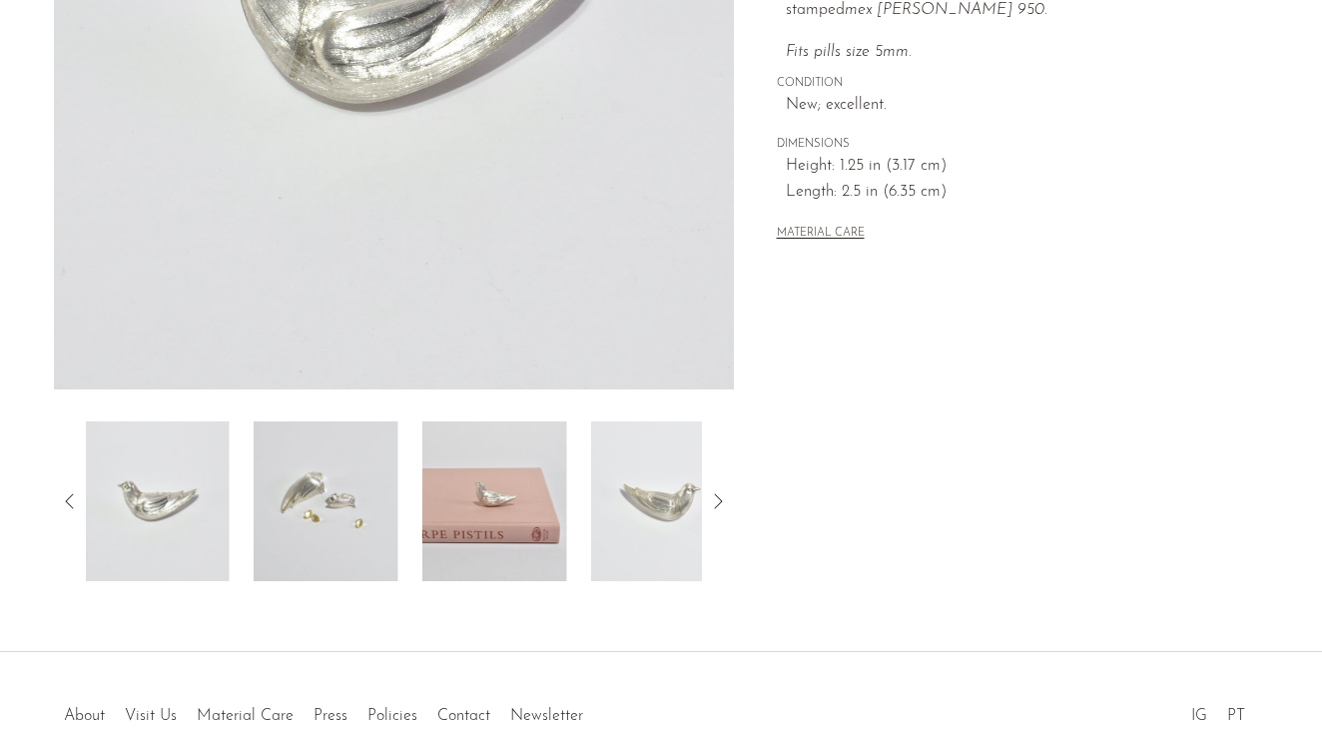
click at [346, 526] on img at bounding box center [326, 501] width 145 height 160
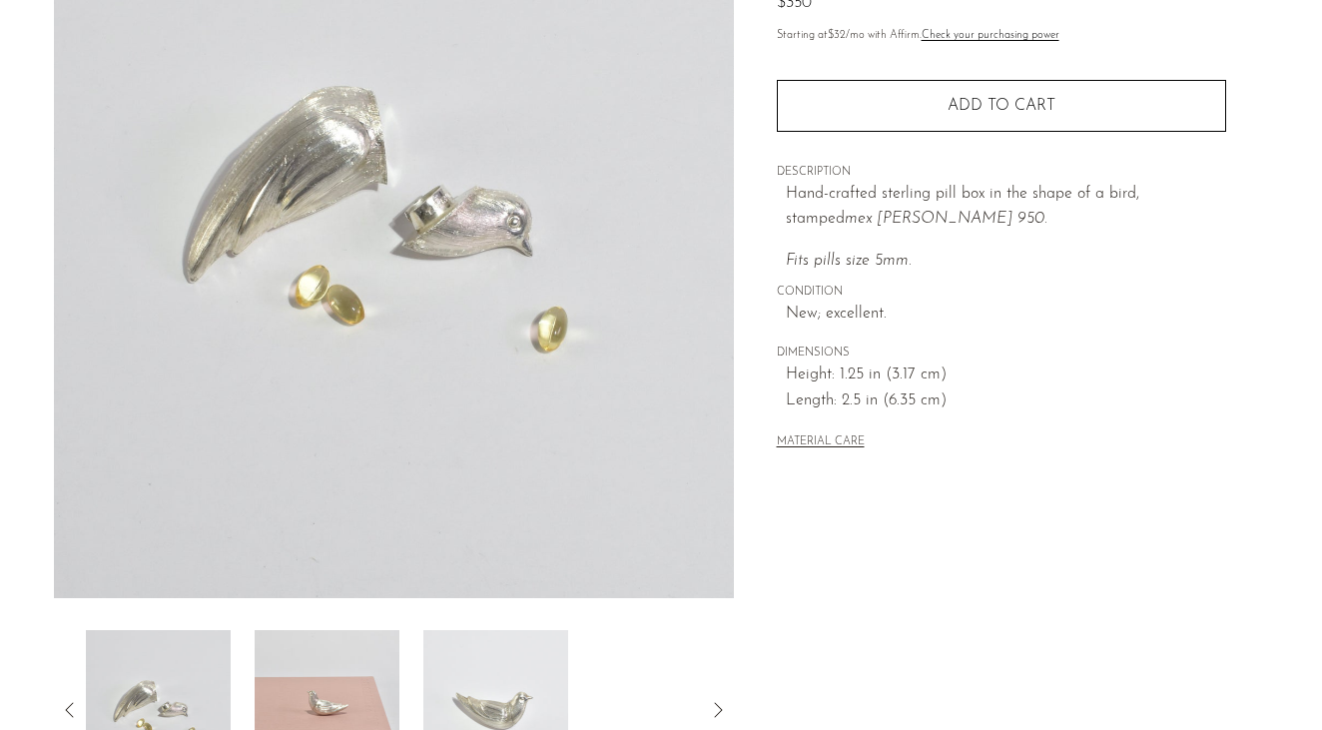
scroll to position [225, 0]
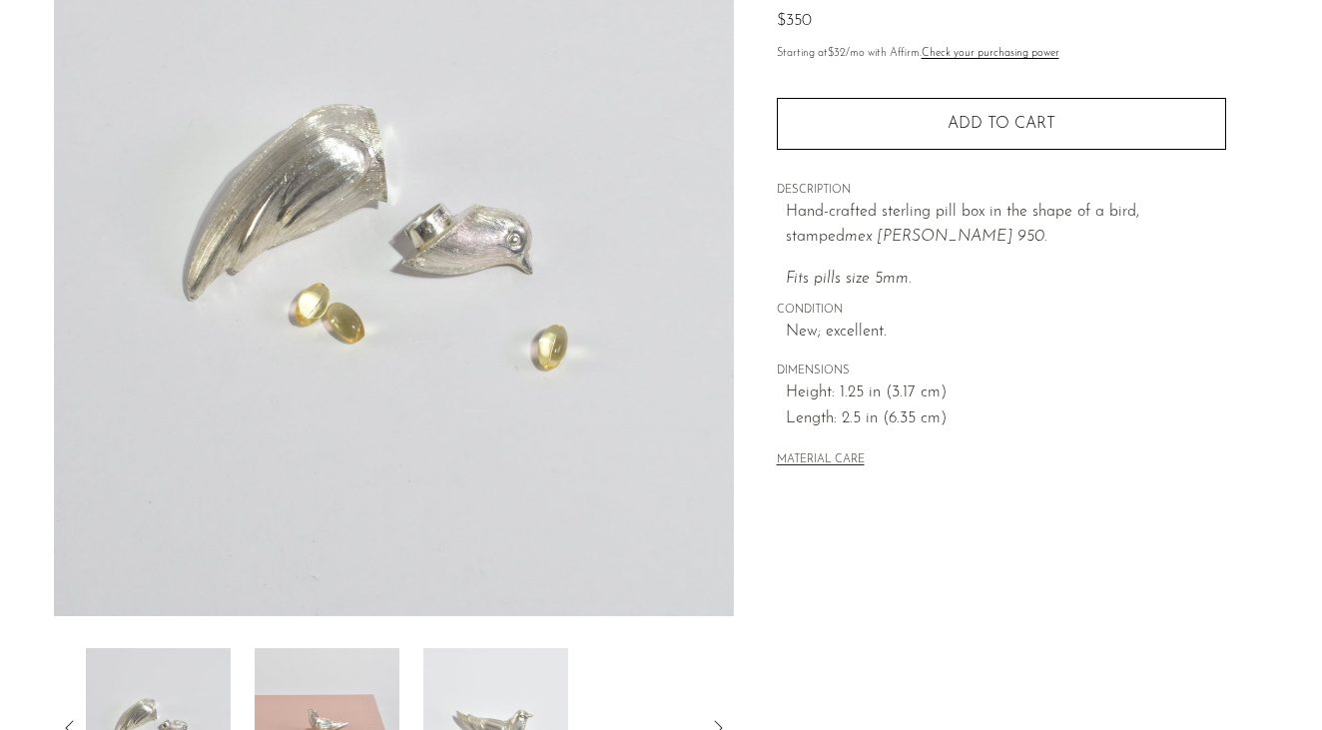
click at [435, 221] on img at bounding box center [394, 241] width 680 height 749
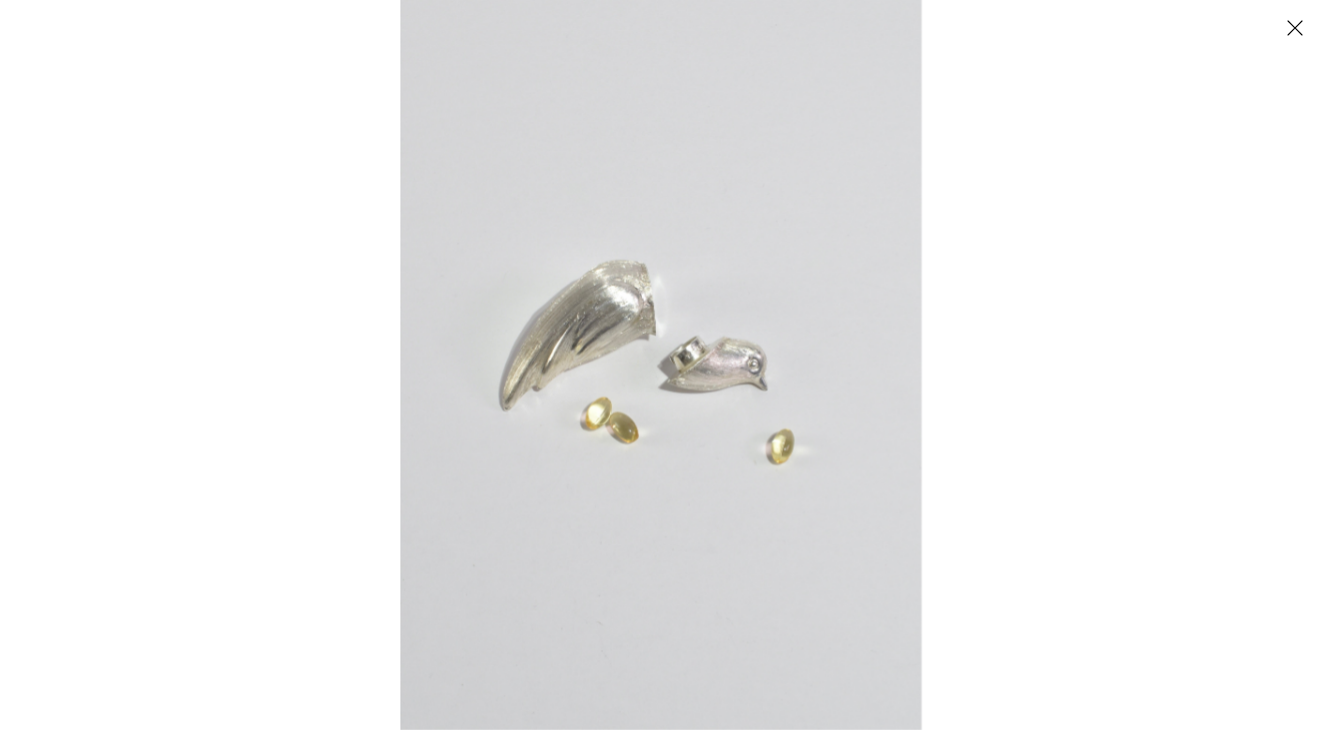
click at [676, 337] on img at bounding box center [660, 365] width 521 height 730
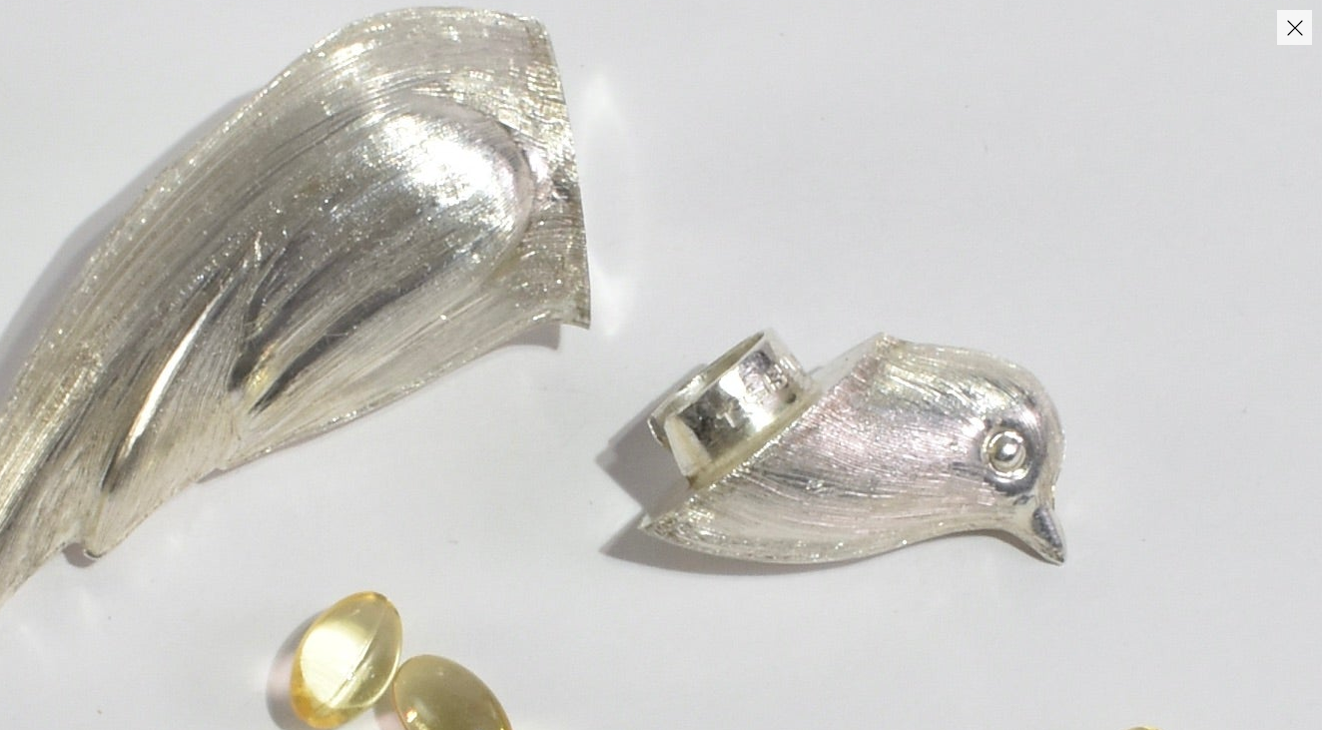
click at [655, 360] on img at bounding box center [612, 455] width 2222 height 3112
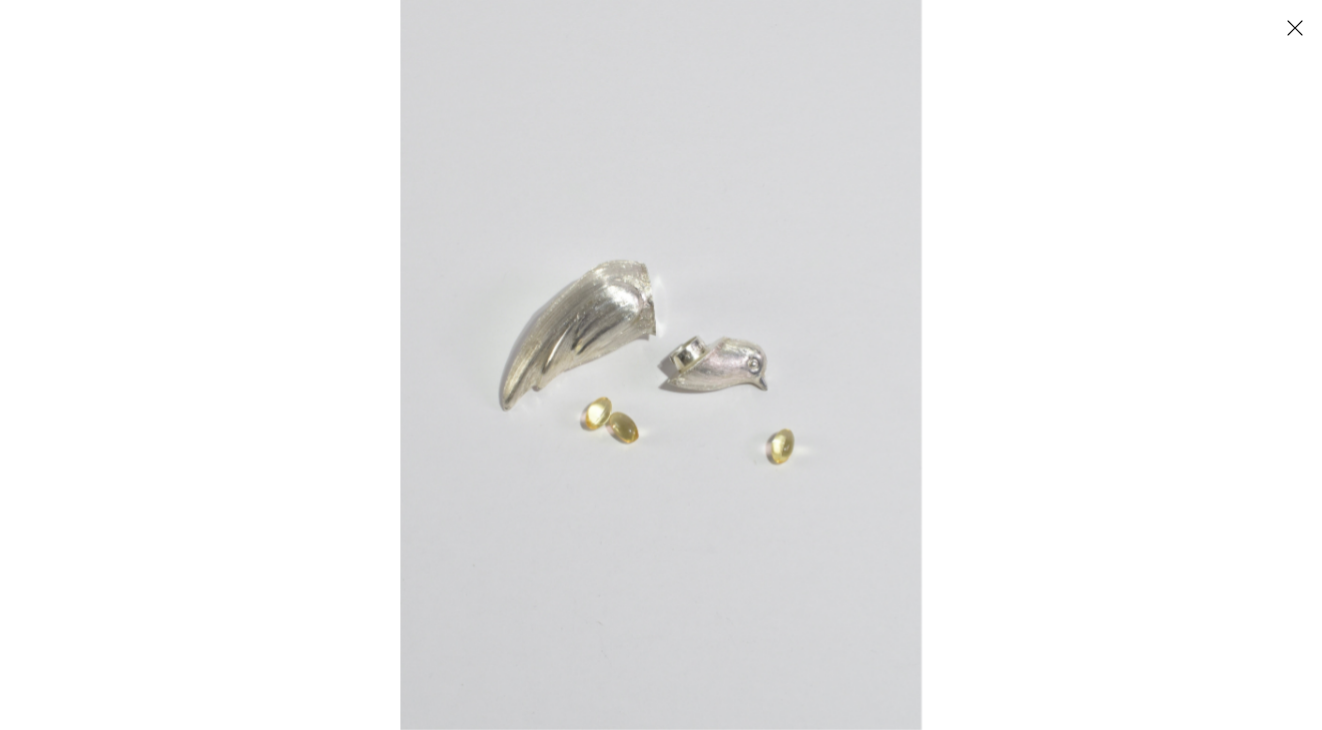
click at [1285, 28] on button "Close" at bounding box center [1294, 27] width 35 height 35
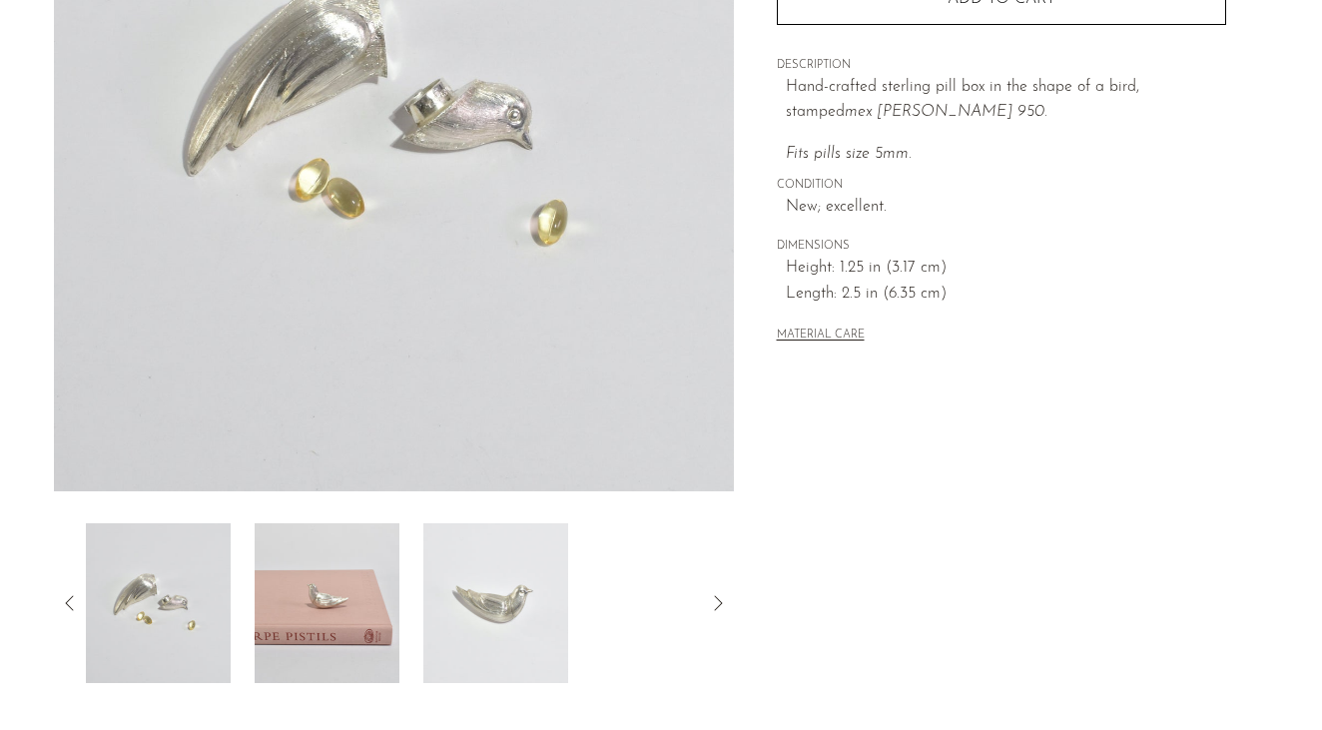
scroll to position [453, 0]
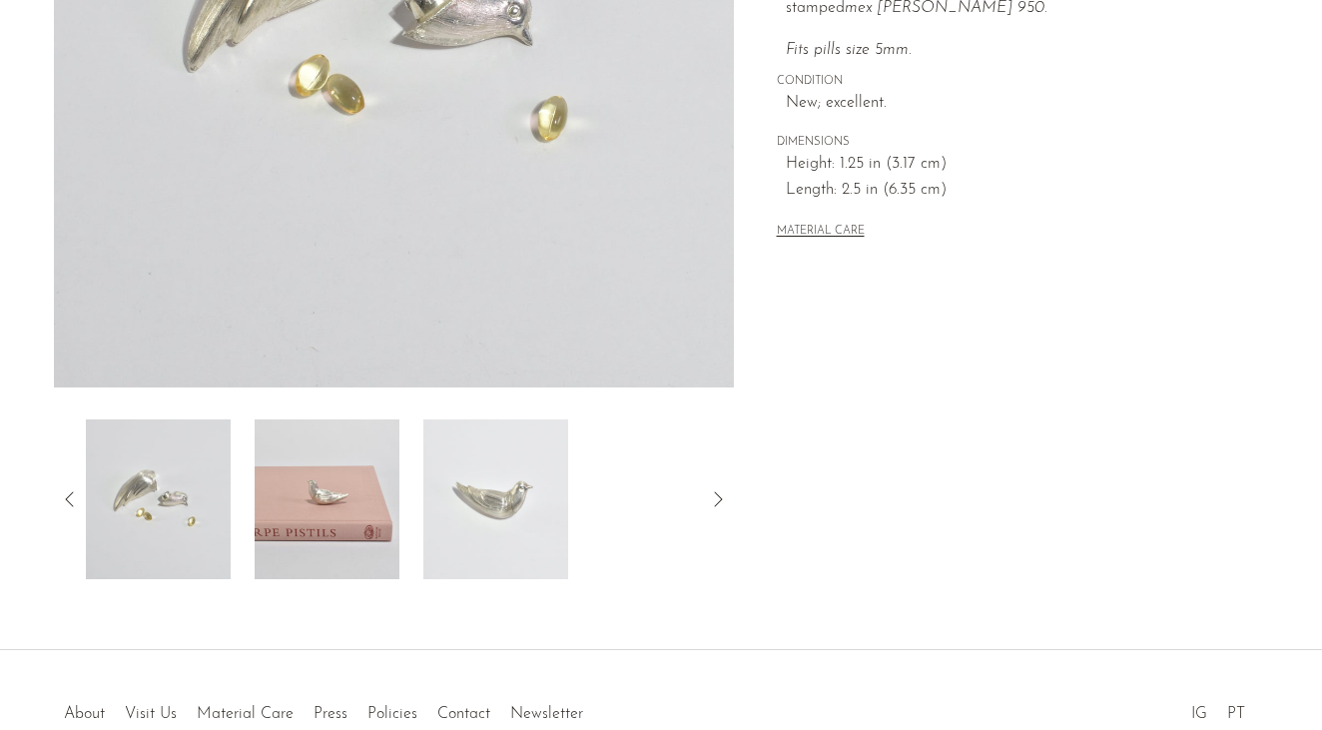
click at [64, 507] on icon at bounding box center [70, 499] width 24 height 24
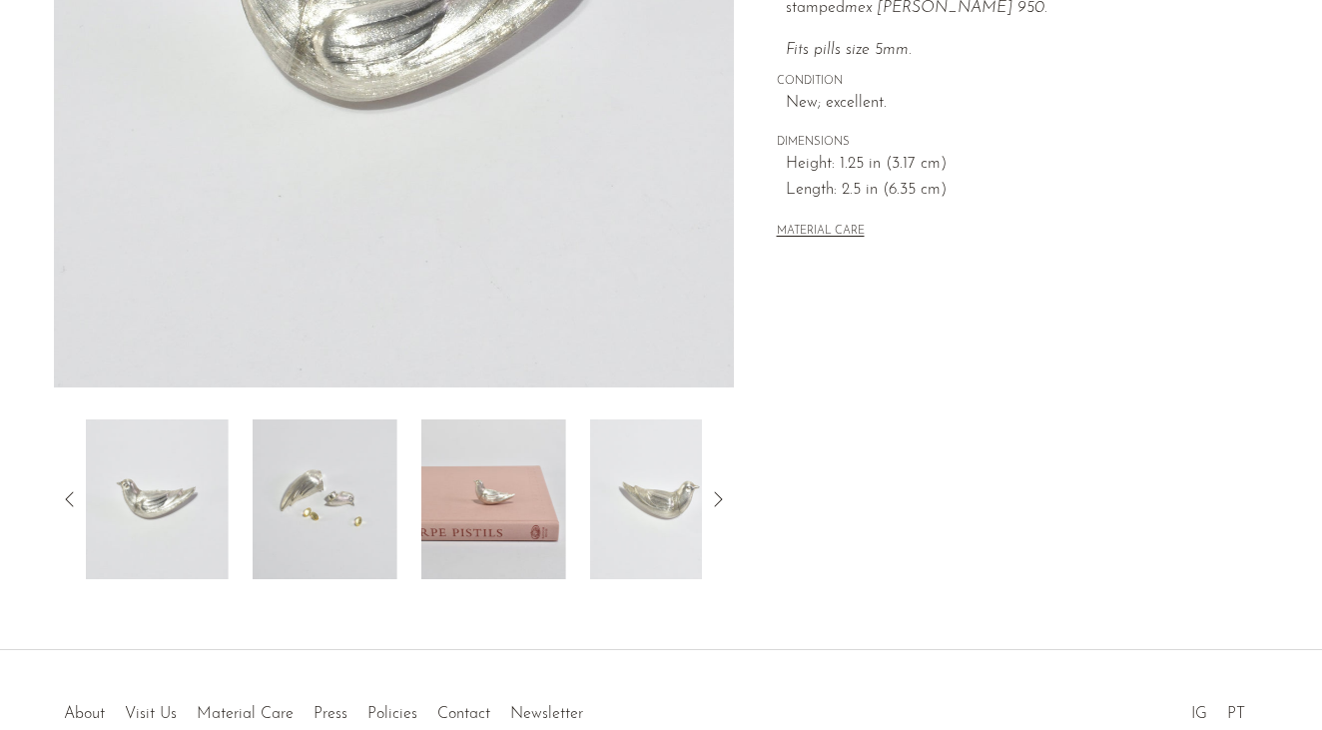
click at [64, 507] on icon at bounding box center [70, 499] width 24 height 24
click at [131, 513] on img at bounding box center [158, 499] width 145 height 160
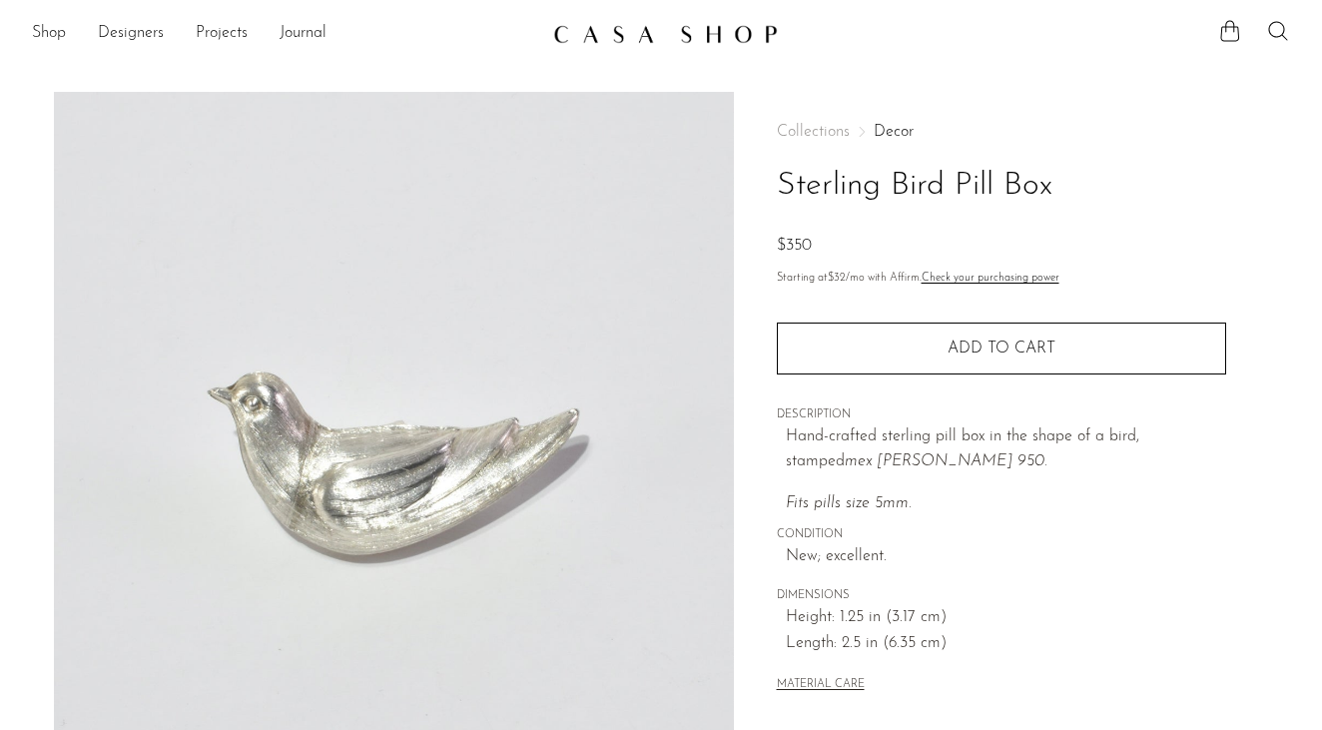
scroll to position [0, 0]
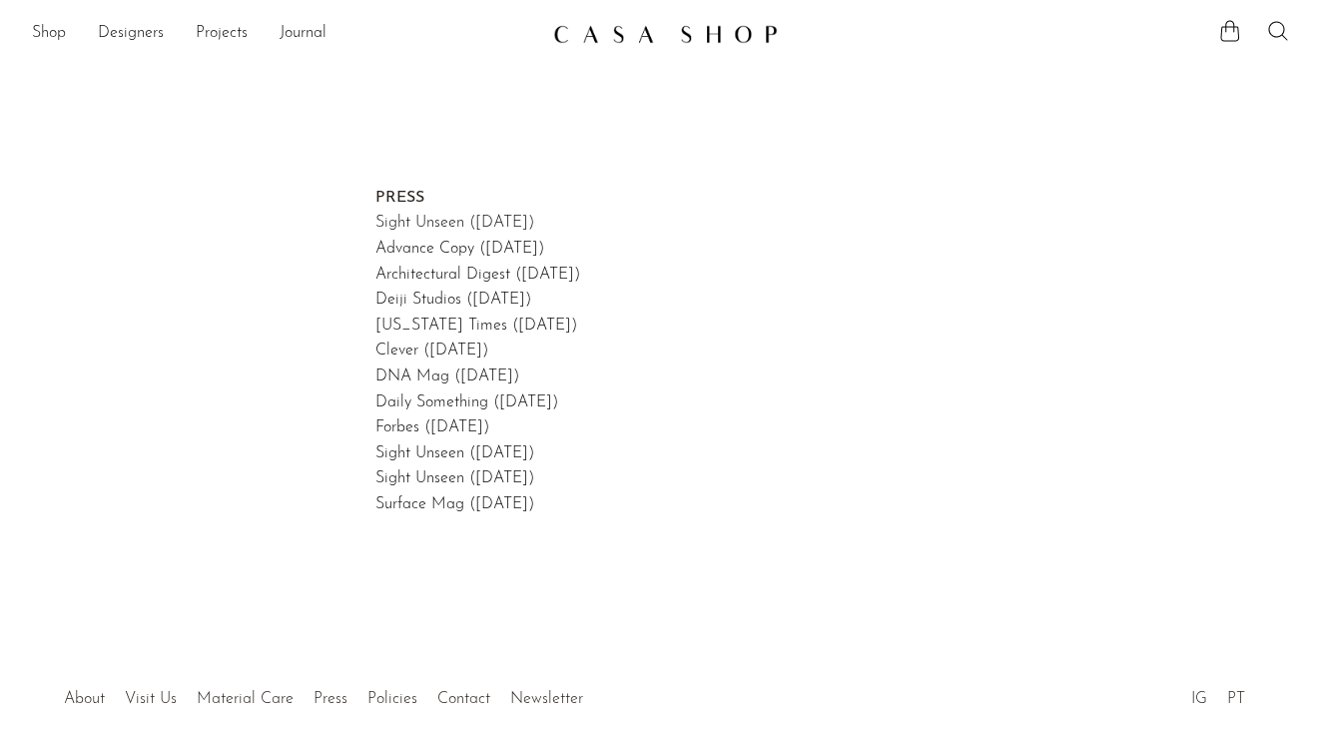
click at [482, 222] on link "Sight Unseen ([DATE])" at bounding box center [454, 223] width 159 height 16
click at [304, 33] on link "Journal" at bounding box center [303, 34] width 47 height 26
click at [143, 42] on link "Designers" at bounding box center [131, 34] width 66 height 26
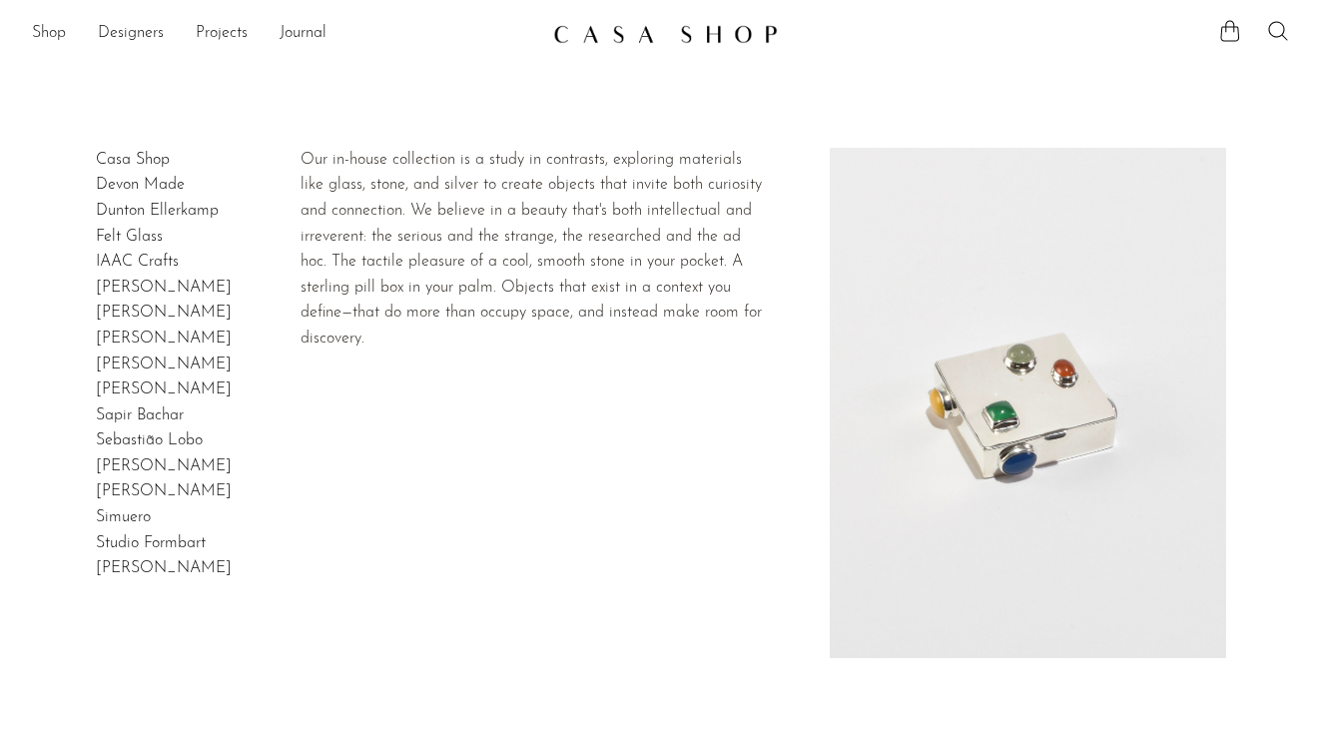
click at [146, 162] on link "Casa Shop" at bounding box center [133, 160] width 74 height 16
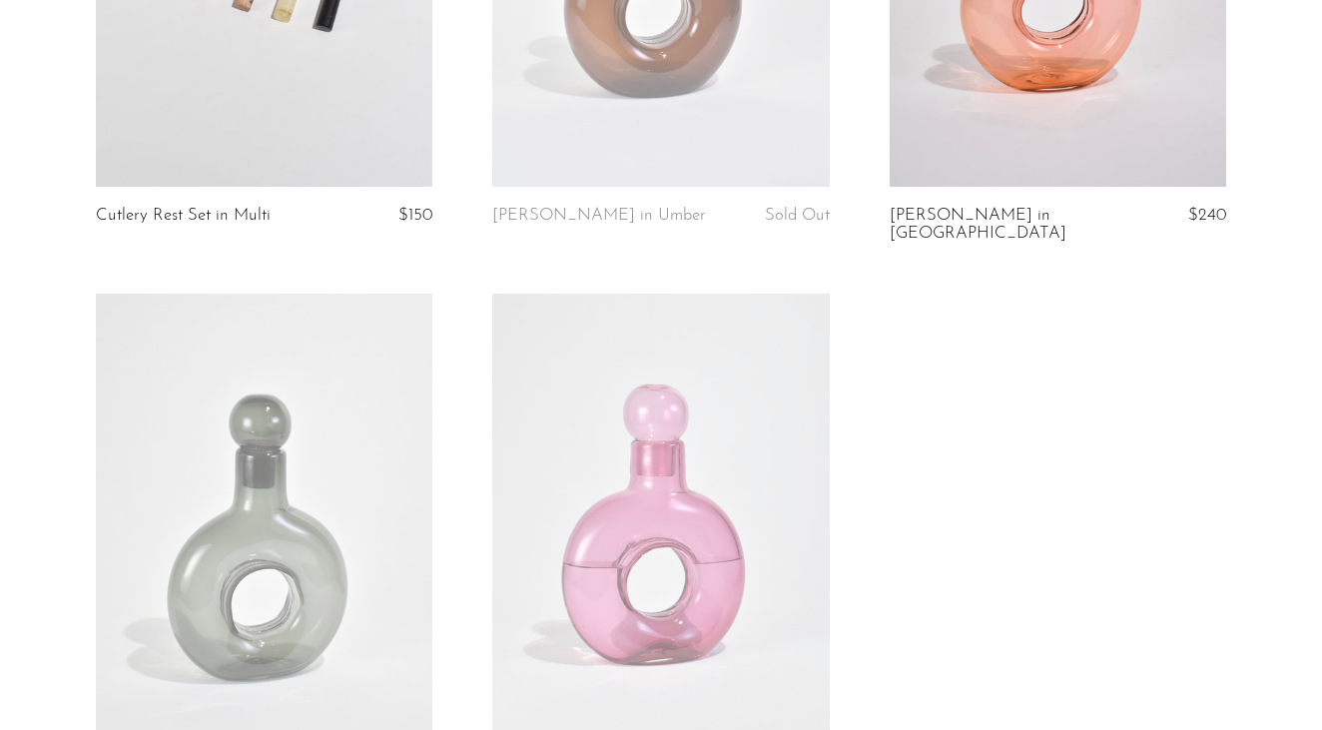
scroll to position [3237, 0]
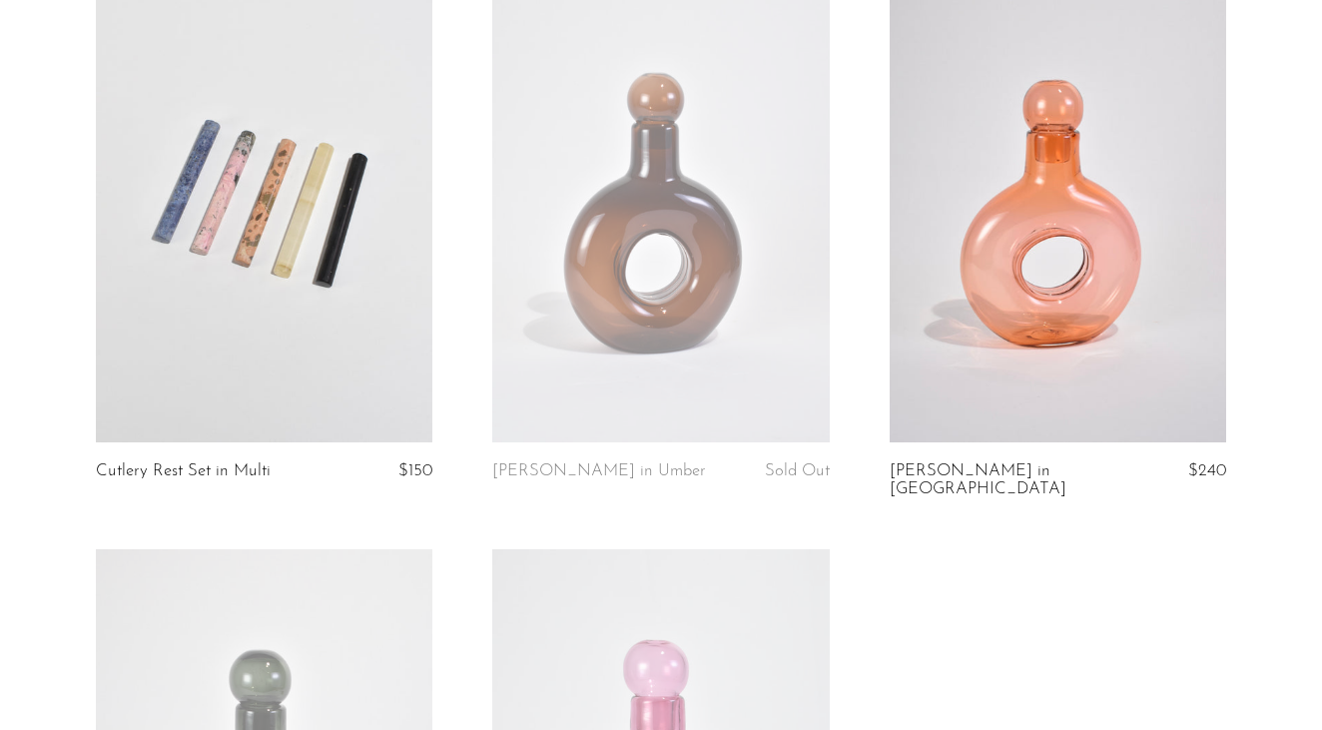
click at [286, 233] on link at bounding box center [264, 206] width 336 height 471
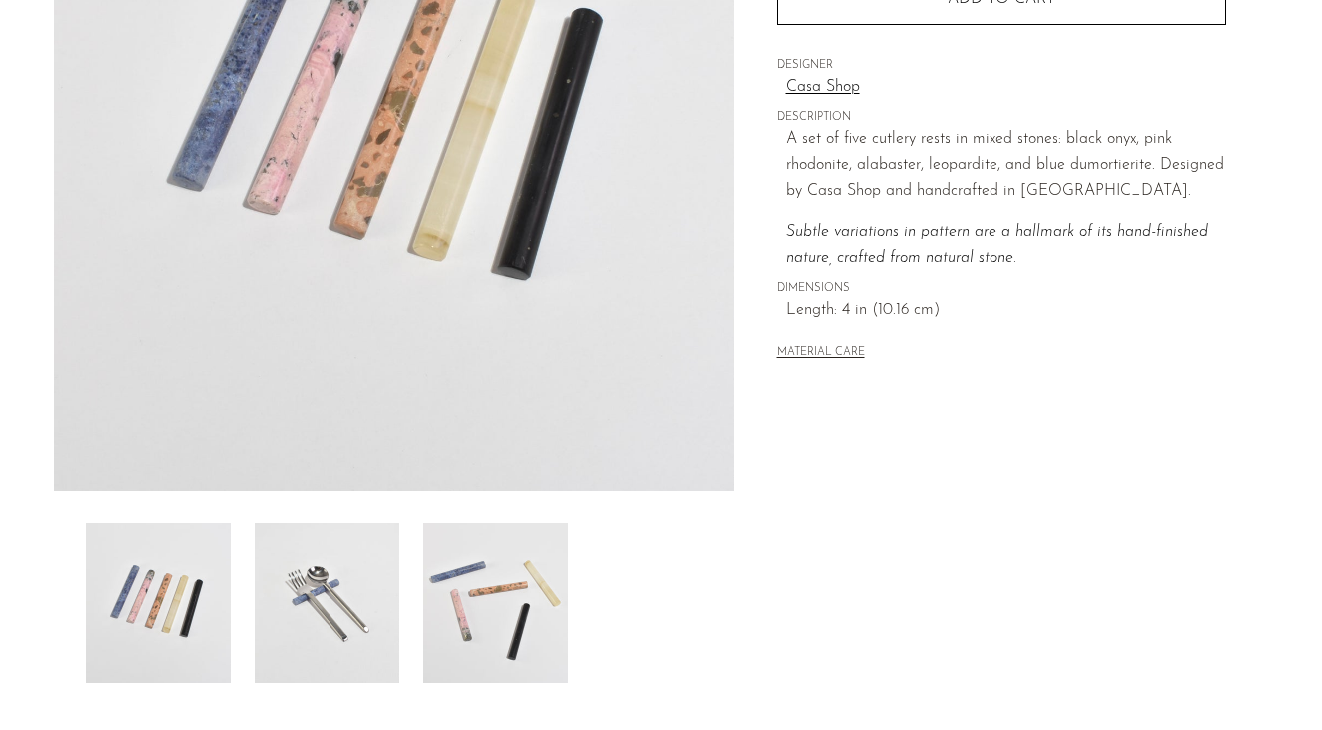
scroll to position [570, 0]
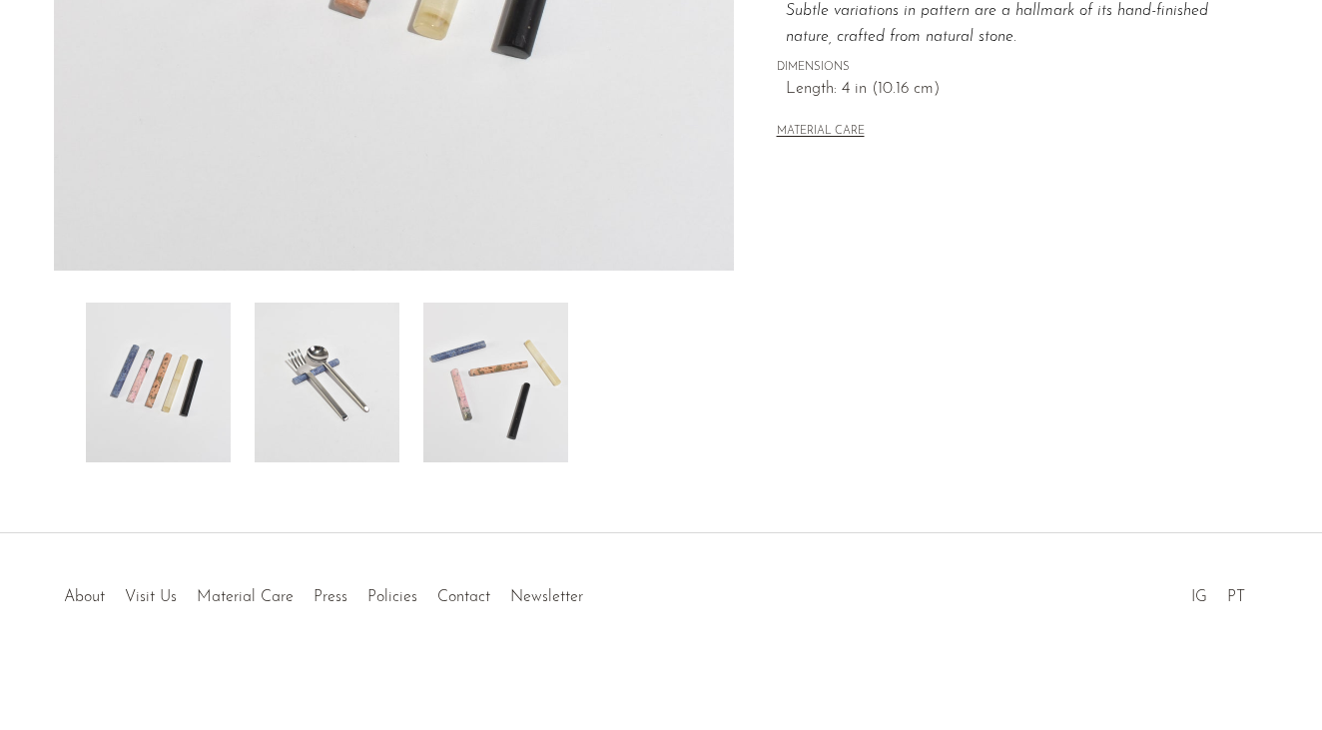
click at [333, 396] on img at bounding box center [327, 383] width 145 height 160
click at [467, 390] on img at bounding box center [495, 383] width 145 height 160
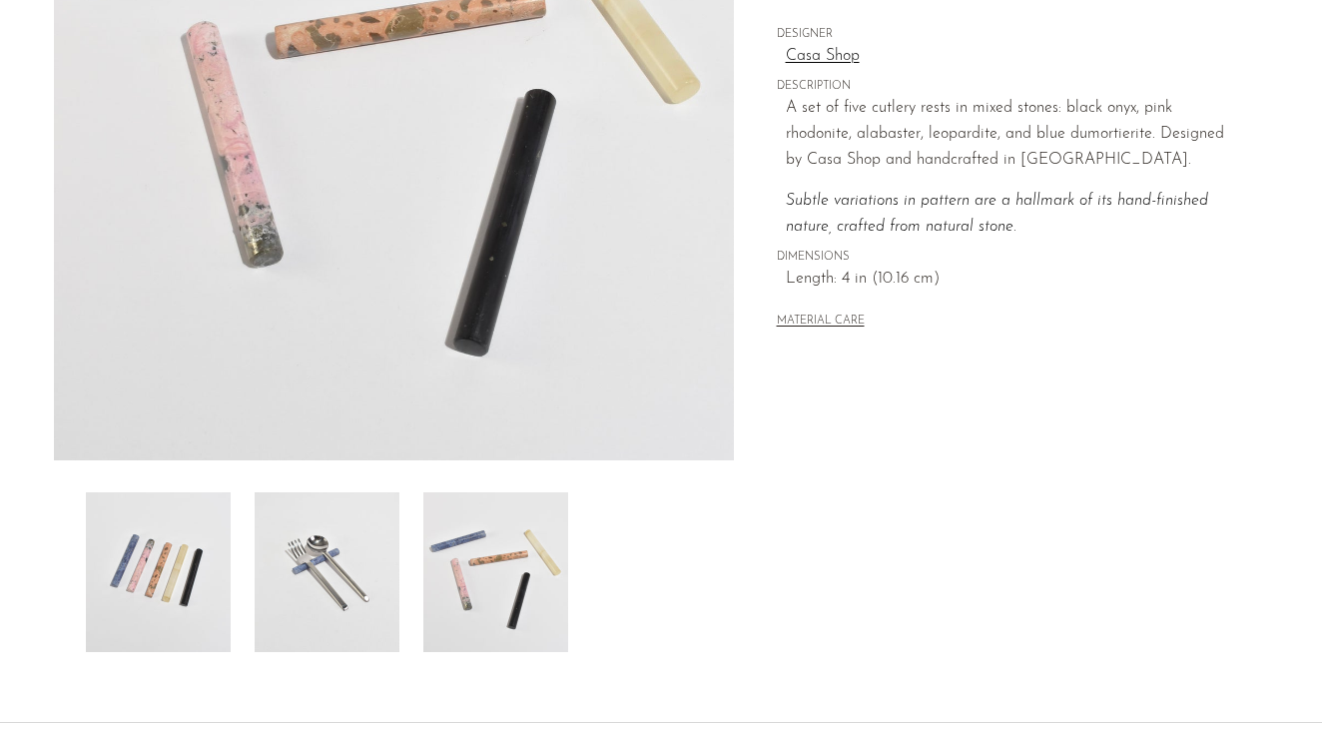
scroll to position [400, 0]
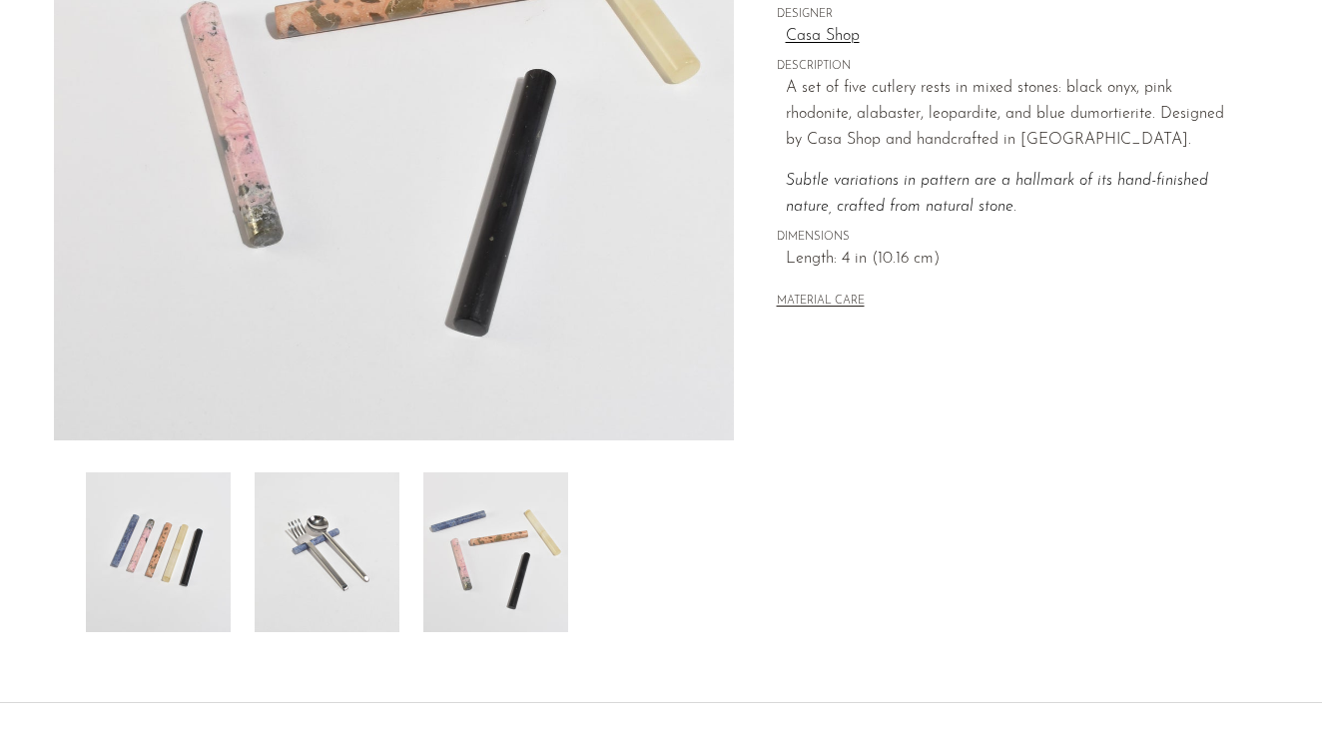
click at [292, 565] on img at bounding box center [327, 552] width 145 height 160
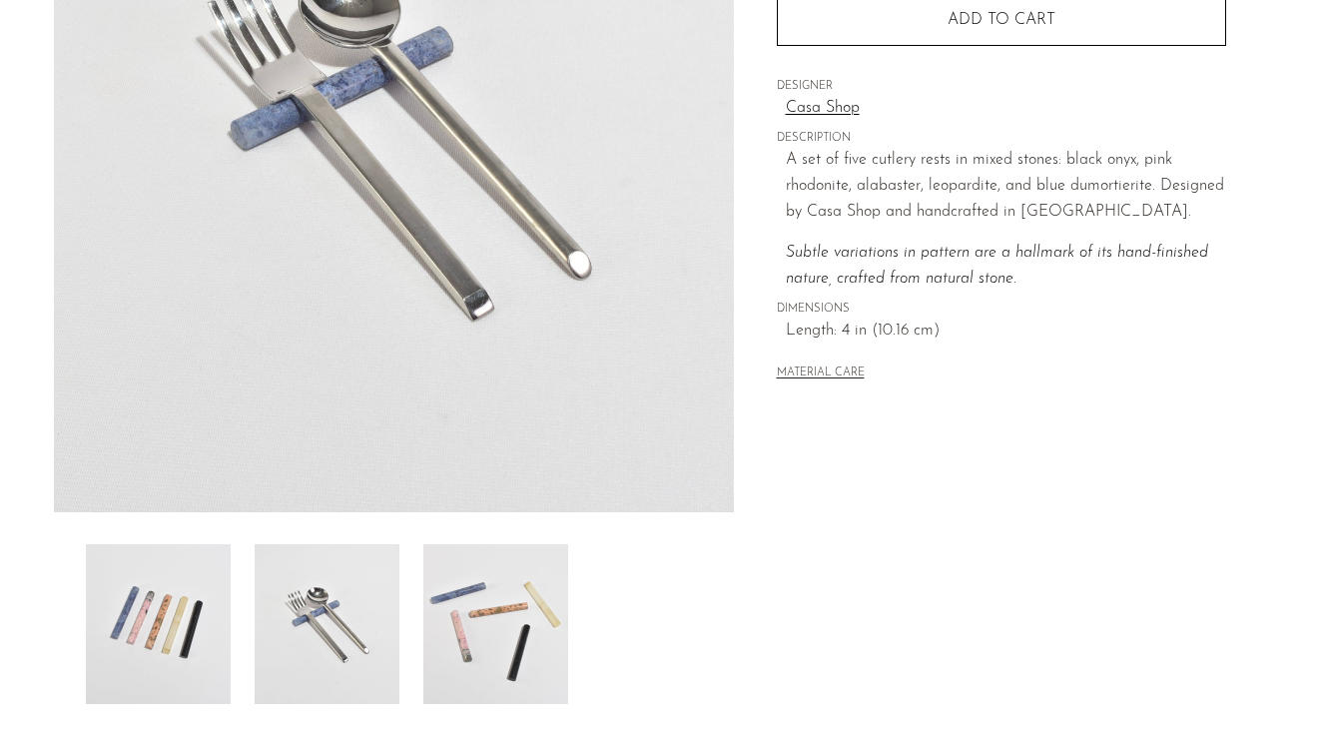
scroll to position [335, 0]
